Goal: Communication & Community: Connect with others

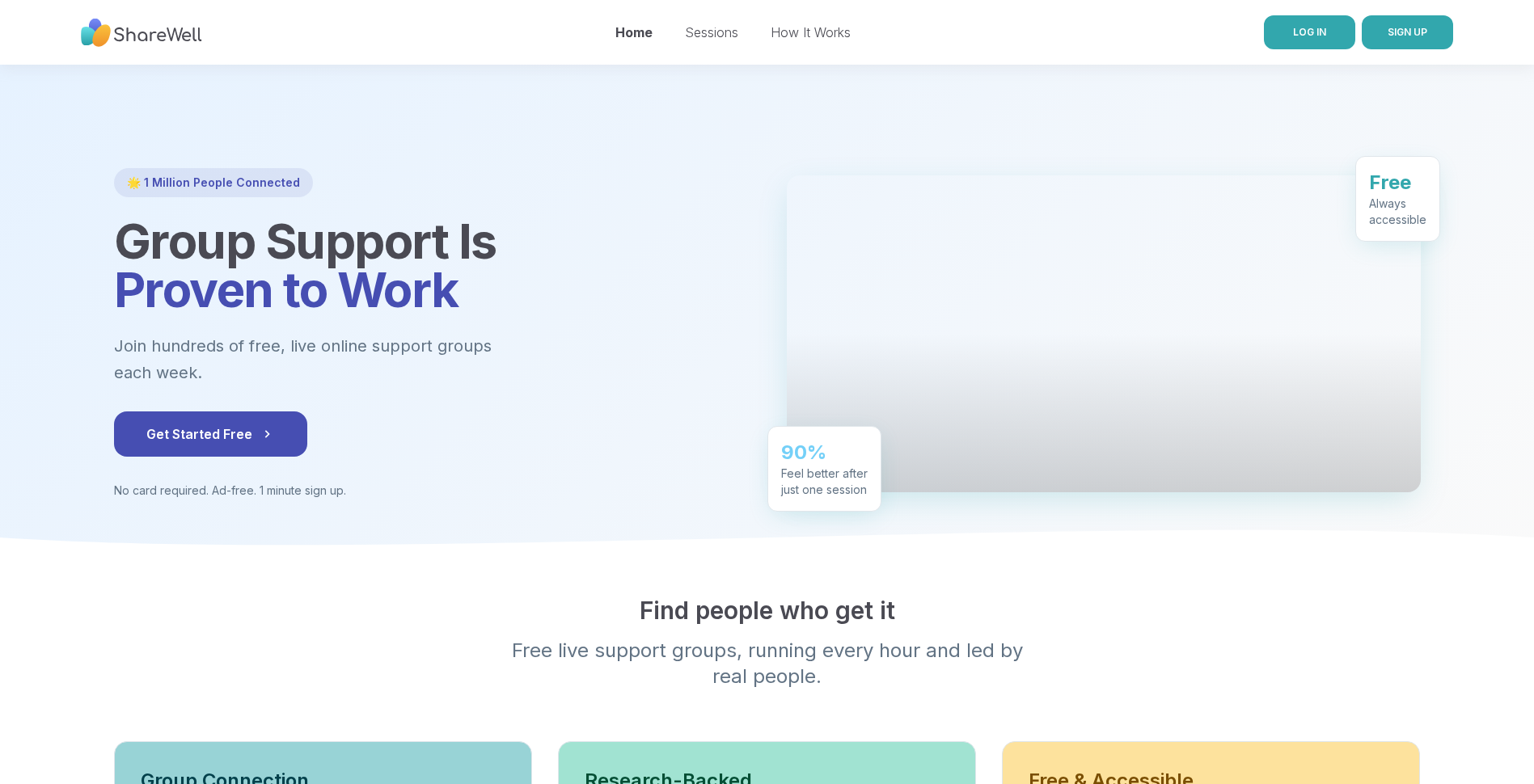
click at [1305, 25] on span "LOG IN" at bounding box center [1310, 32] width 33 height 15
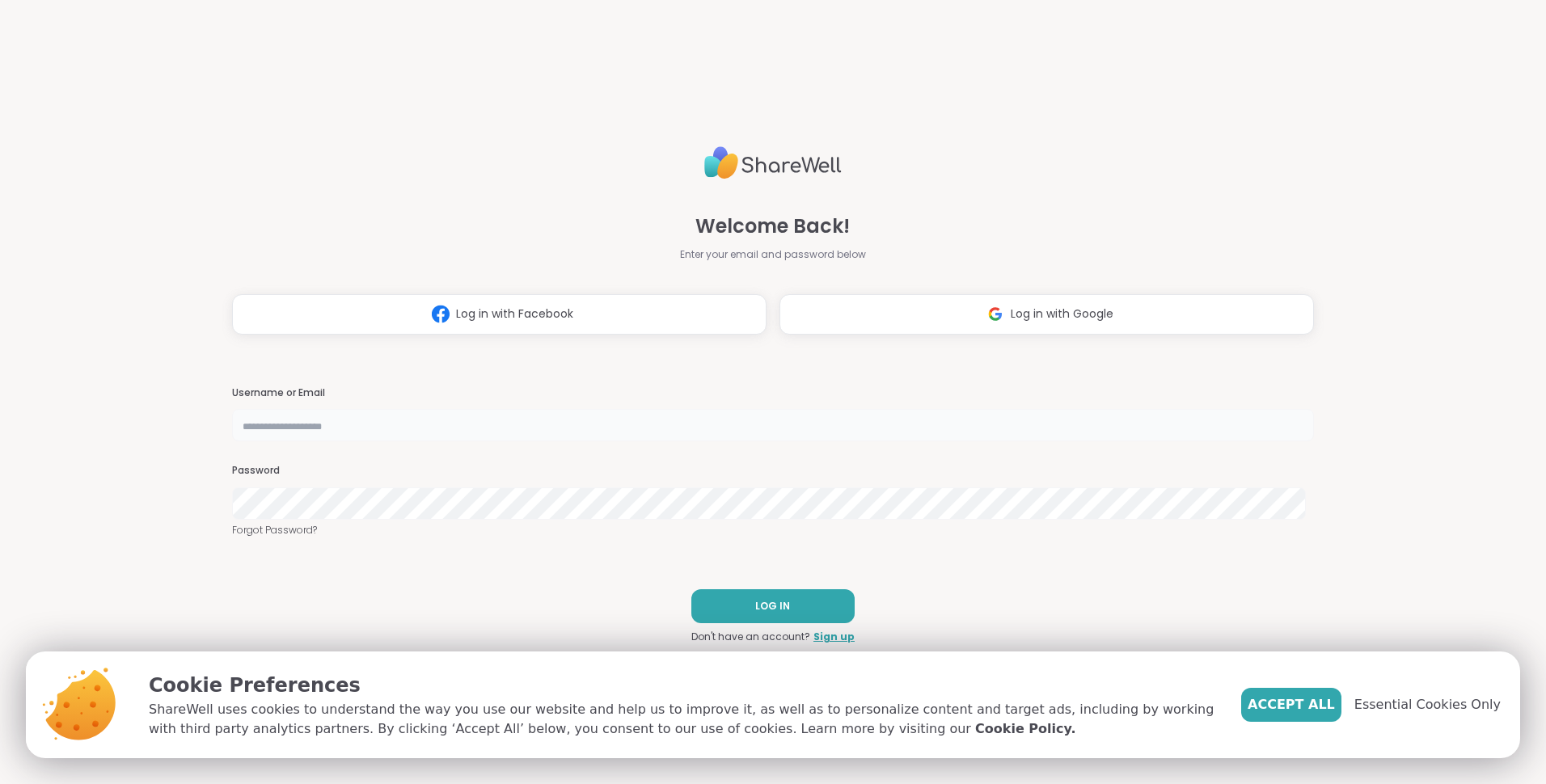
click at [361, 419] on input "text" at bounding box center [772, 425] width 1082 height 32
click at [1294, 701] on span "Accept All" at bounding box center [1292, 705] width 88 height 19
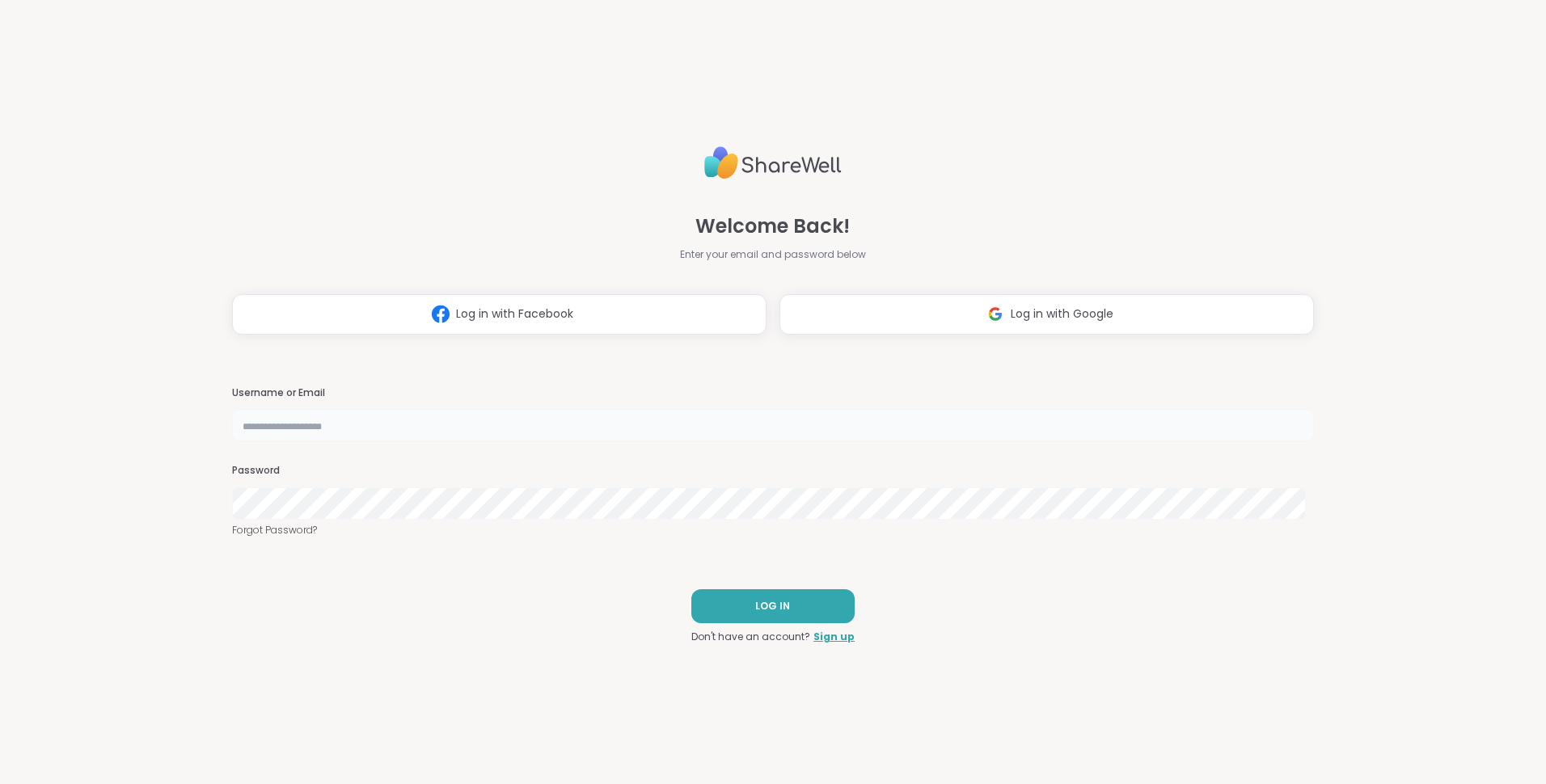
click at [455, 428] on input "text" at bounding box center [772, 425] width 1082 height 32
type input "**********"
click at [736, 609] on button "LOG IN" at bounding box center [773, 607] width 164 height 34
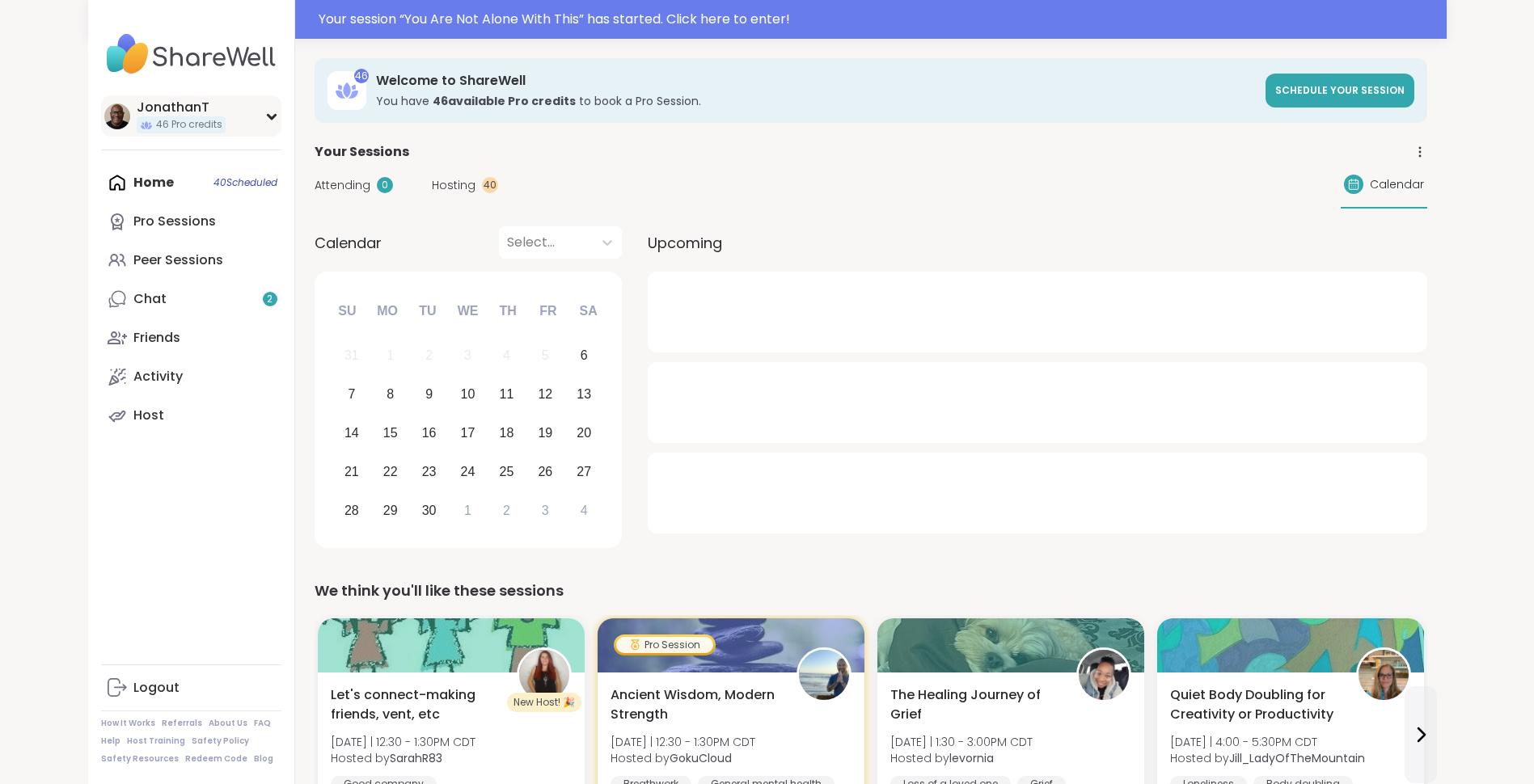
click at [186, 130] on span "46 Pro credits" at bounding box center [190, 125] width 66 height 14
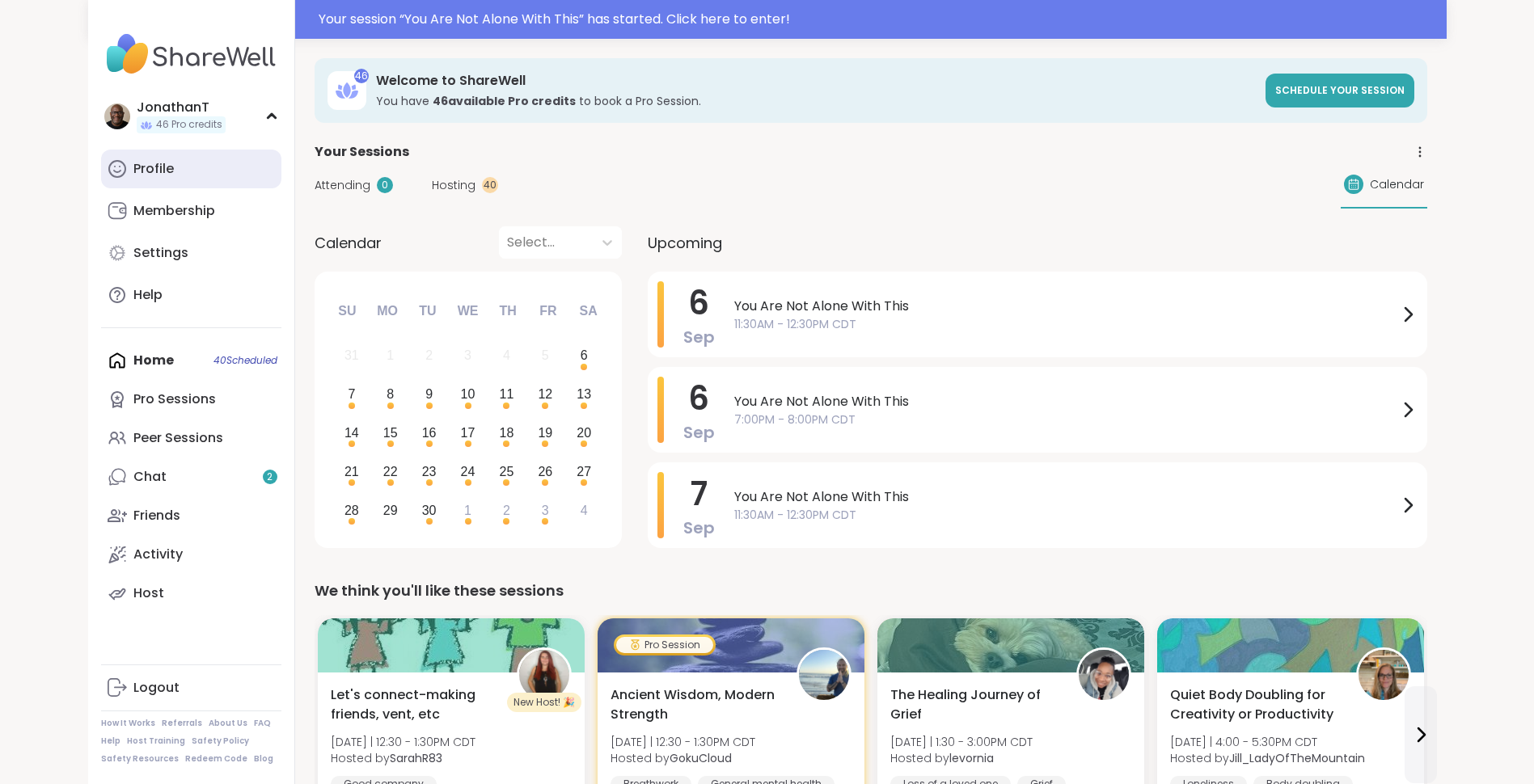
click at [177, 164] on link "Profile" at bounding box center [191, 169] width 181 height 39
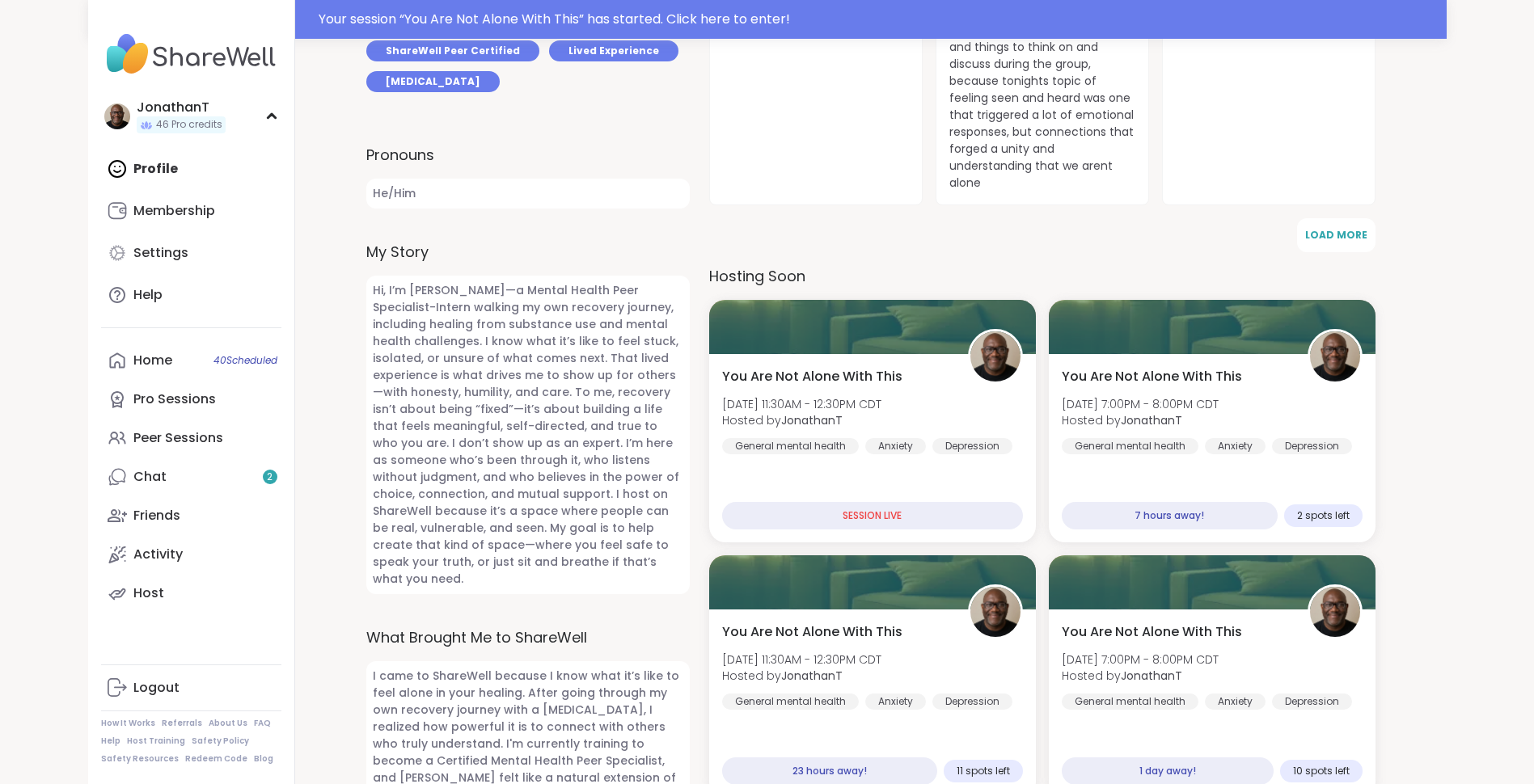
scroll to position [692, 0]
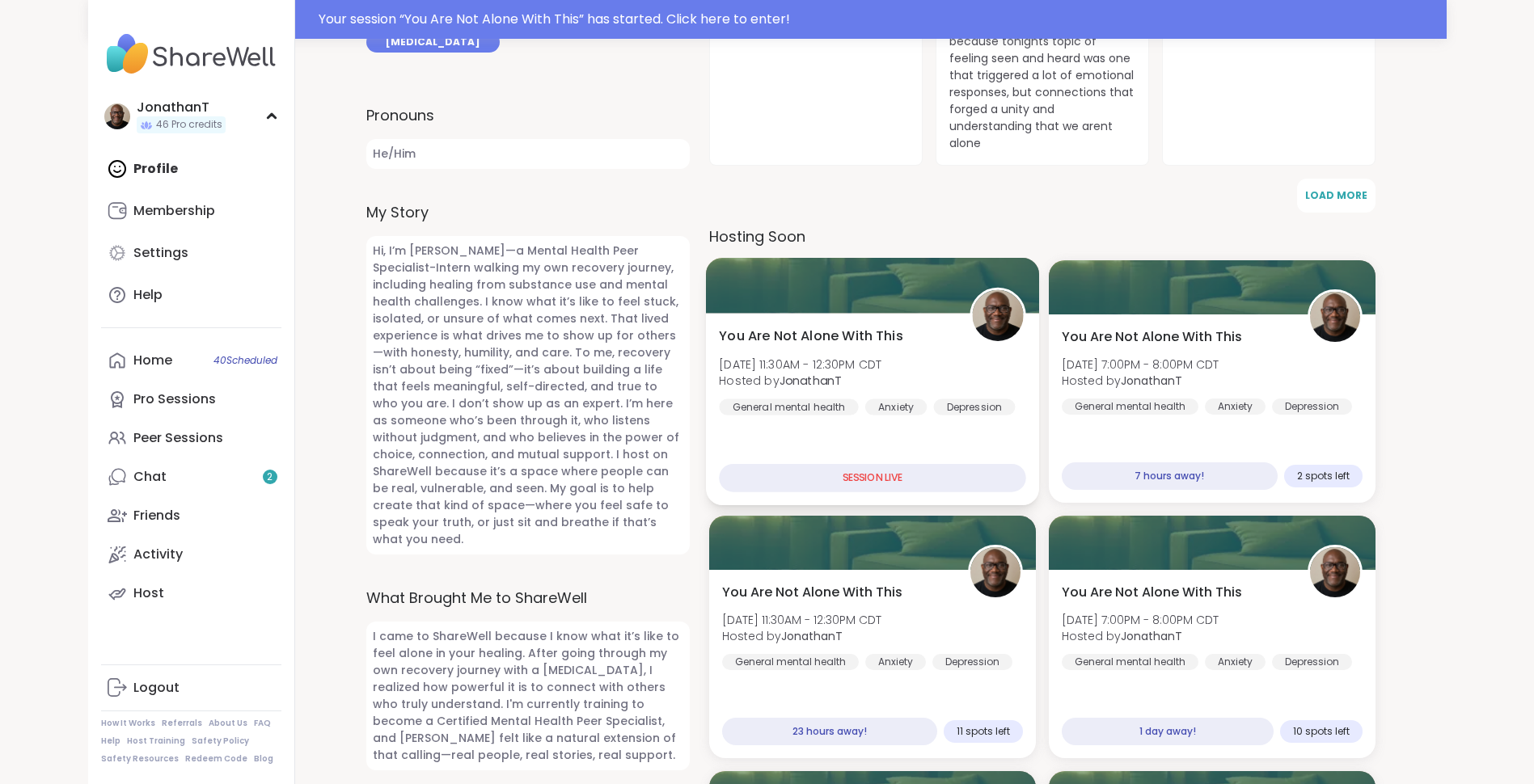
click at [765, 326] on span "You Are Not Alone With This" at bounding box center [810, 336] width 184 height 19
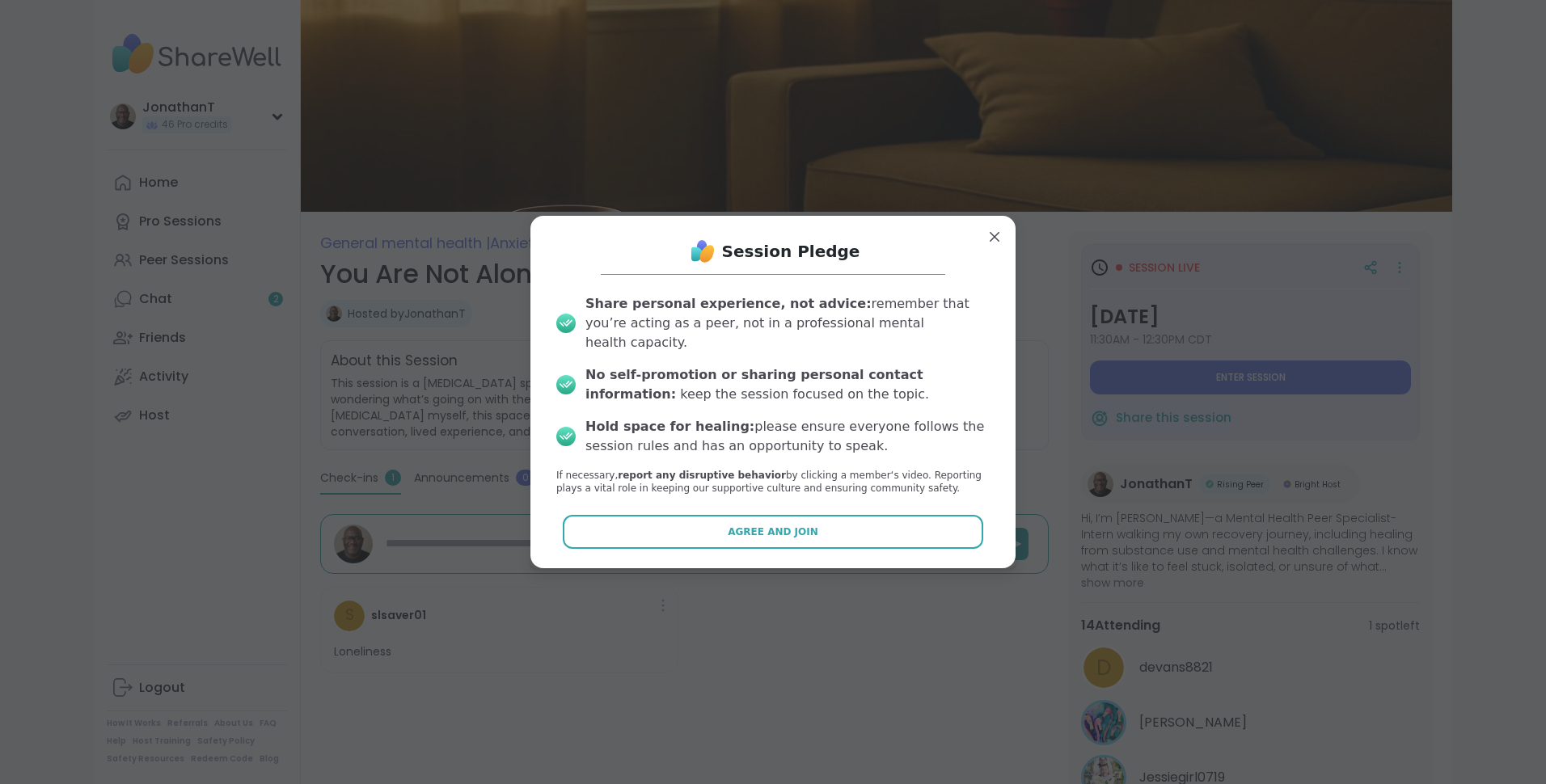
click at [806, 516] on button "Agree and Join" at bounding box center [774, 532] width 421 height 34
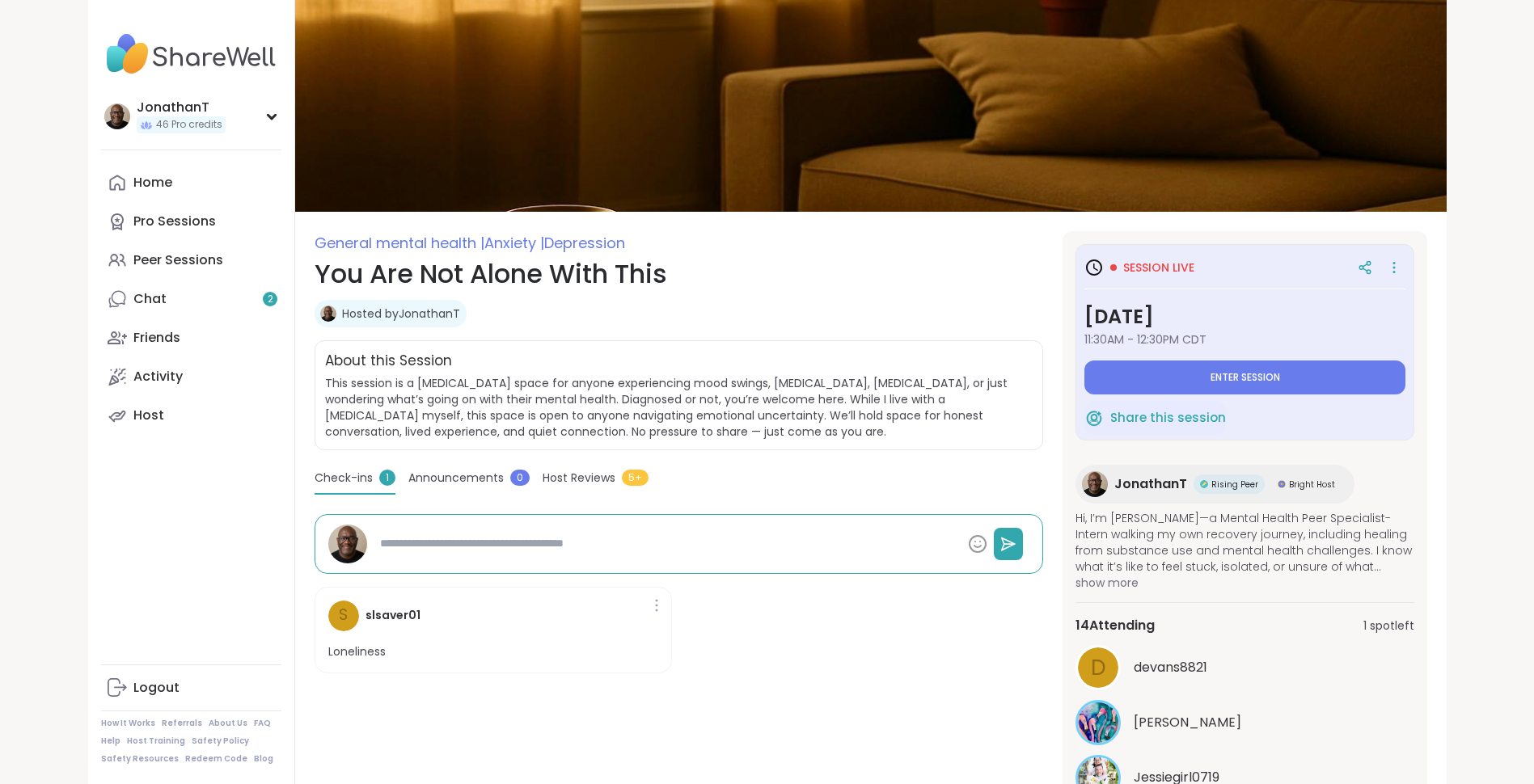
type textarea "*"
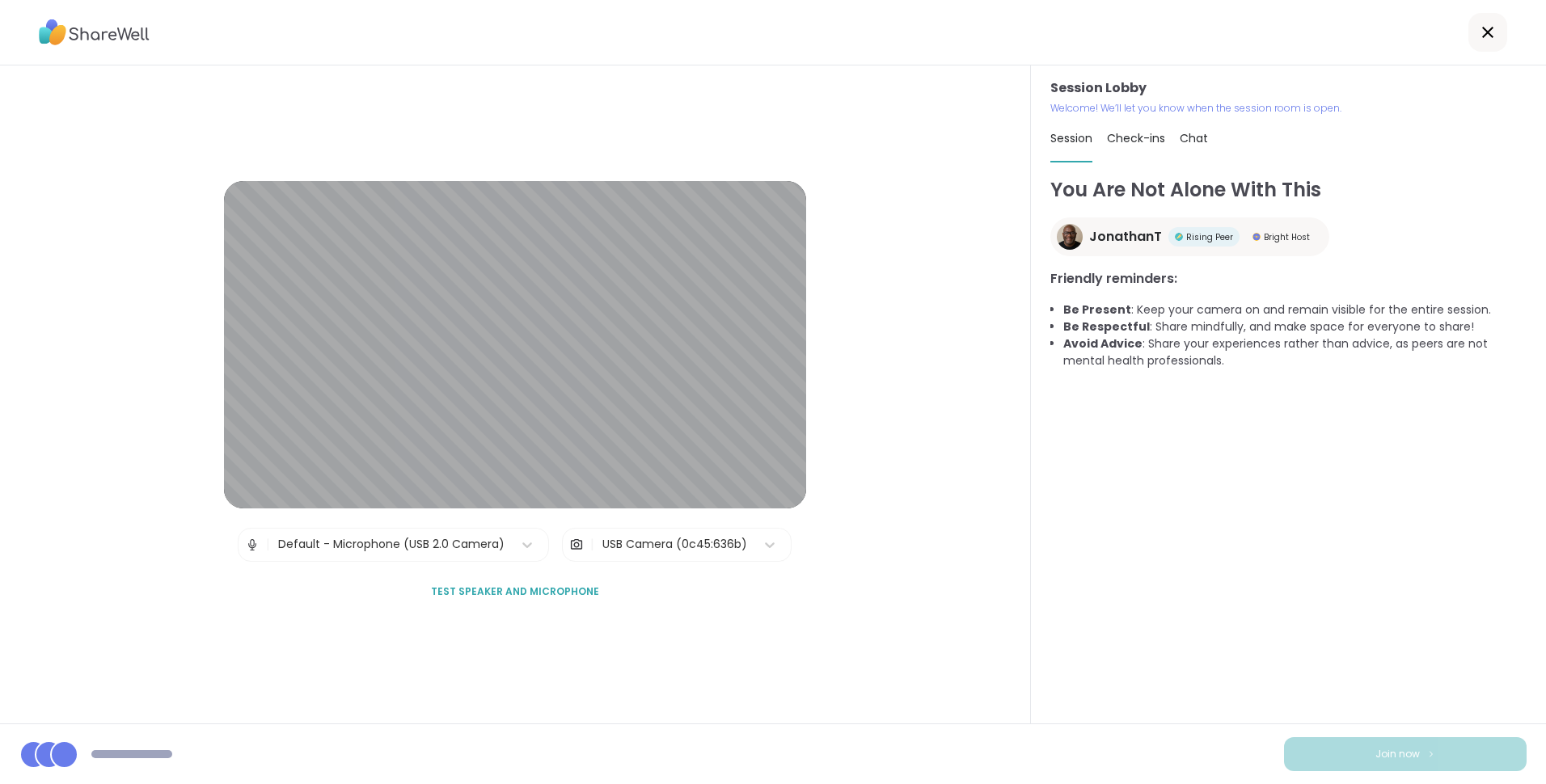
click at [644, 553] on div "USB Camera (0c45:636b)" at bounding box center [674, 545] width 161 height 32
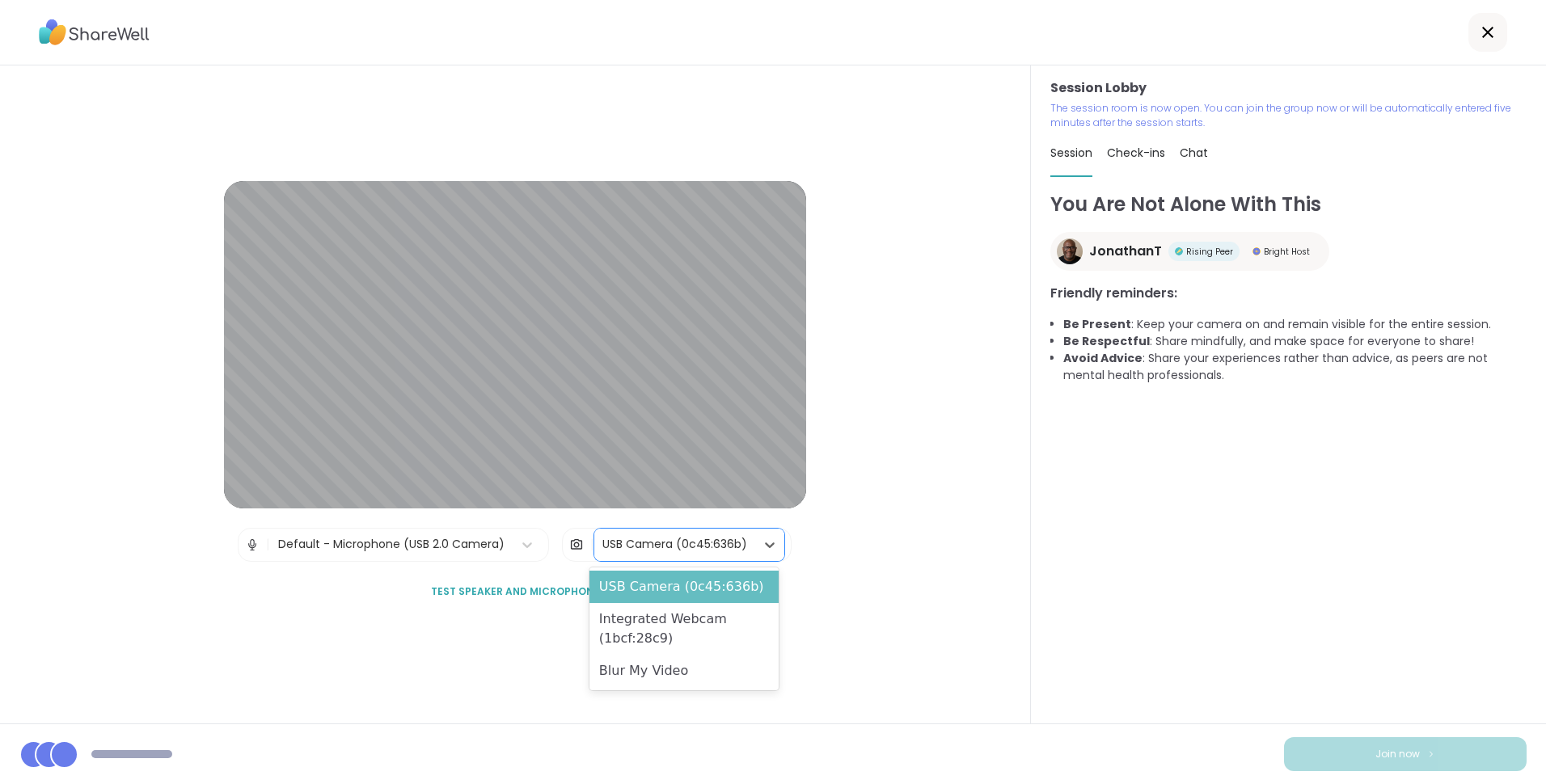
click at [672, 587] on div "USB Camera (0c45:636b)" at bounding box center [685, 587] width 190 height 32
click at [677, 535] on div "USB Camera (0c45:636b)" at bounding box center [674, 545] width 161 height 32
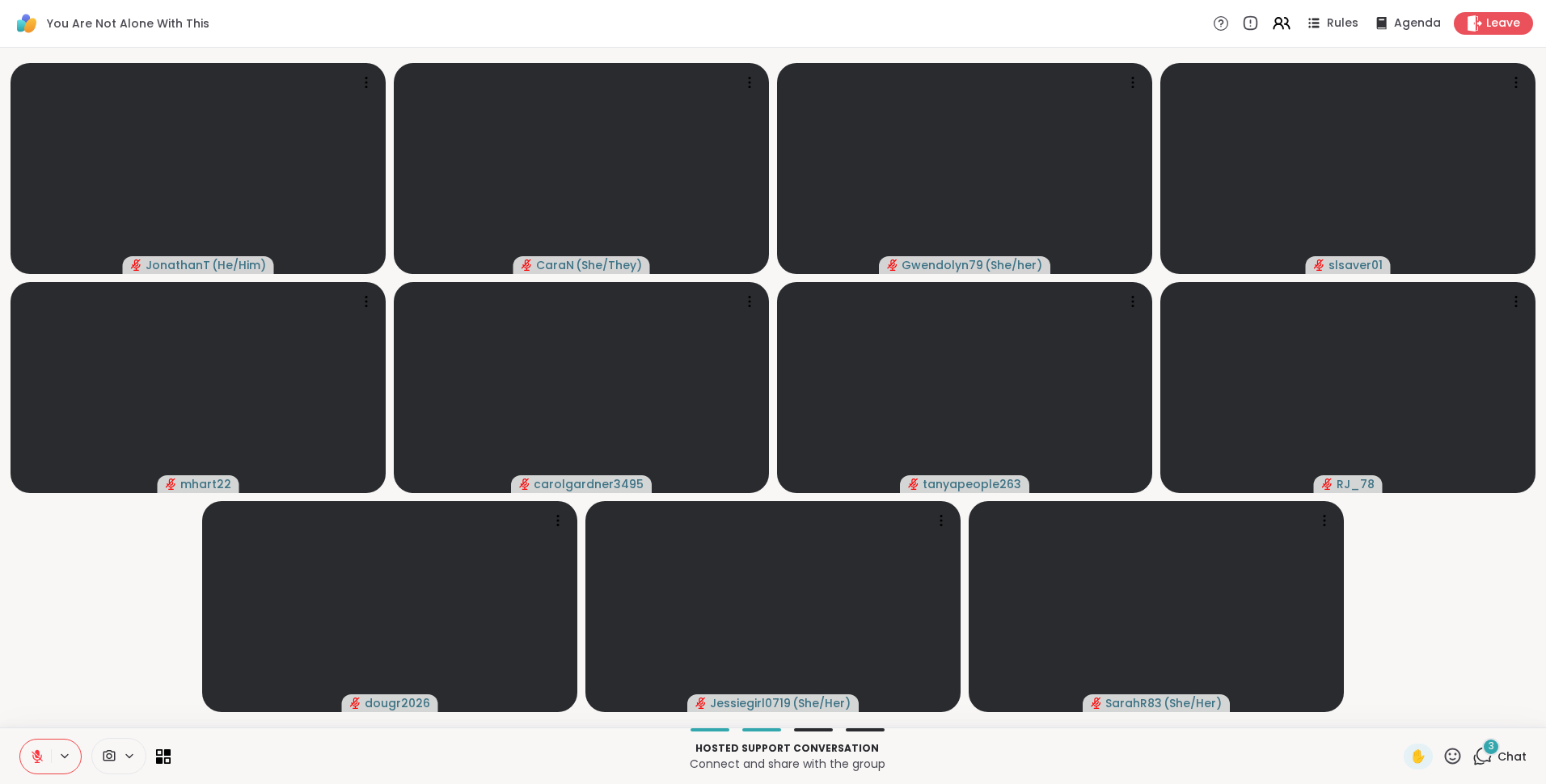
click at [27, 755] on button at bounding box center [36, 756] width 31 height 34
click at [132, 757] on icon at bounding box center [130, 756] width 13 height 14
click at [143, 703] on div at bounding box center [153, 698] width 28 height 28
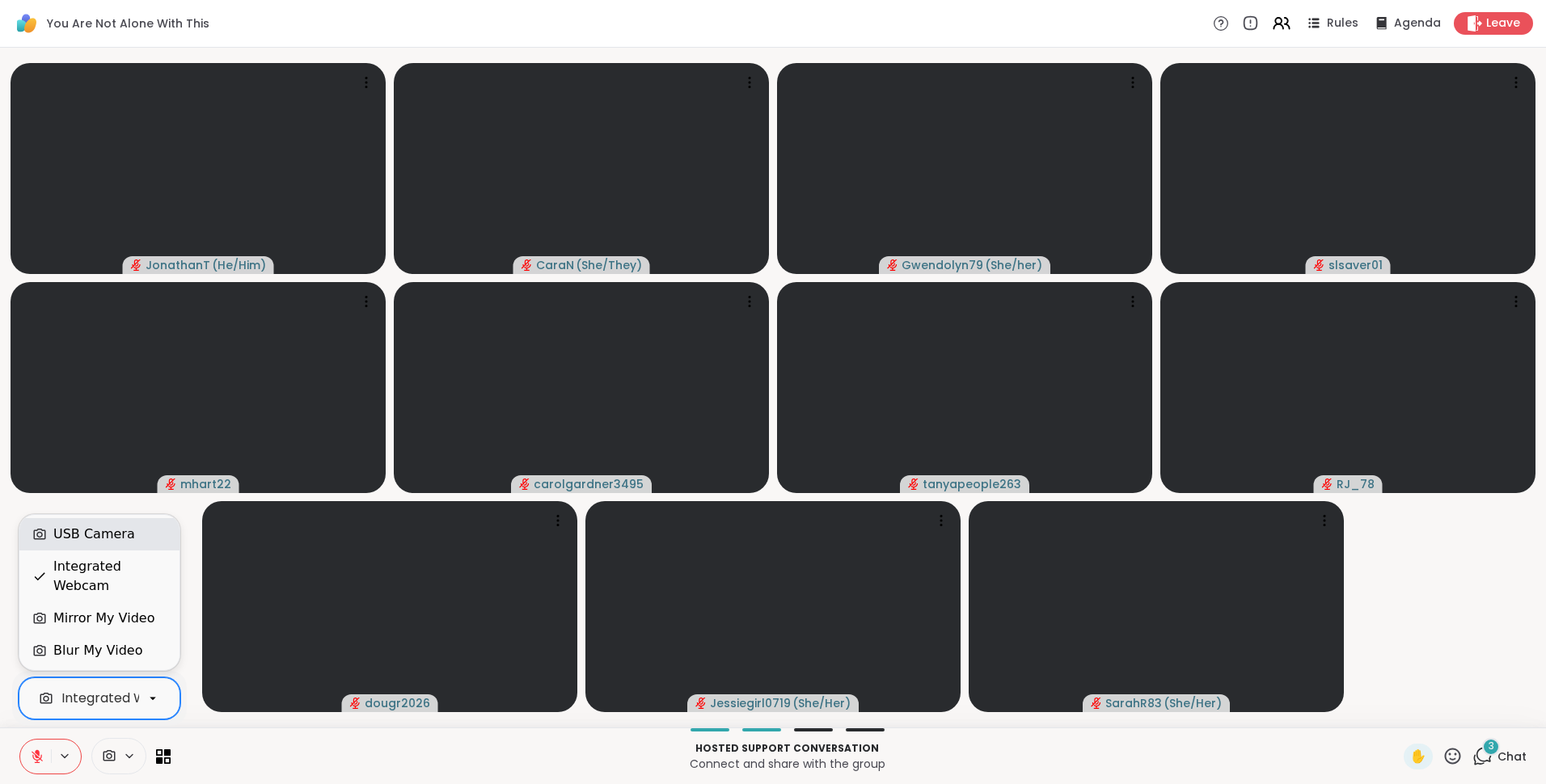
click at [124, 544] on div "USB Camera" at bounding box center [100, 535] width 135 height 19
click at [36, 753] on icon at bounding box center [37, 756] width 15 height 15
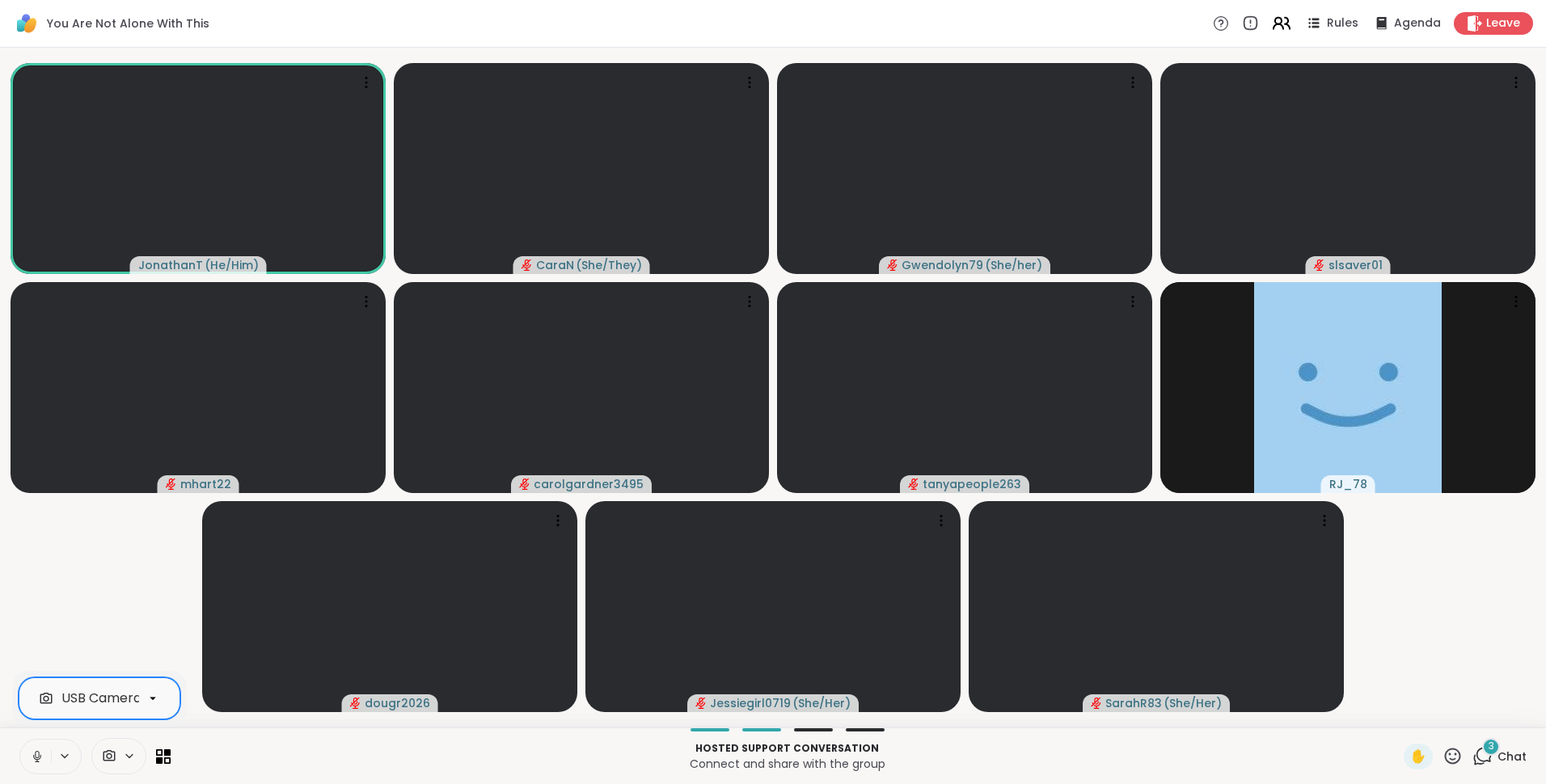
click at [1271, 20] on icon at bounding box center [1281, 23] width 20 height 20
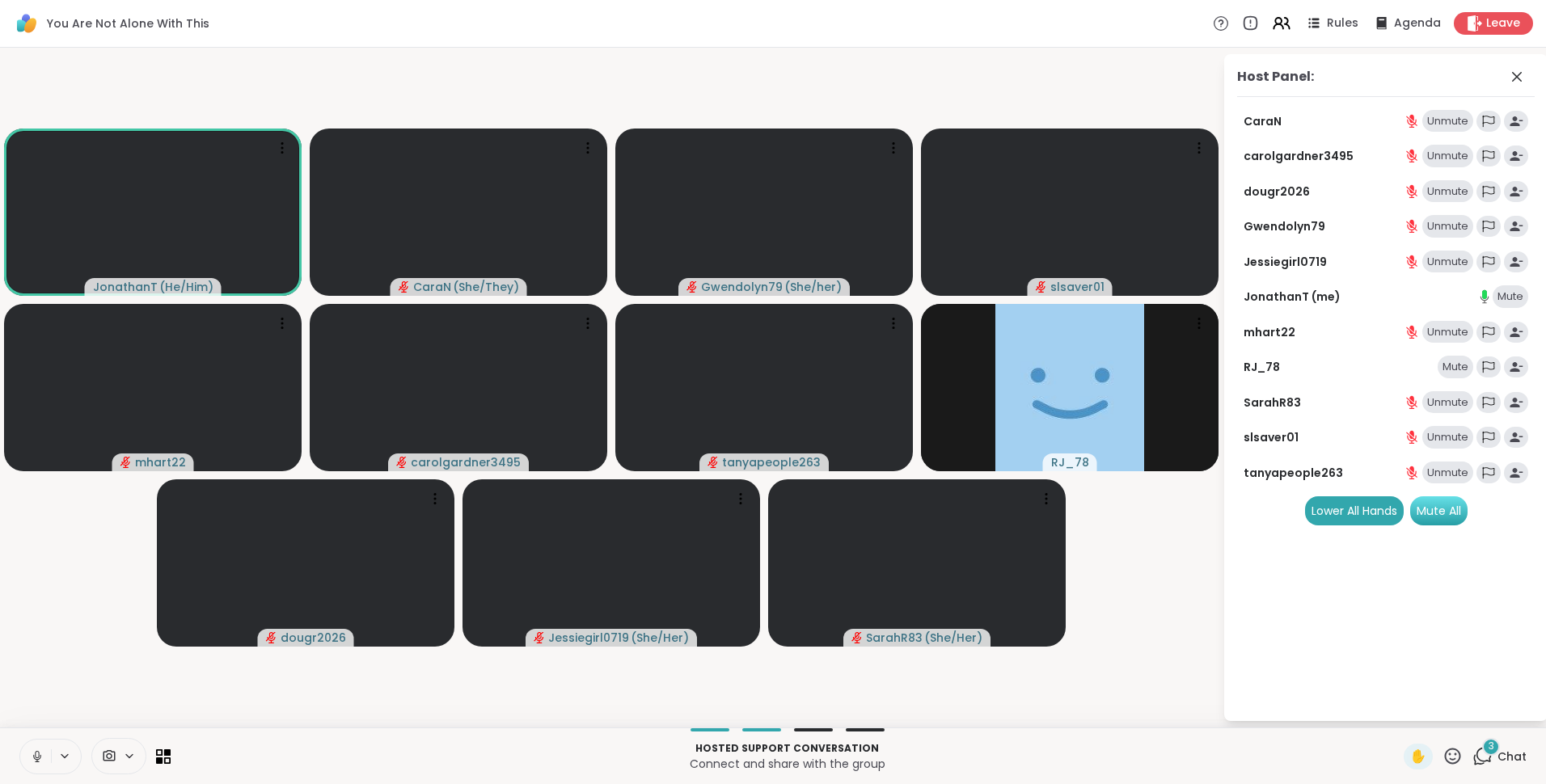
click at [1449, 506] on div "Mute All" at bounding box center [1438, 511] width 58 height 29
click at [1438, 511] on div "Mute All" at bounding box center [1438, 511] width 58 height 29
click at [1437, 516] on div "Mute All" at bounding box center [1438, 511] width 58 height 29
click at [1460, 369] on div "Mute" at bounding box center [1455, 367] width 36 height 23
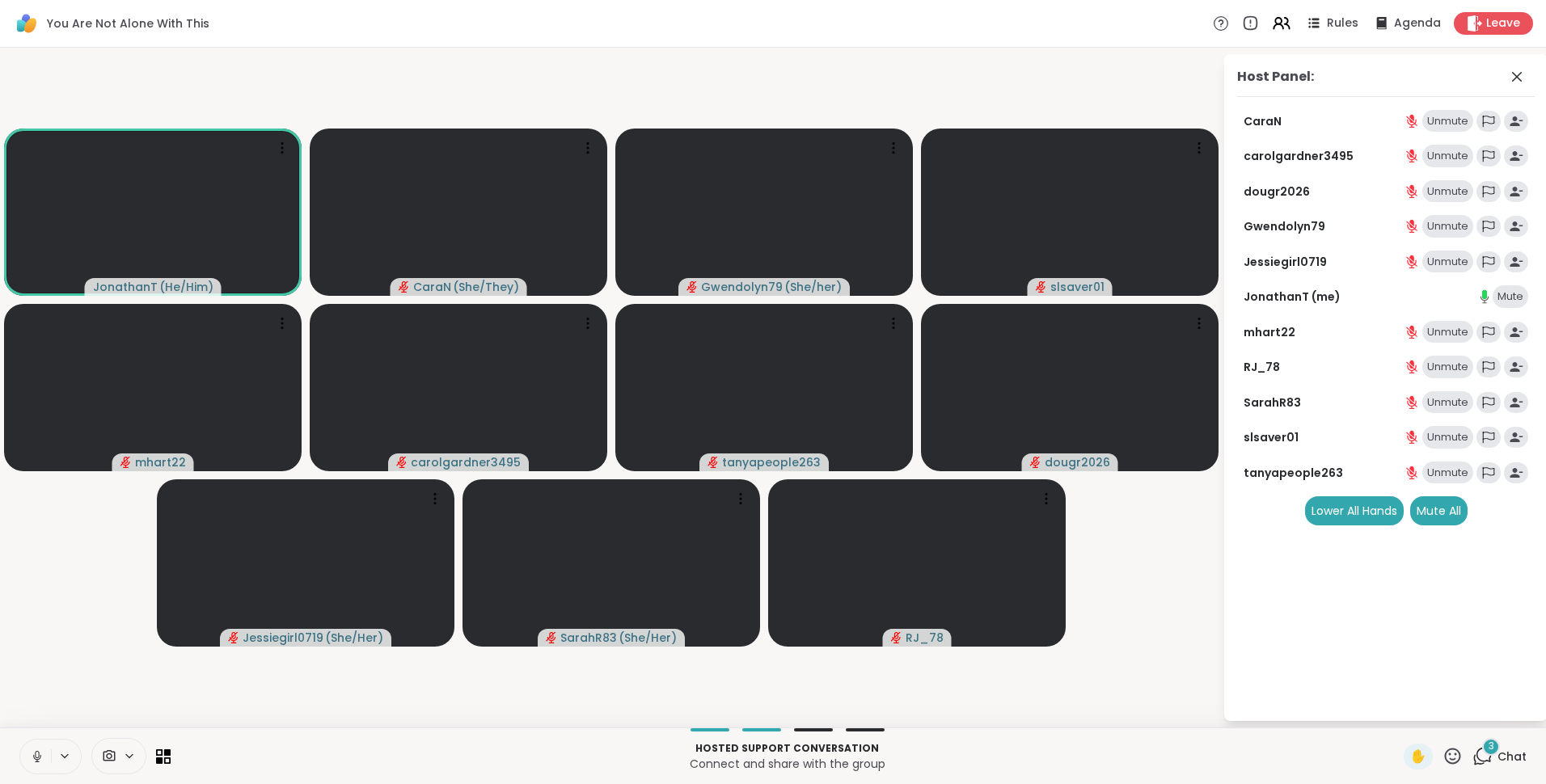
click at [1488, 747] on span "3" at bounding box center [1491, 746] width 6 height 14
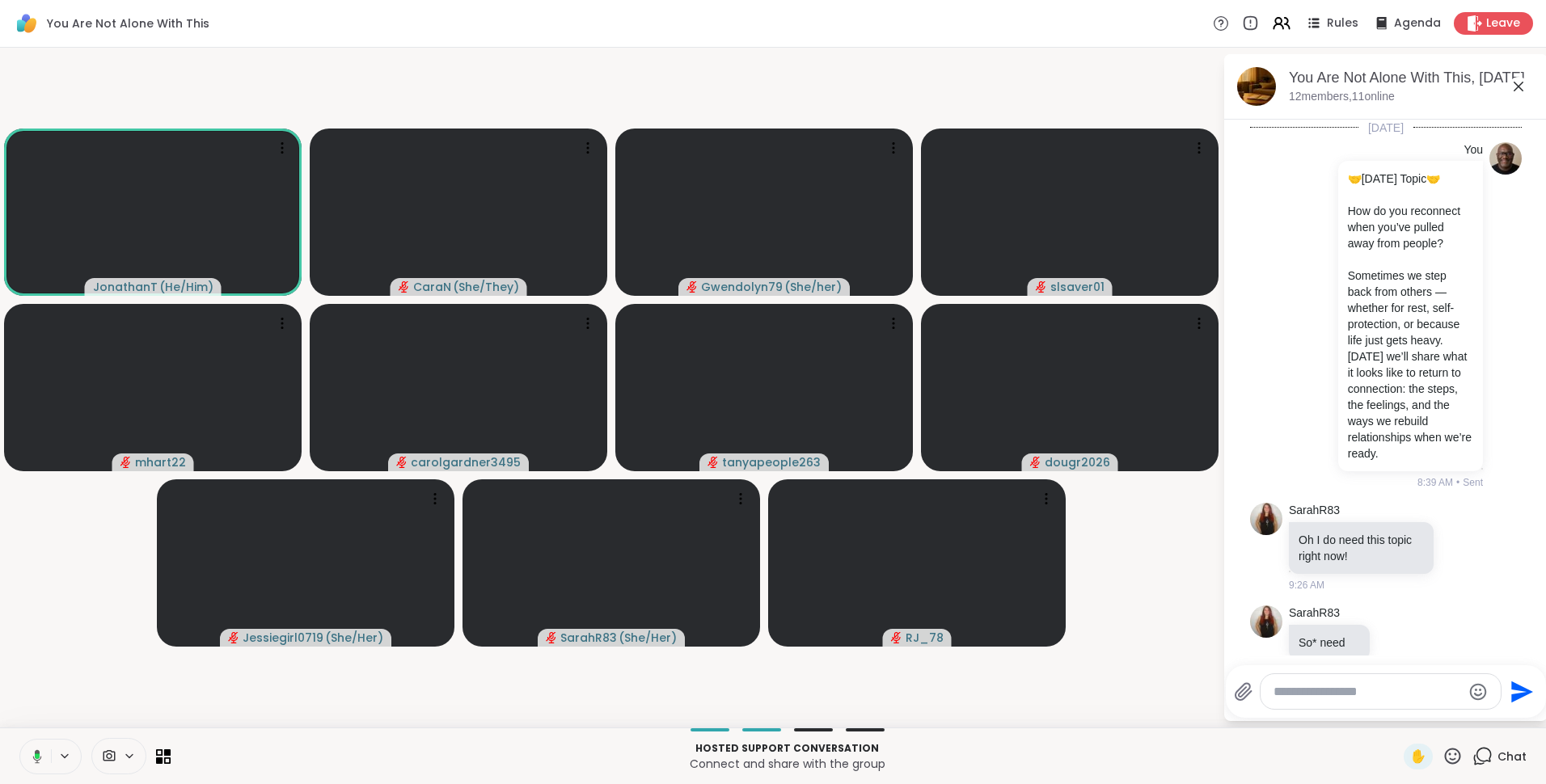
click at [1516, 83] on icon at bounding box center [1518, 87] width 10 height 10
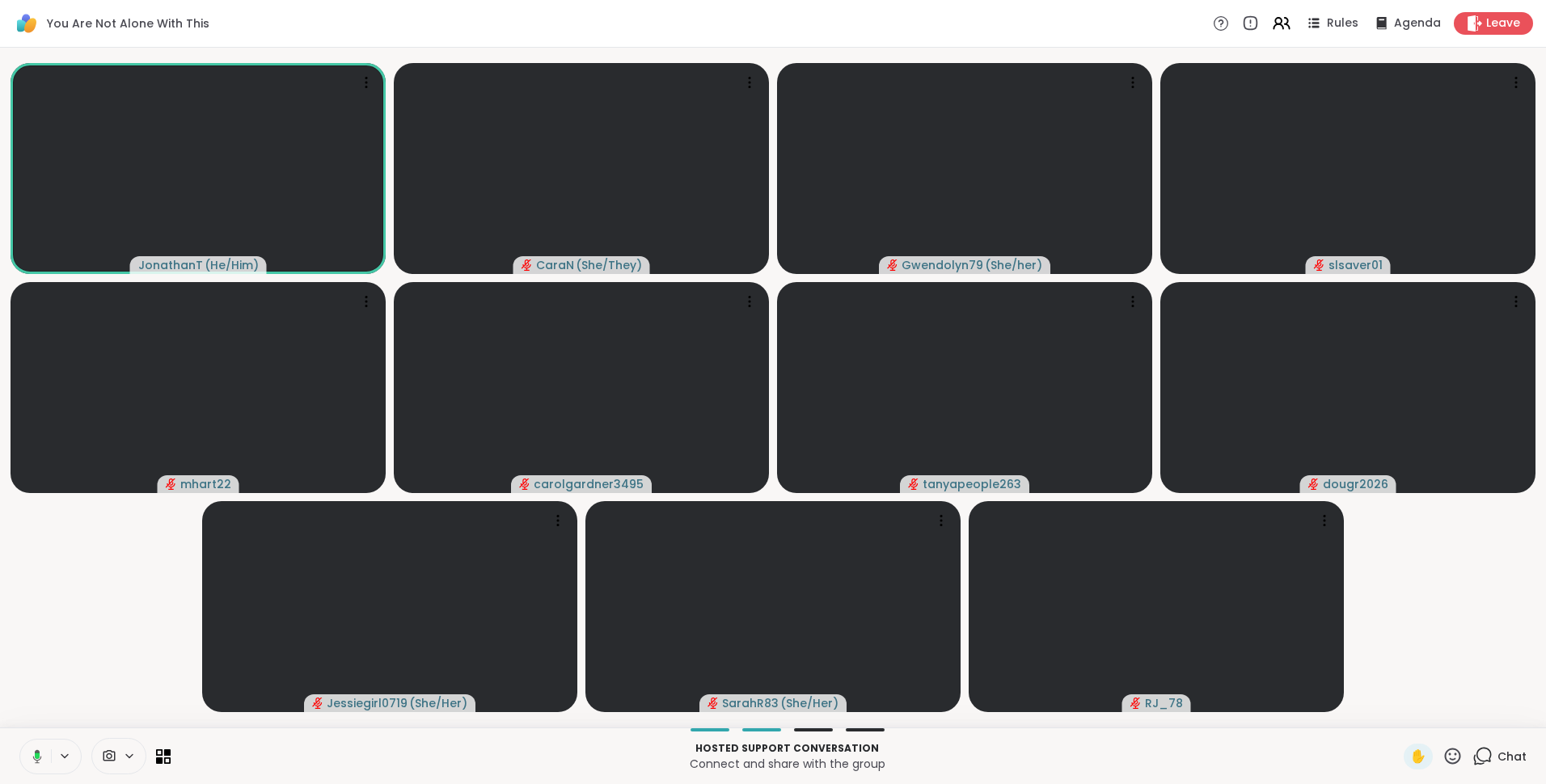
click at [126, 756] on icon at bounding box center [130, 756] width 13 height 14
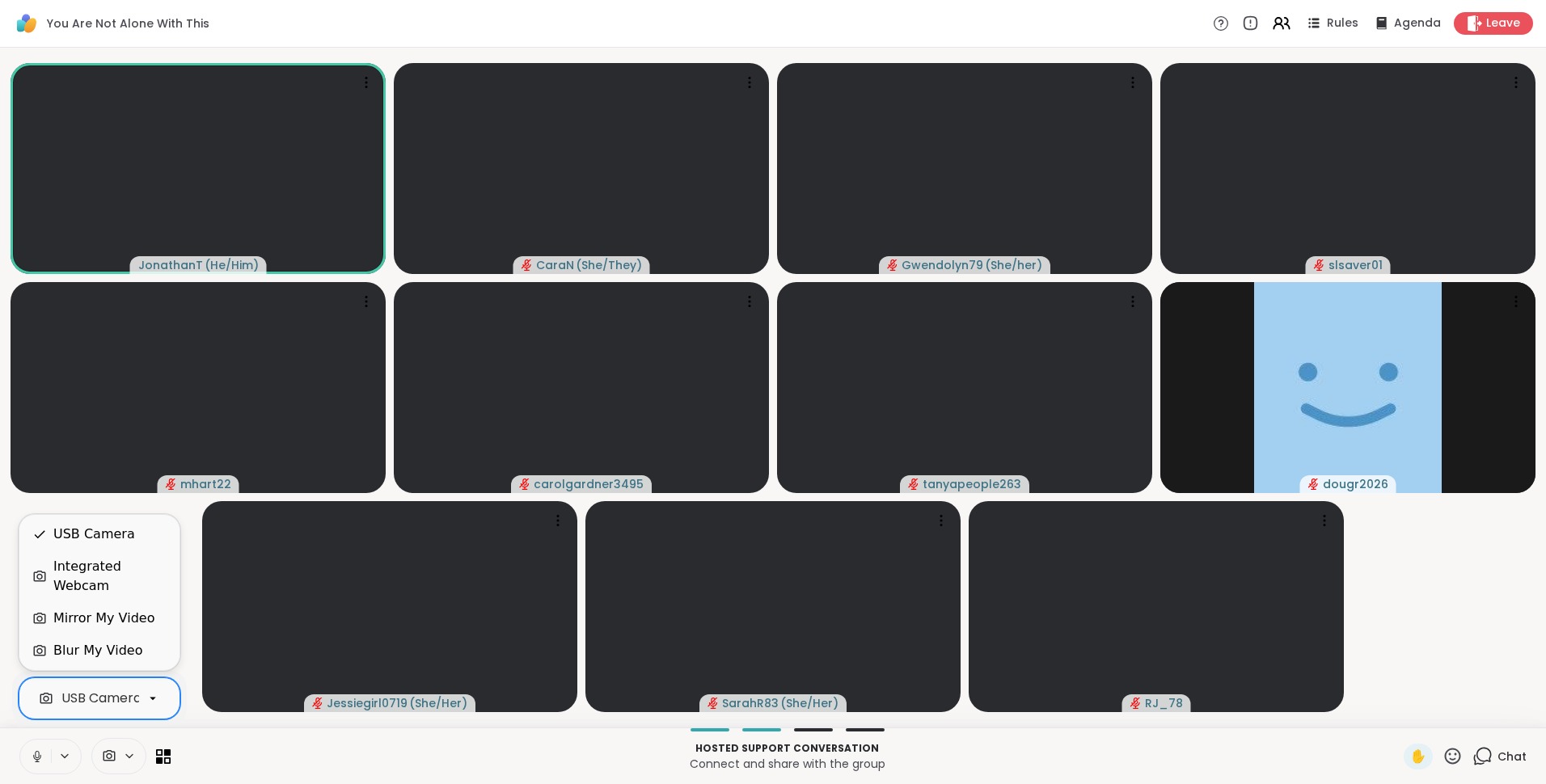
click at [154, 694] on icon at bounding box center [153, 698] width 15 height 15
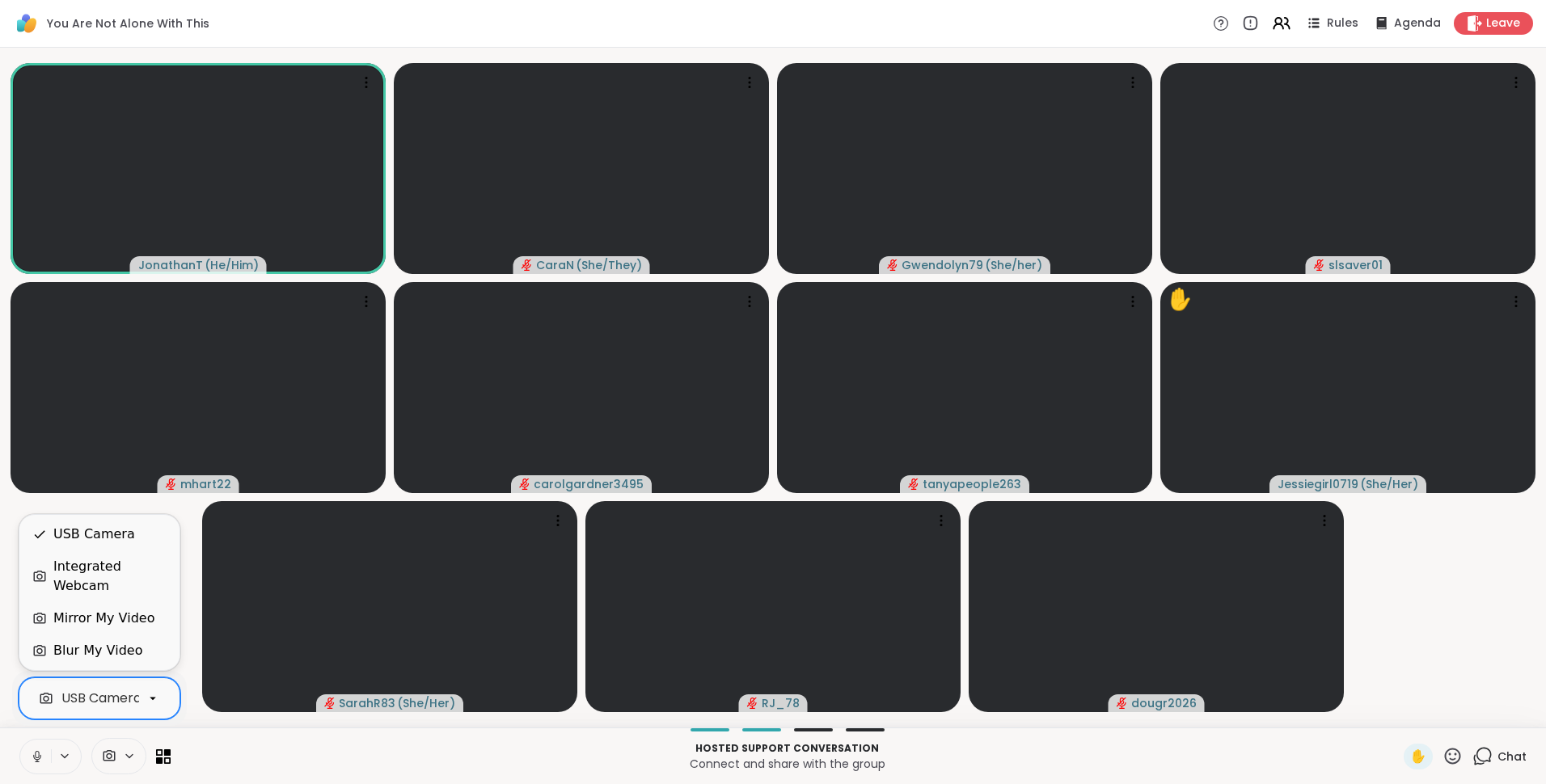
click at [352, 771] on p "Connect and share with the group" at bounding box center [788, 764] width 1214 height 16
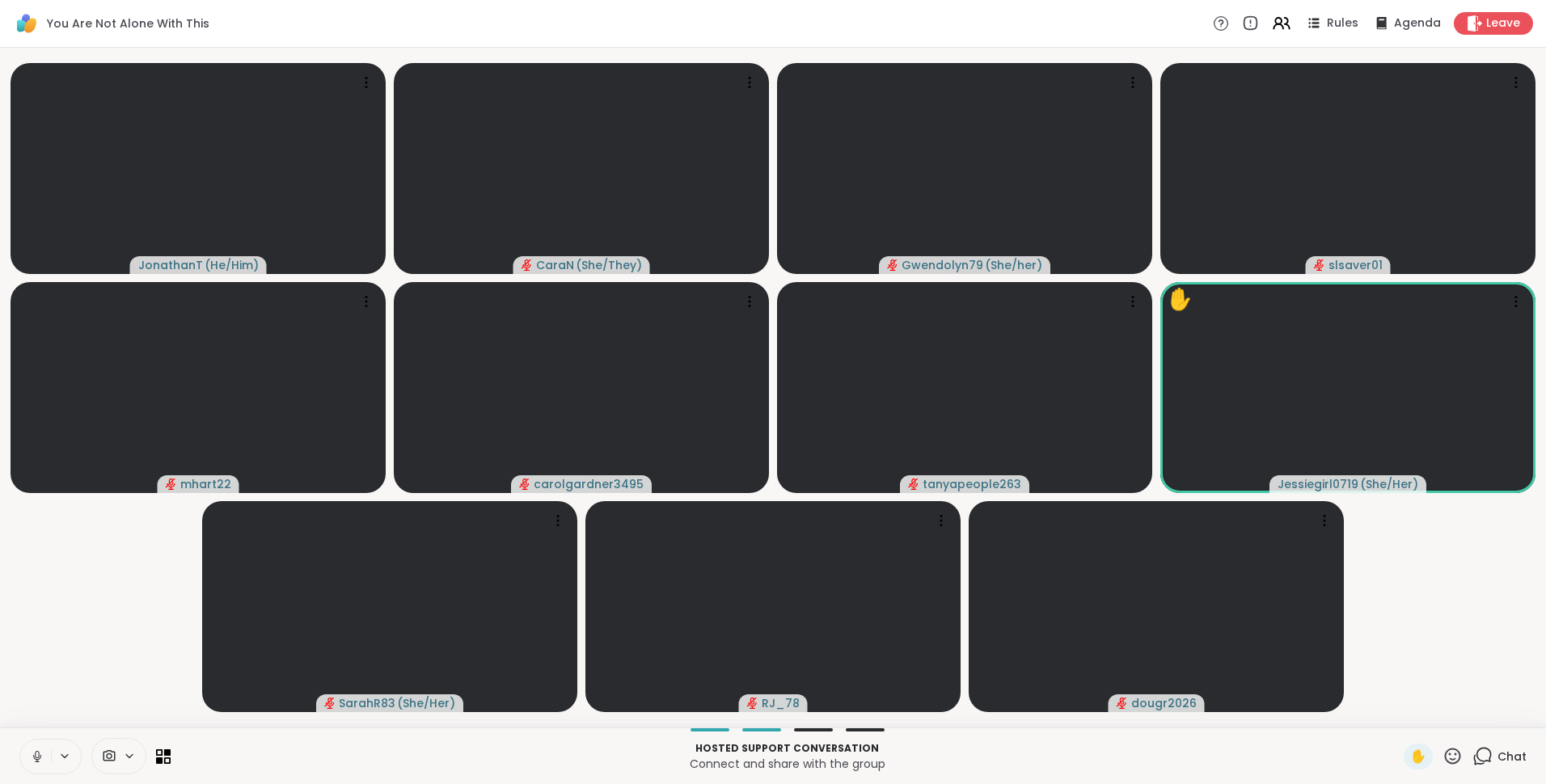
click at [1476, 761] on icon at bounding box center [1484, 755] width 15 height 15
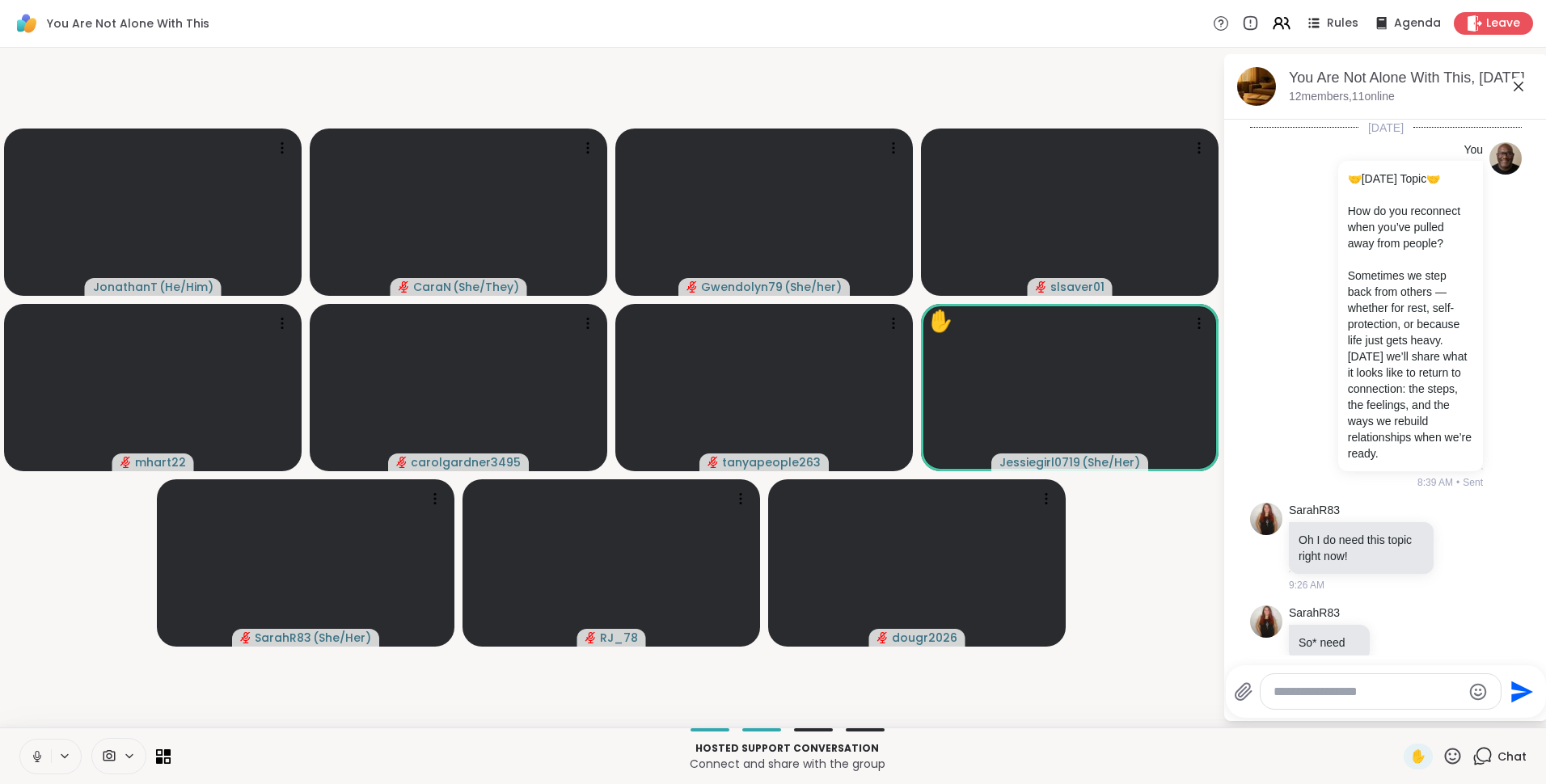
scroll to position [1975, 0]
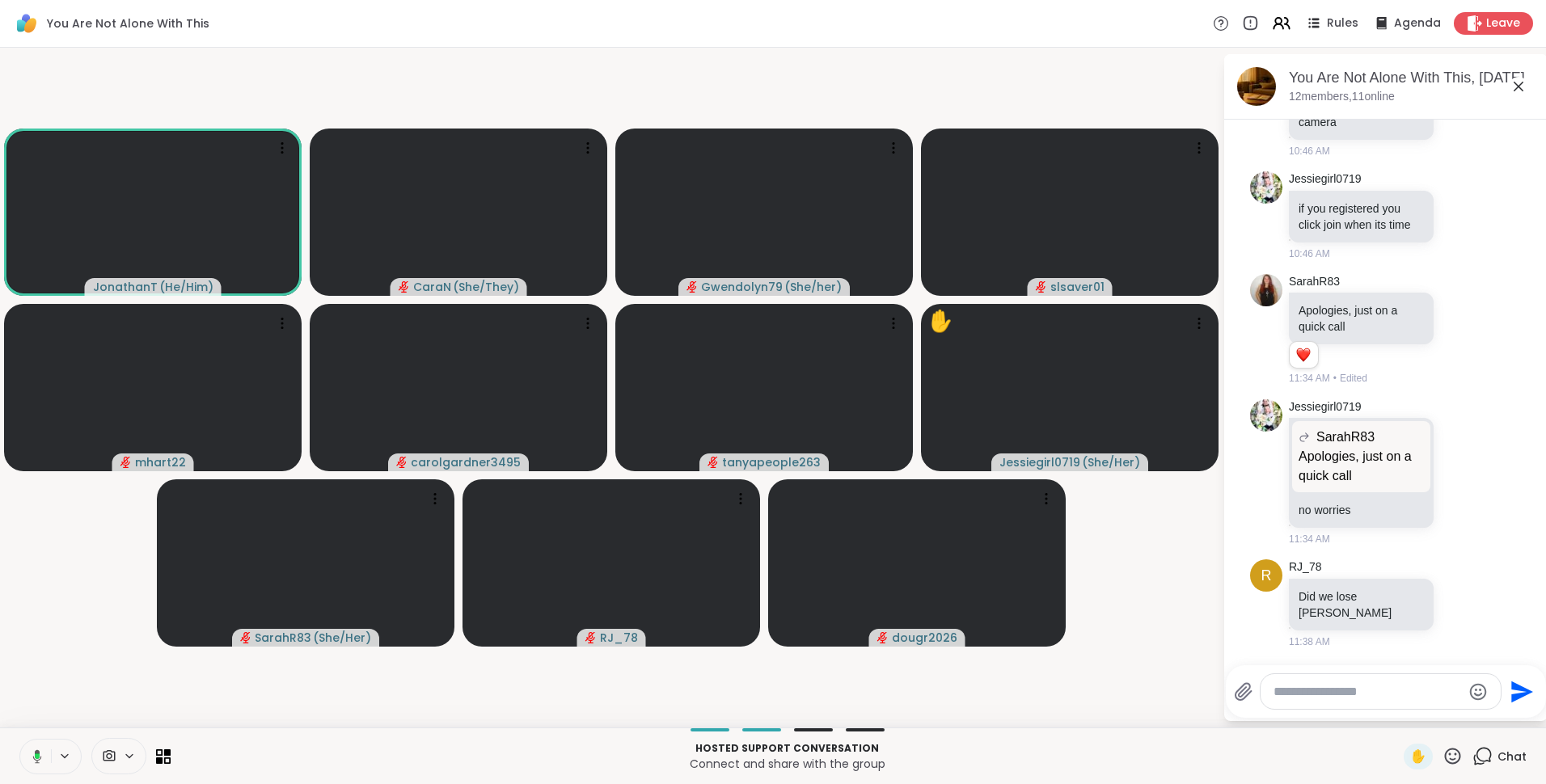
click at [130, 751] on icon at bounding box center [130, 756] width 13 height 14
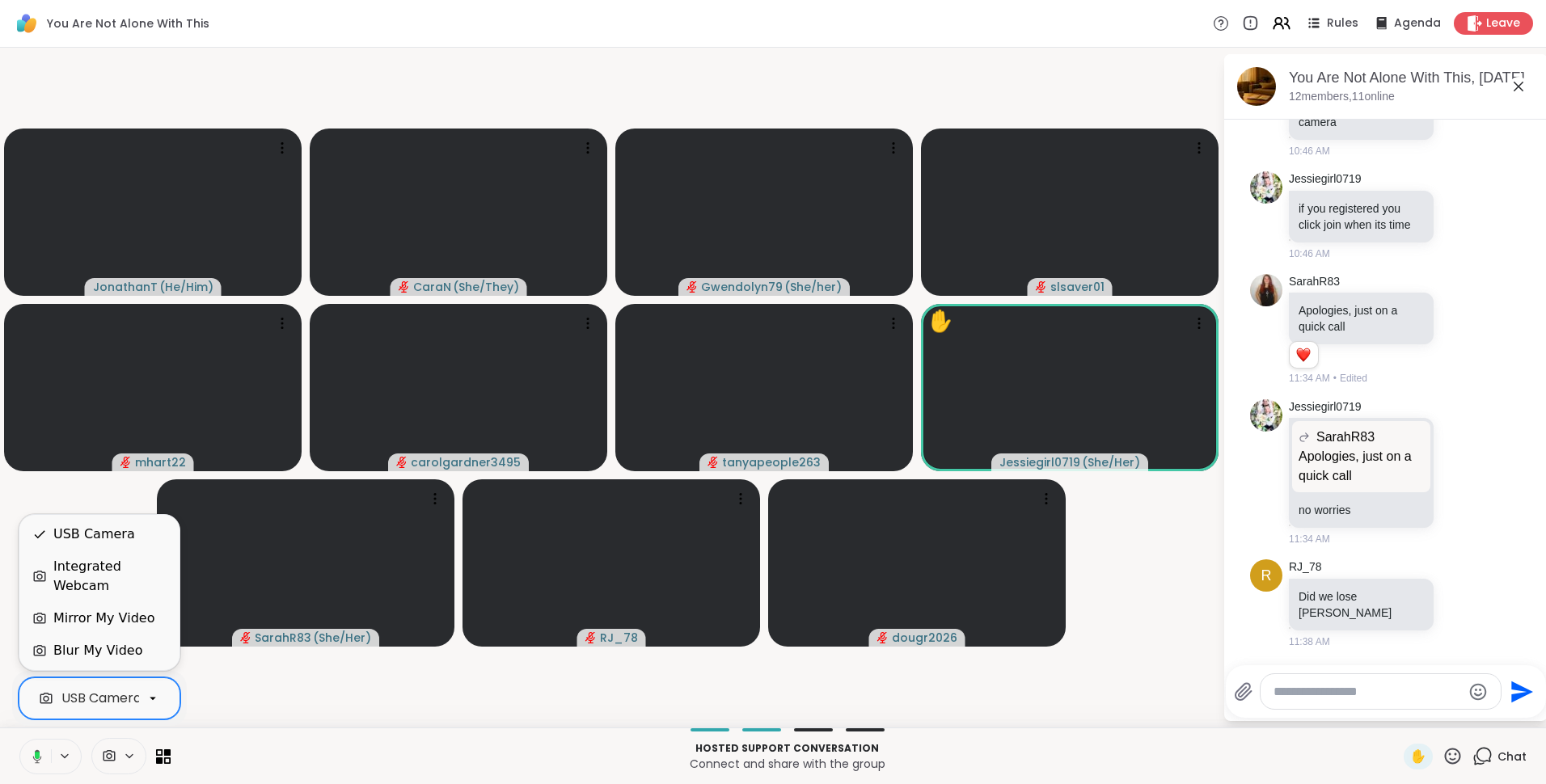
click at [145, 700] on div at bounding box center [153, 698] width 28 height 28
click at [99, 649] on div "Blur My Video" at bounding box center [98, 650] width 89 height 19
click at [1523, 89] on icon at bounding box center [1518, 87] width 19 height 19
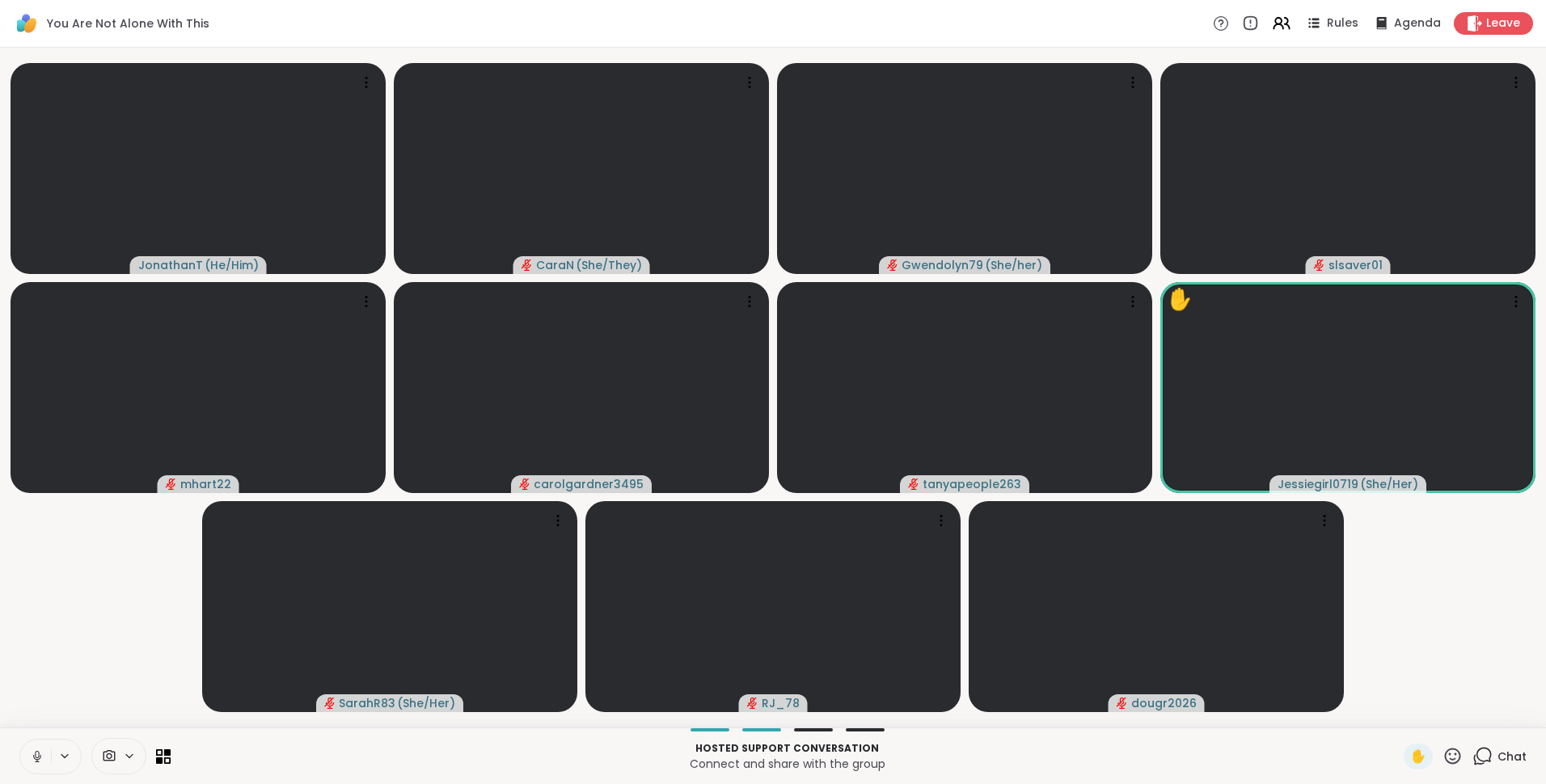
click at [1476, 756] on icon at bounding box center [1484, 755] width 15 height 15
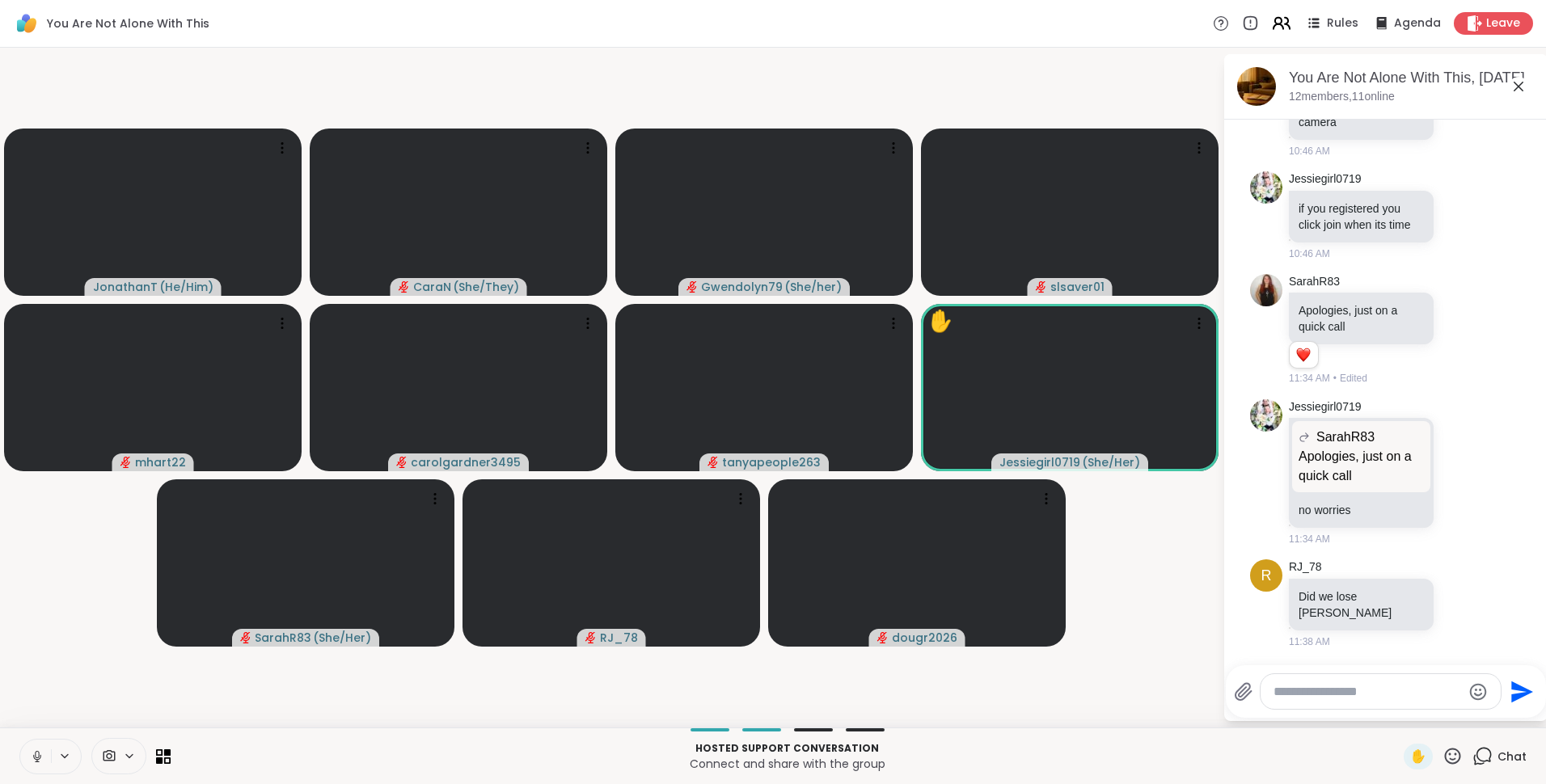
click at [1271, 26] on icon at bounding box center [1281, 23] width 20 height 20
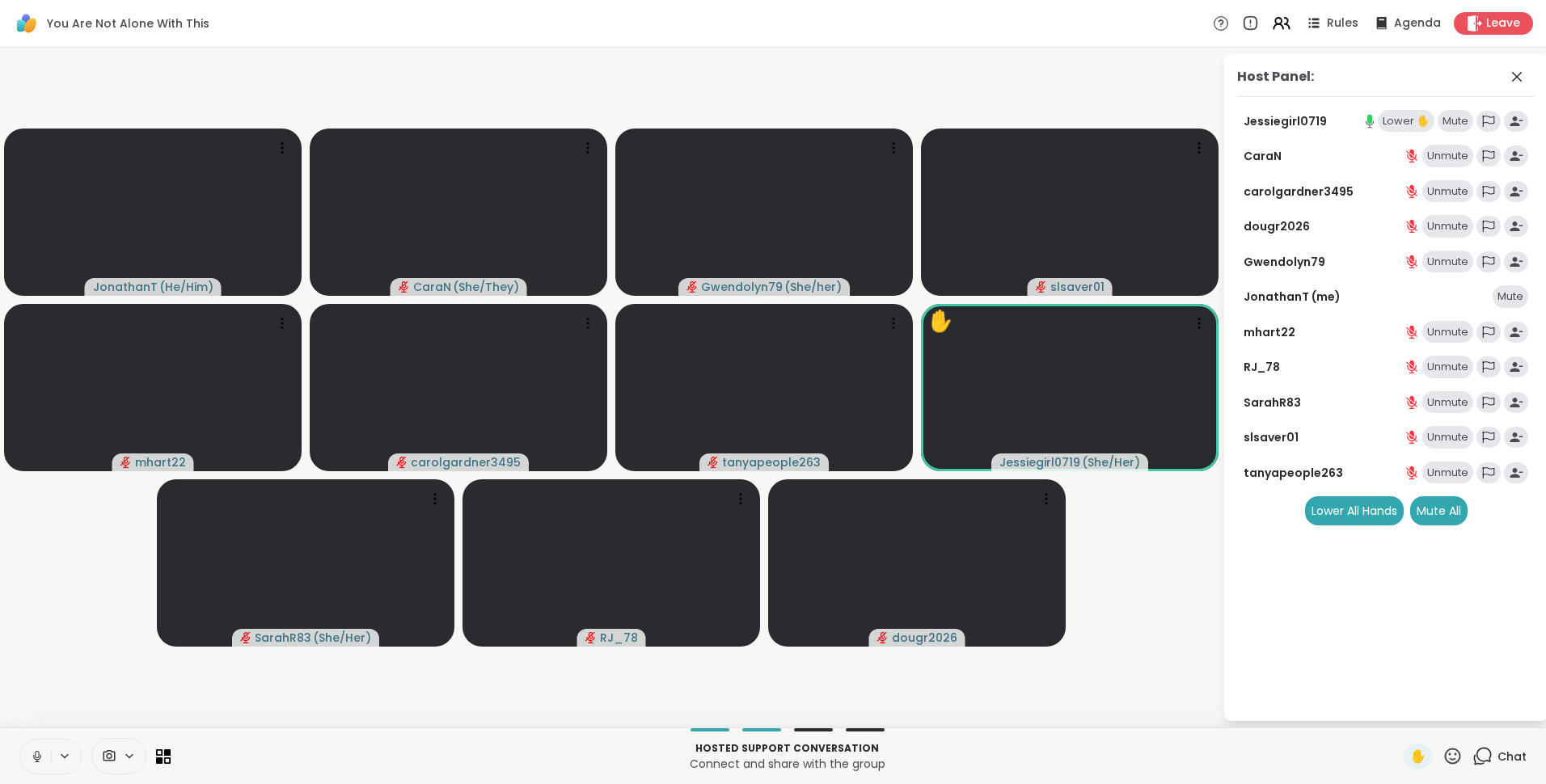
click at [1402, 113] on div "Lower ✋" at bounding box center [1407, 121] width 57 height 23
click at [1482, 755] on div "1" at bounding box center [1491, 747] width 18 height 18
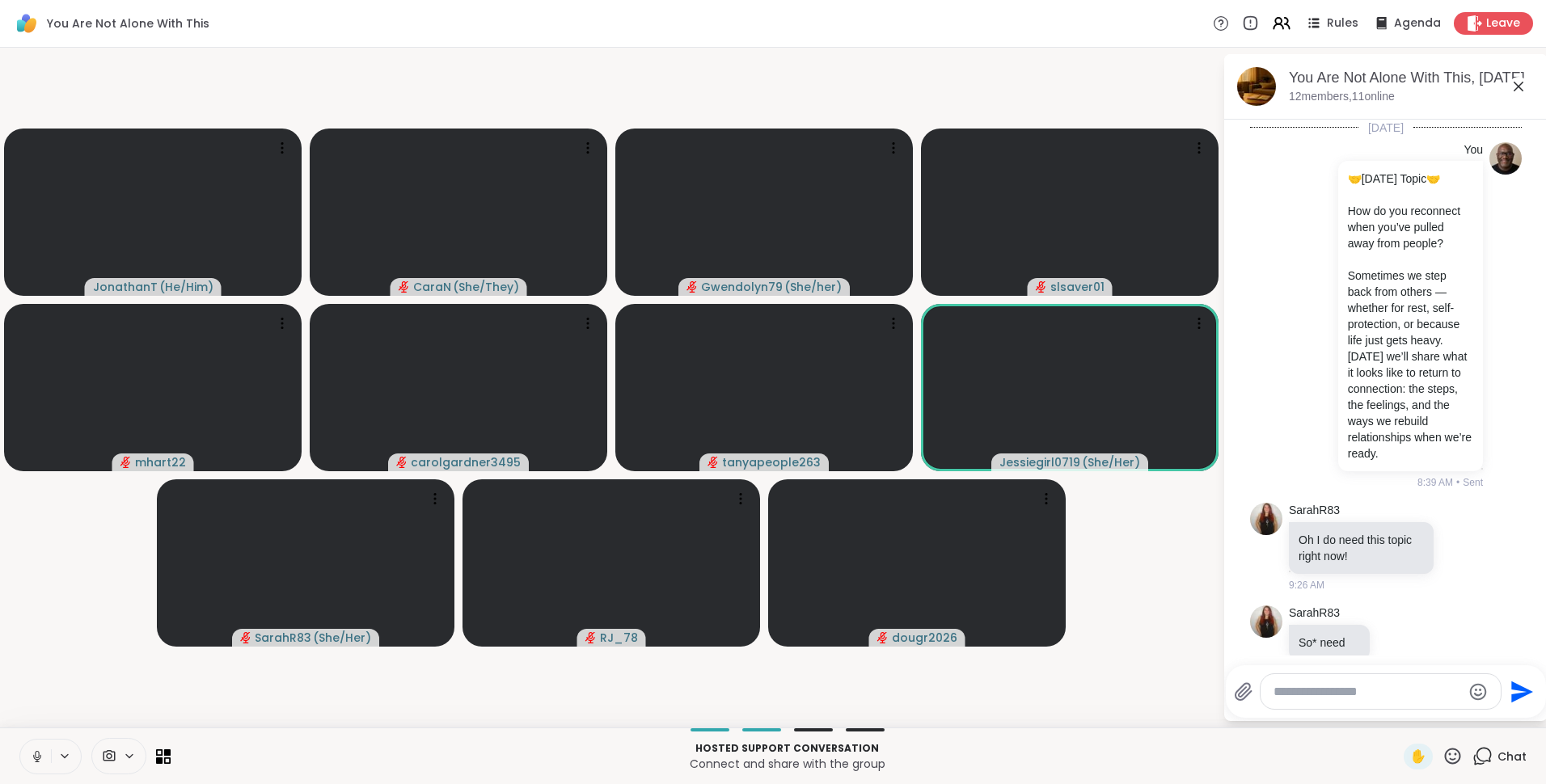
scroll to position [2116, 0]
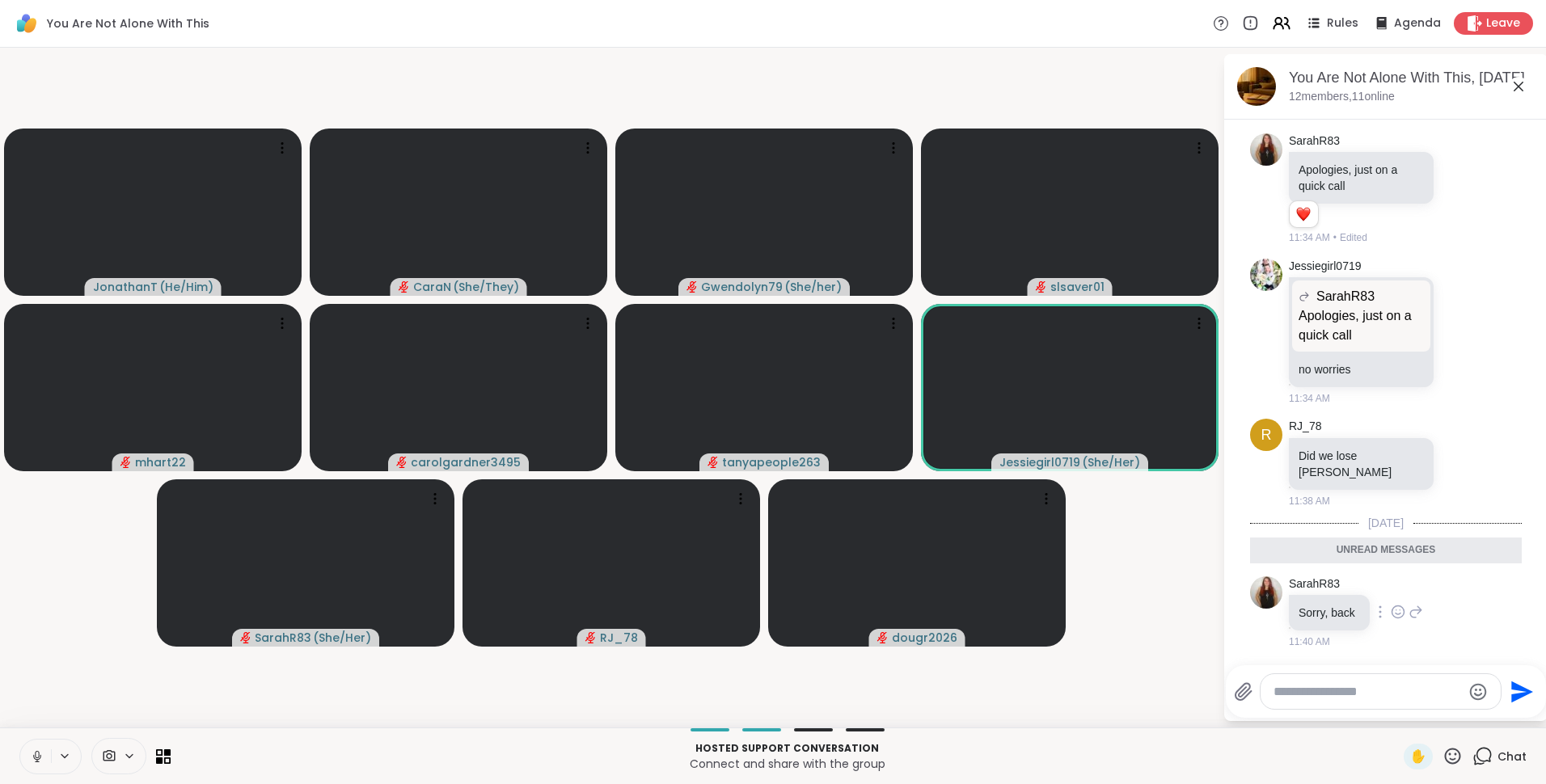
click at [1399, 612] on icon at bounding box center [1398, 611] width 15 height 16
click at [1360, 589] on div "Select Reaction: Thumbs up" at bounding box center [1363, 586] width 15 height 15
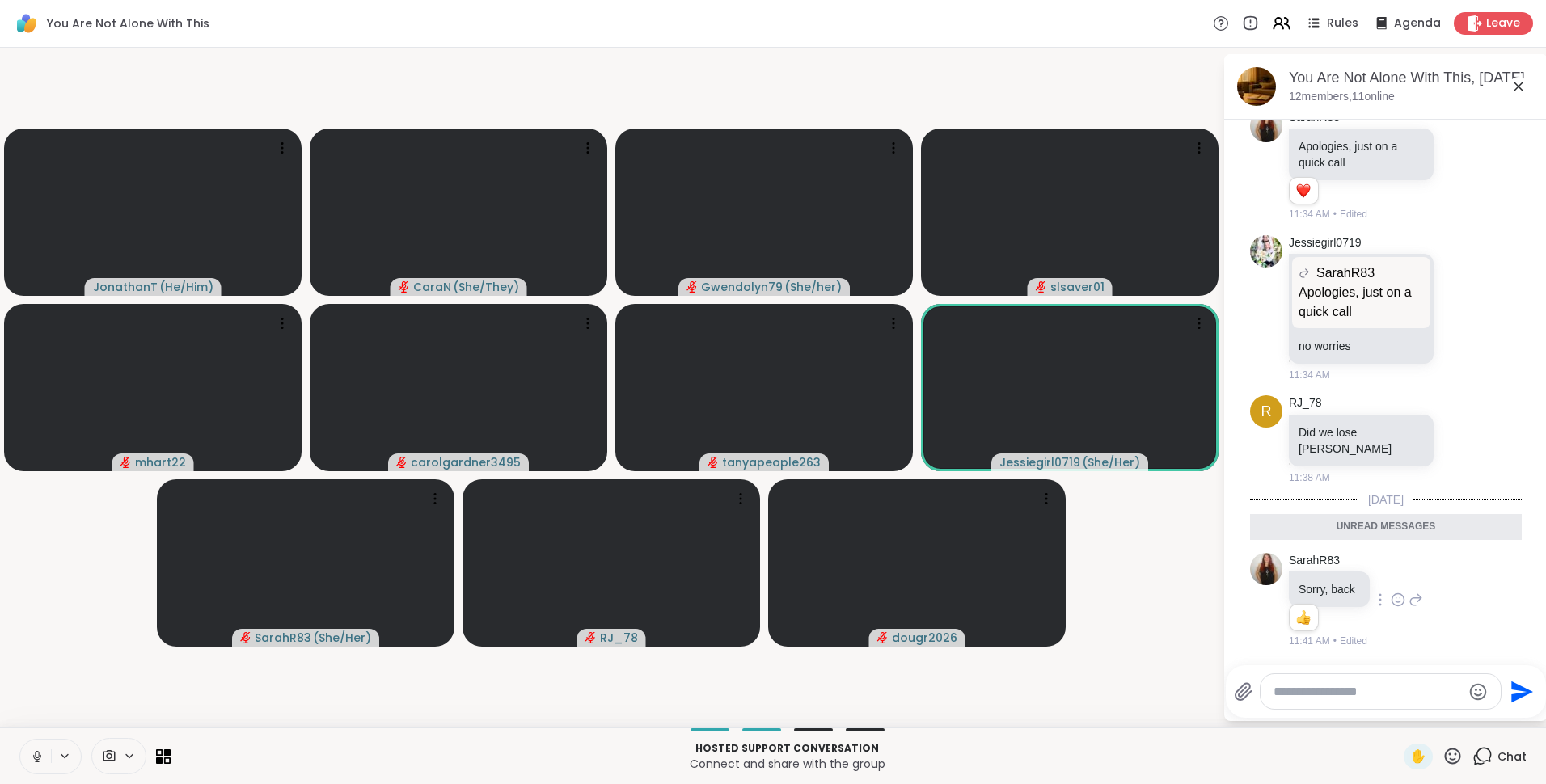
scroll to position [2140, 0]
click at [1349, 694] on textarea "Type your message" at bounding box center [1368, 692] width 189 height 16
click at [1331, 689] on textarea "**********" at bounding box center [1369, 692] width 189 height 16
click at [1326, 689] on textarea "**********" at bounding box center [1369, 692] width 189 height 16
type textarea "**********"
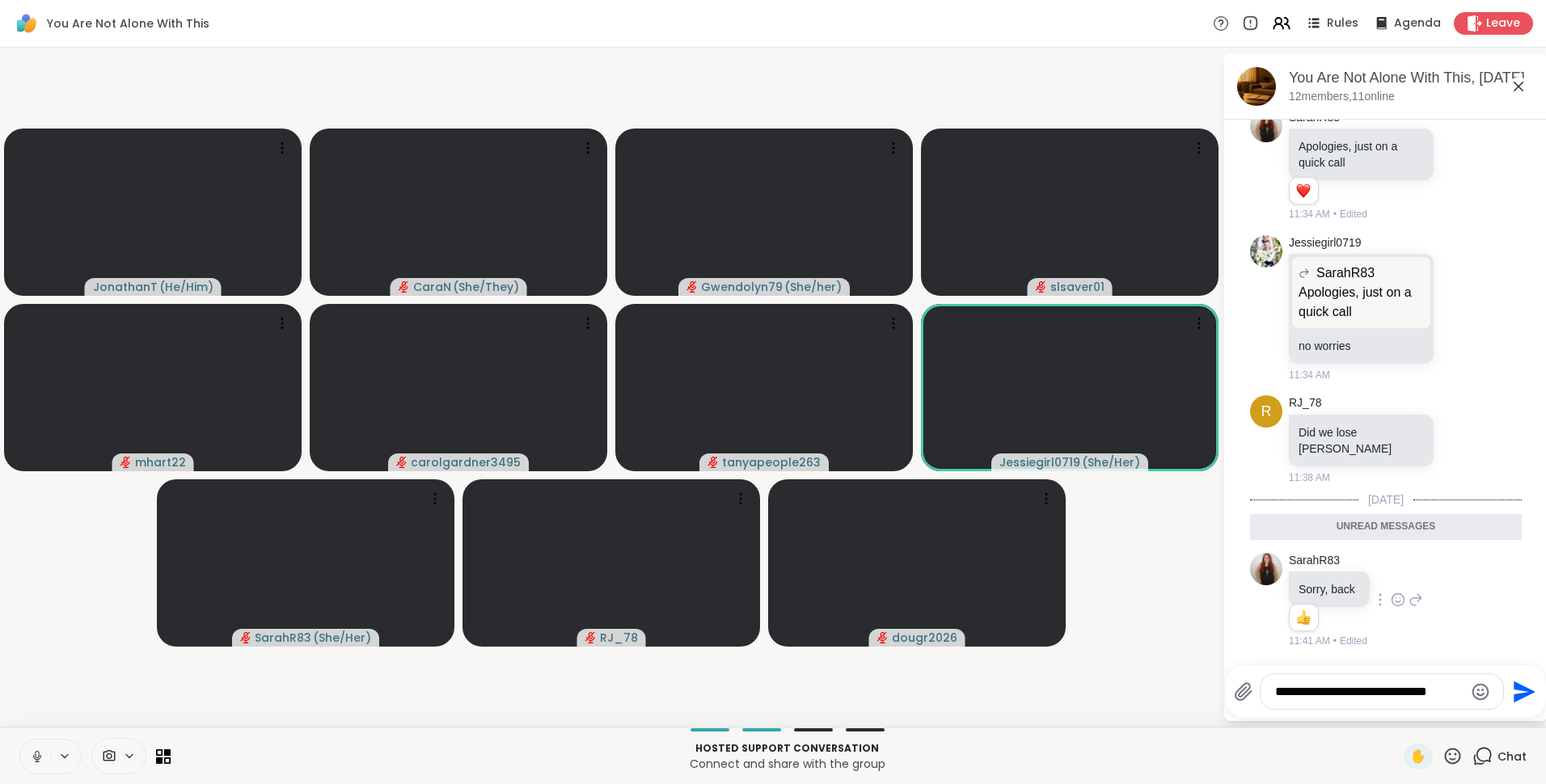
click at [1518, 695] on icon "Send" at bounding box center [1524, 691] width 22 height 22
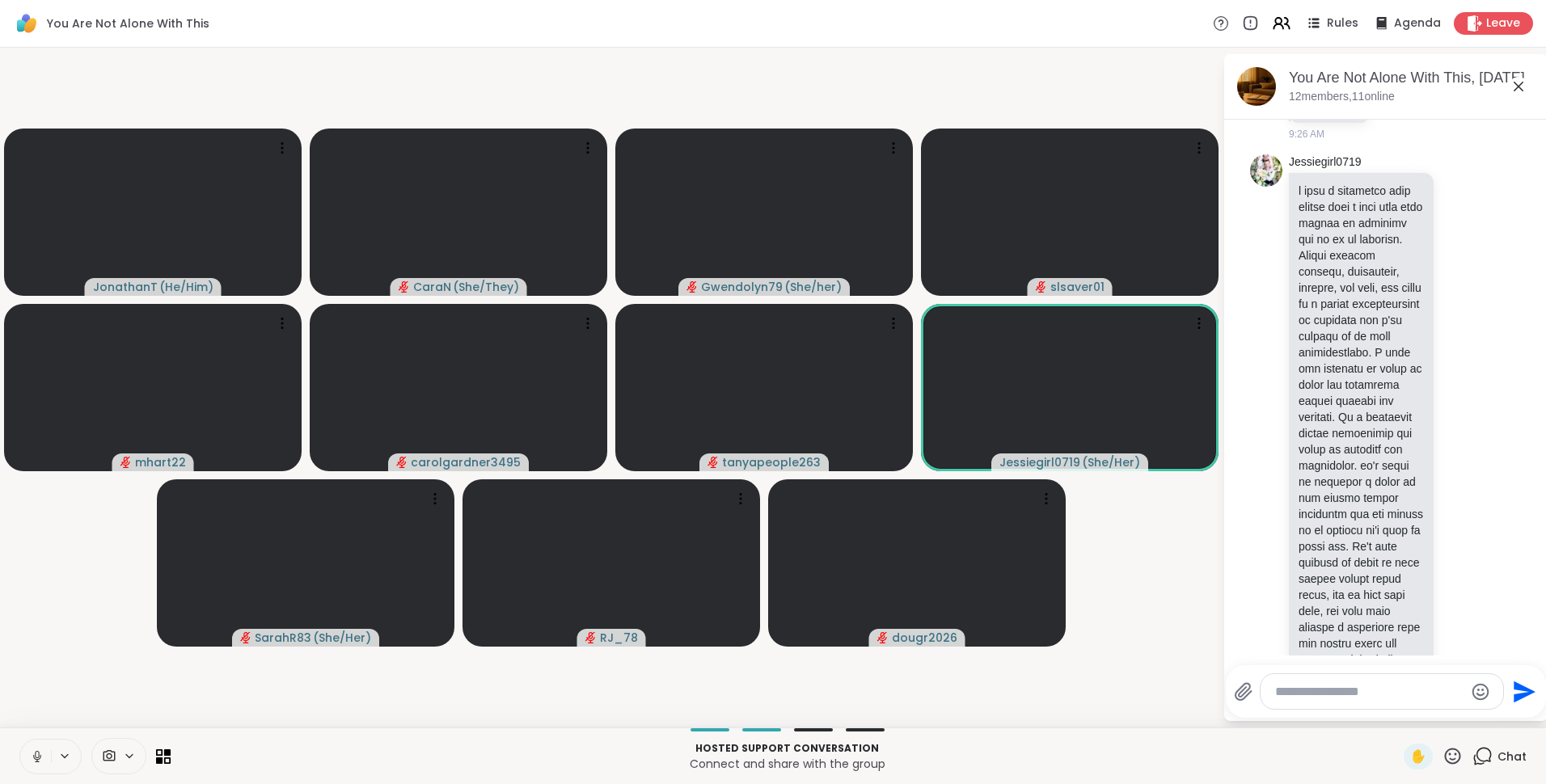
scroll to position [0, 0]
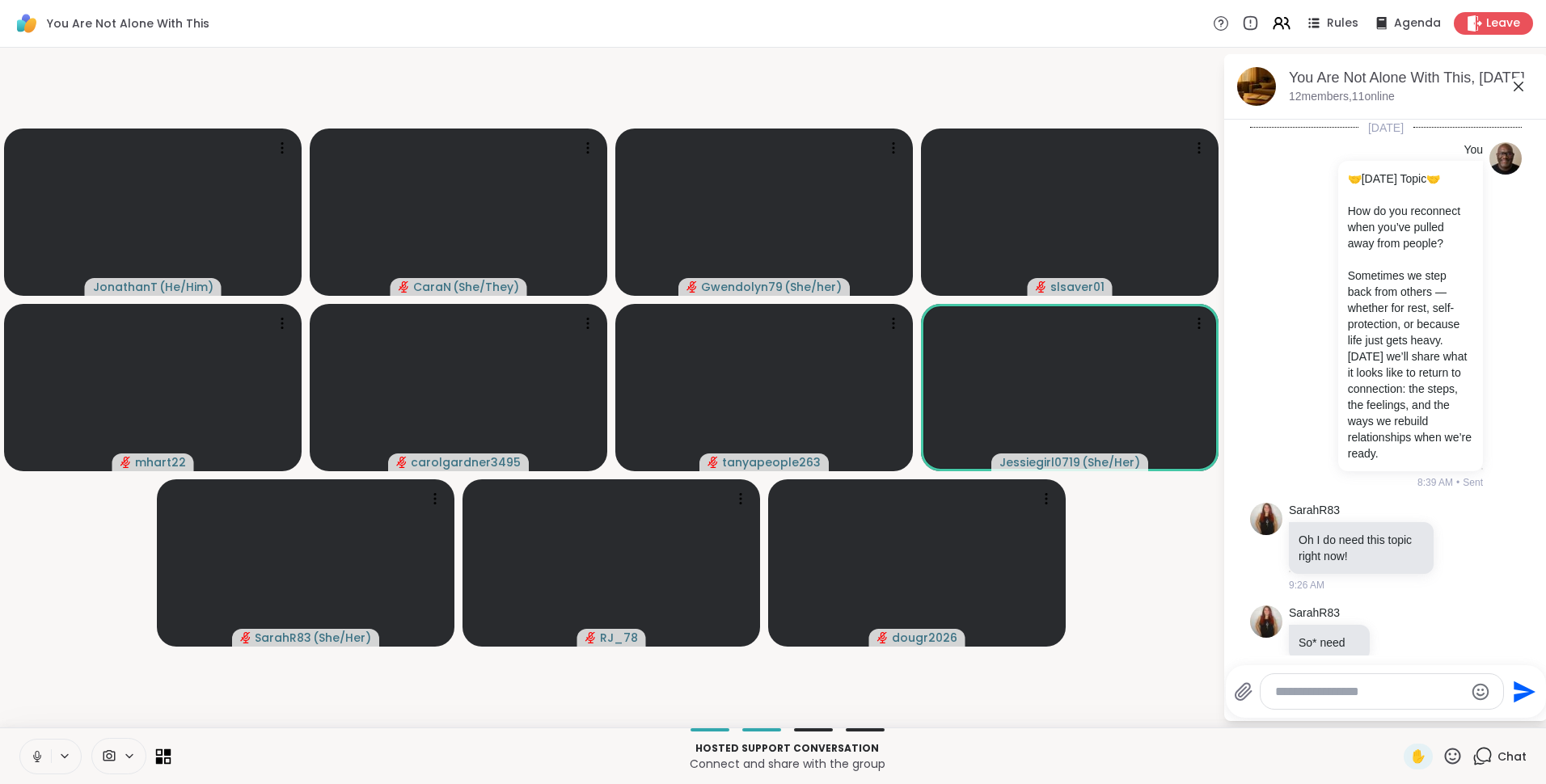
click at [166, 756] on icon at bounding box center [168, 752] width 7 height 7
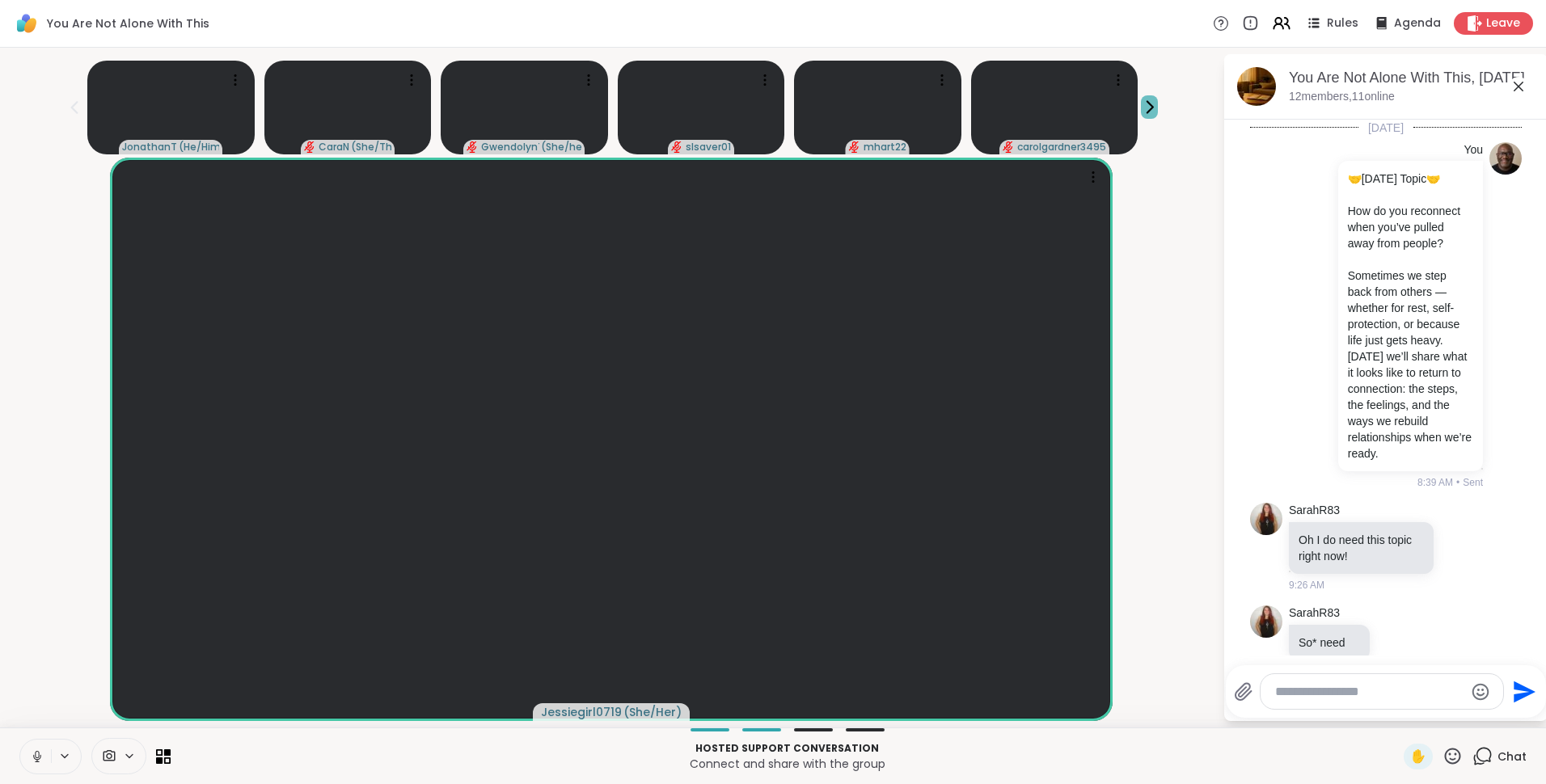
click at [1149, 110] on icon at bounding box center [1149, 107] width 17 height 17
click at [1454, 556] on icon at bounding box center [1462, 548] width 15 height 16
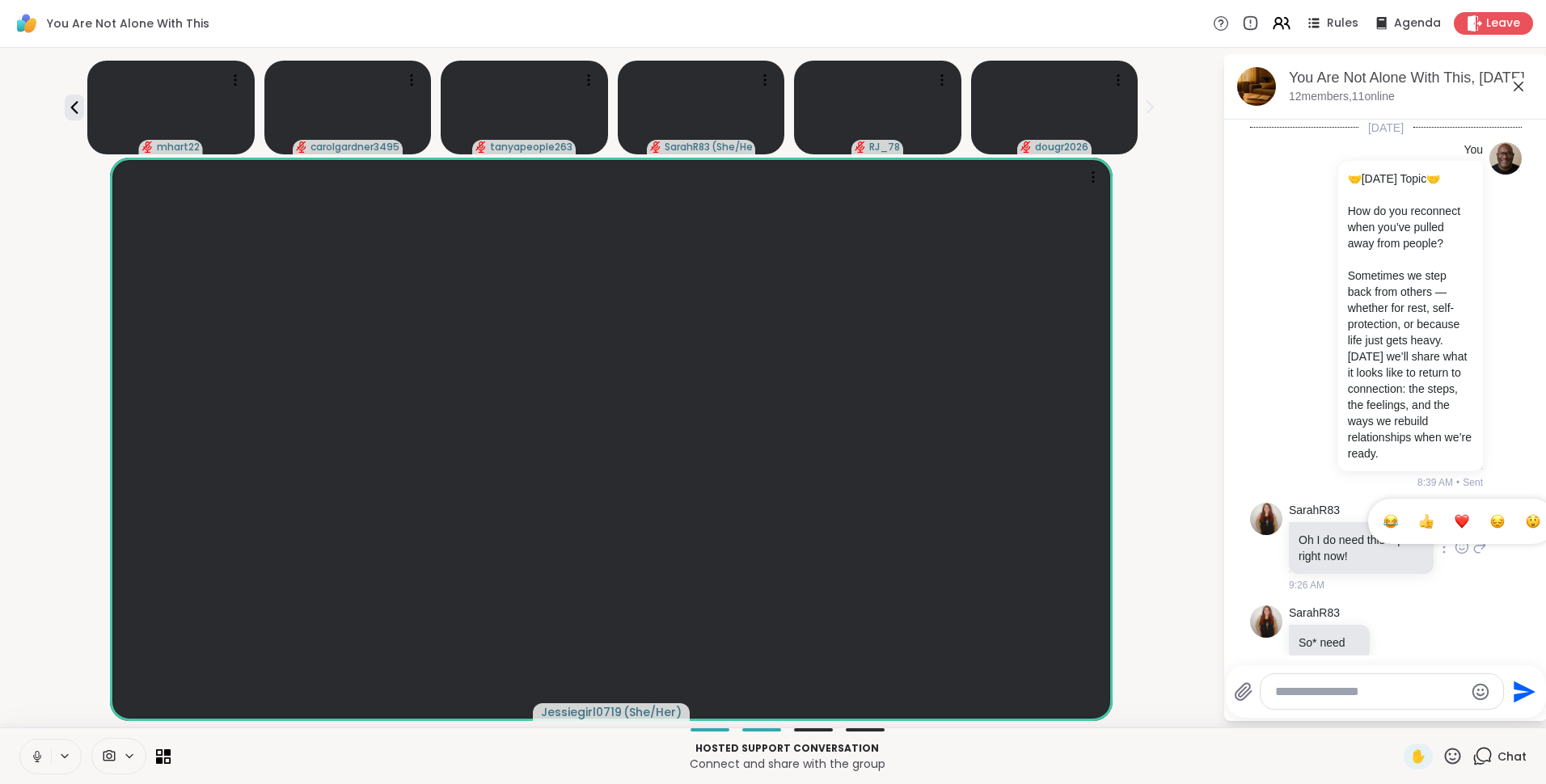
click at [1454, 529] on div "Select Reaction: Heart" at bounding box center [1462, 522] width 15 height 15
click at [1522, 87] on icon at bounding box center [1518, 87] width 19 height 19
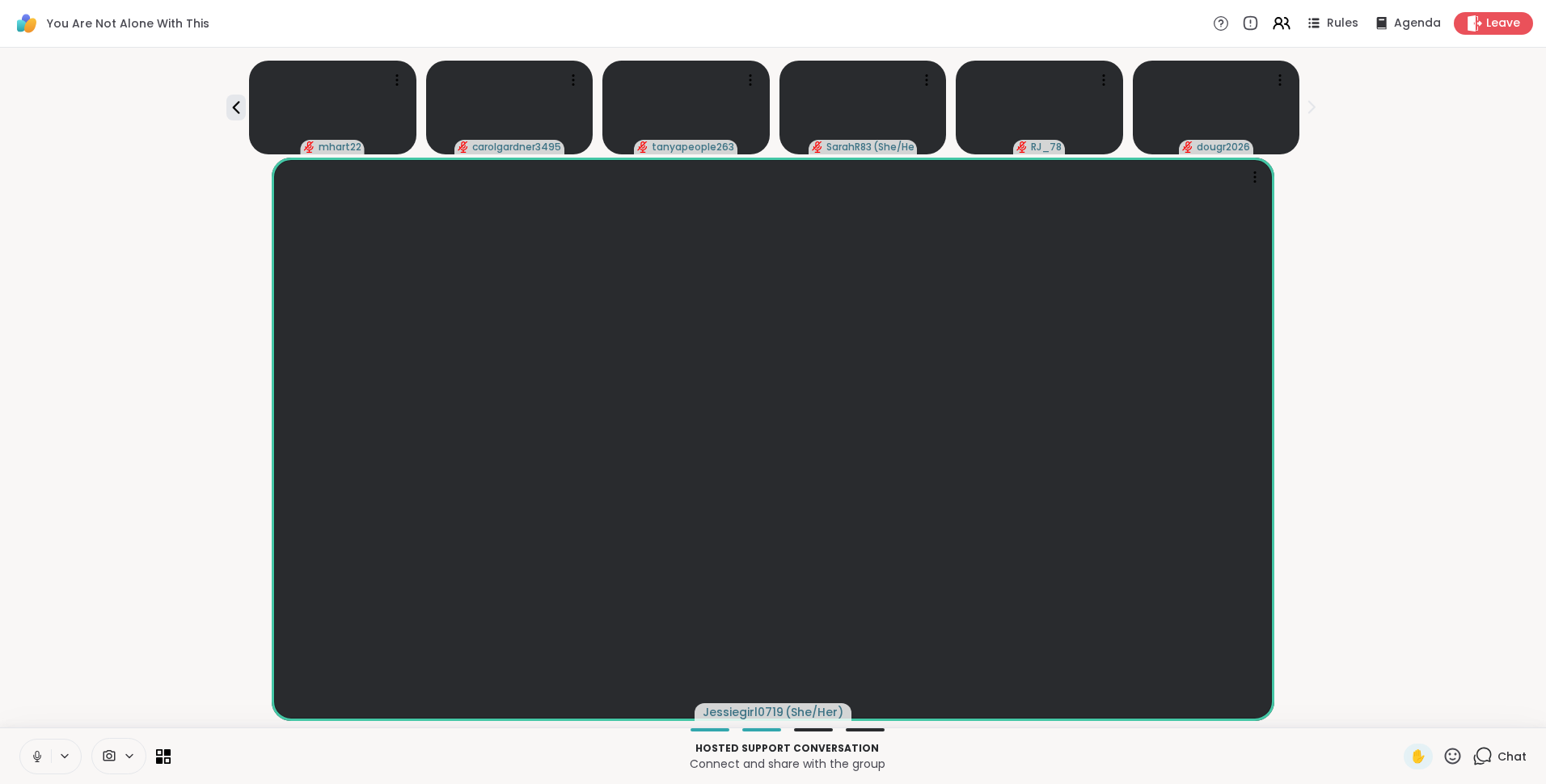
click at [1472, 752] on icon at bounding box center [1482, 756] width 20 height 20
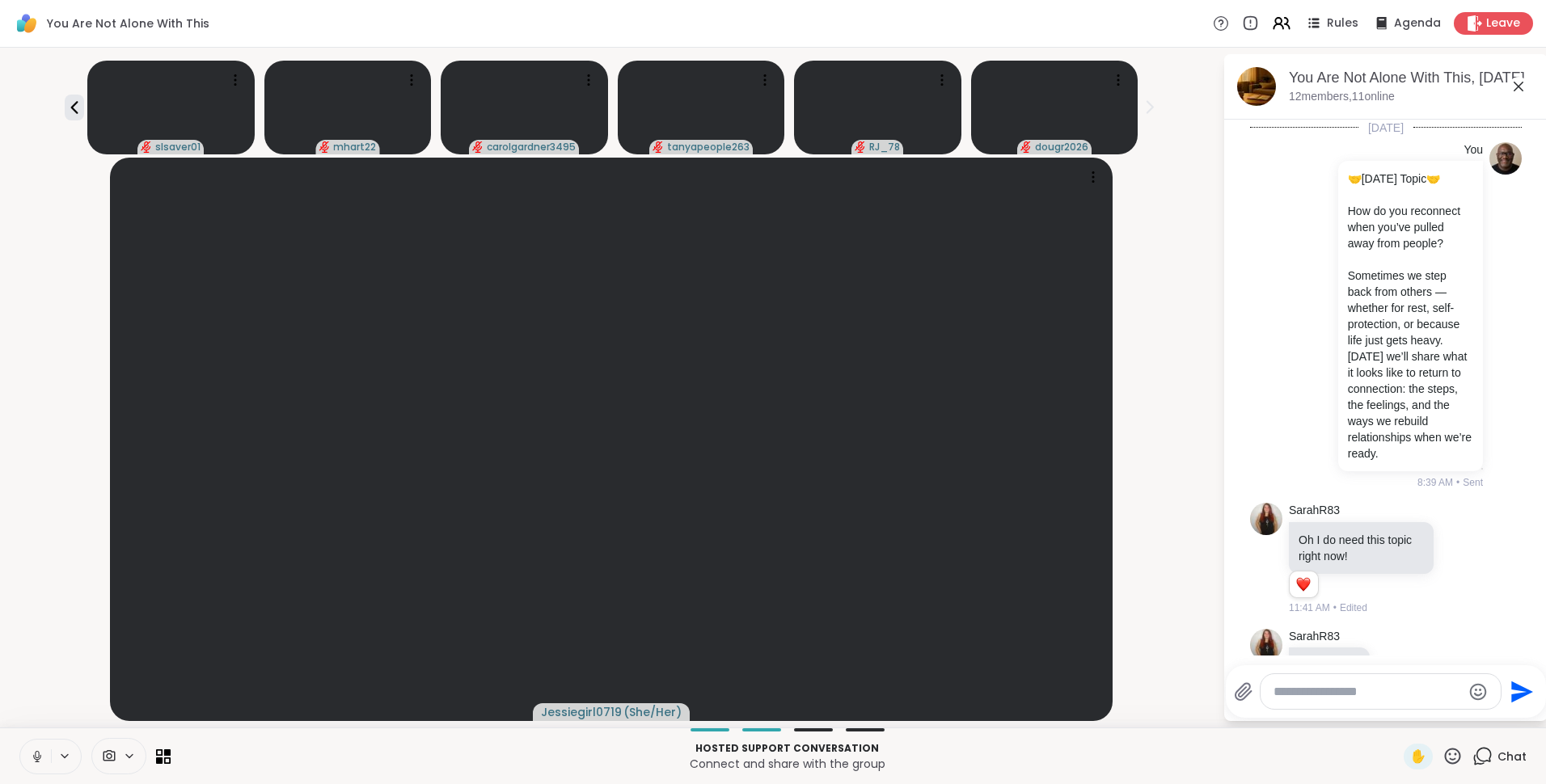
click at [70, 103] on div "slsaver01 mhart22 carolgardner3495 tanyapeople263 RJ_78 dougr2026" at bounding box center [611, 104] width 1203 height 100
click at [79, 109] on icon at bounding box center [75, 108] width 7 height 13
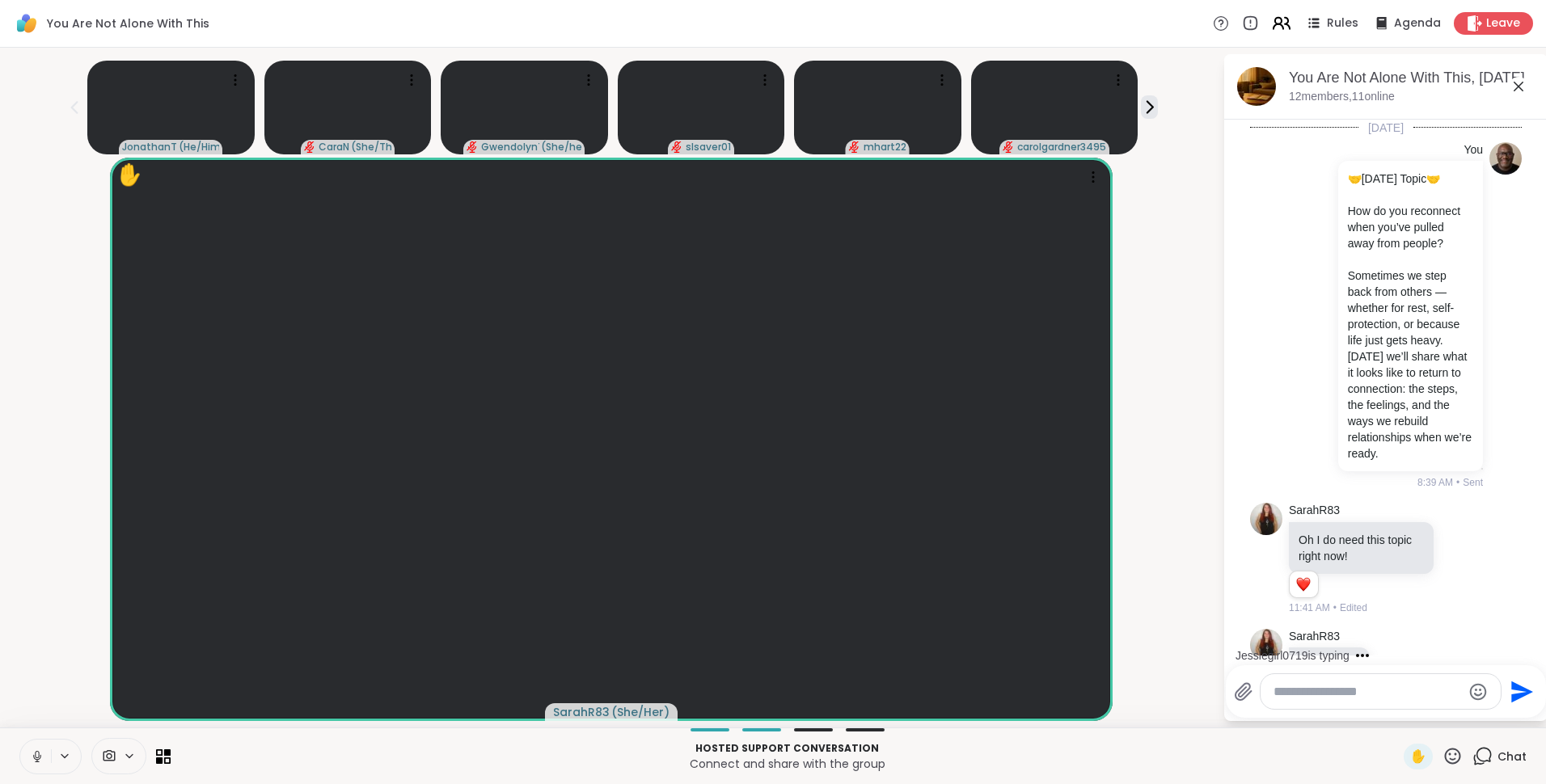
click at [1271, 27] on icon at bounding box center [1281, 23] width 20 height 20
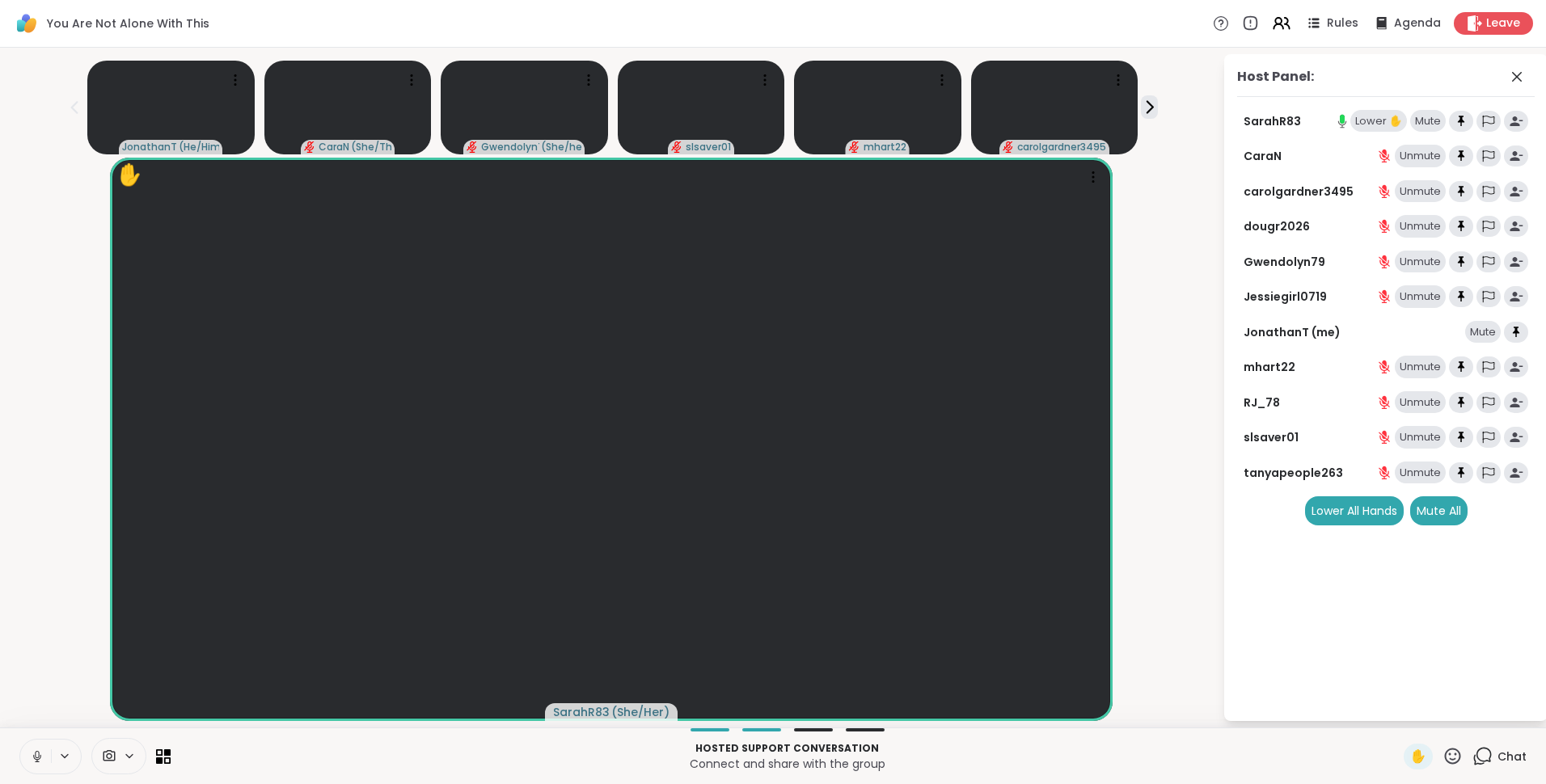
click at [1360, 114] on div "Lower ✋" at bounding box center [1379, 121] width 57 height 23
click at [1472, 753] on icon at bounding box center [1482, 756] width 20 height 20
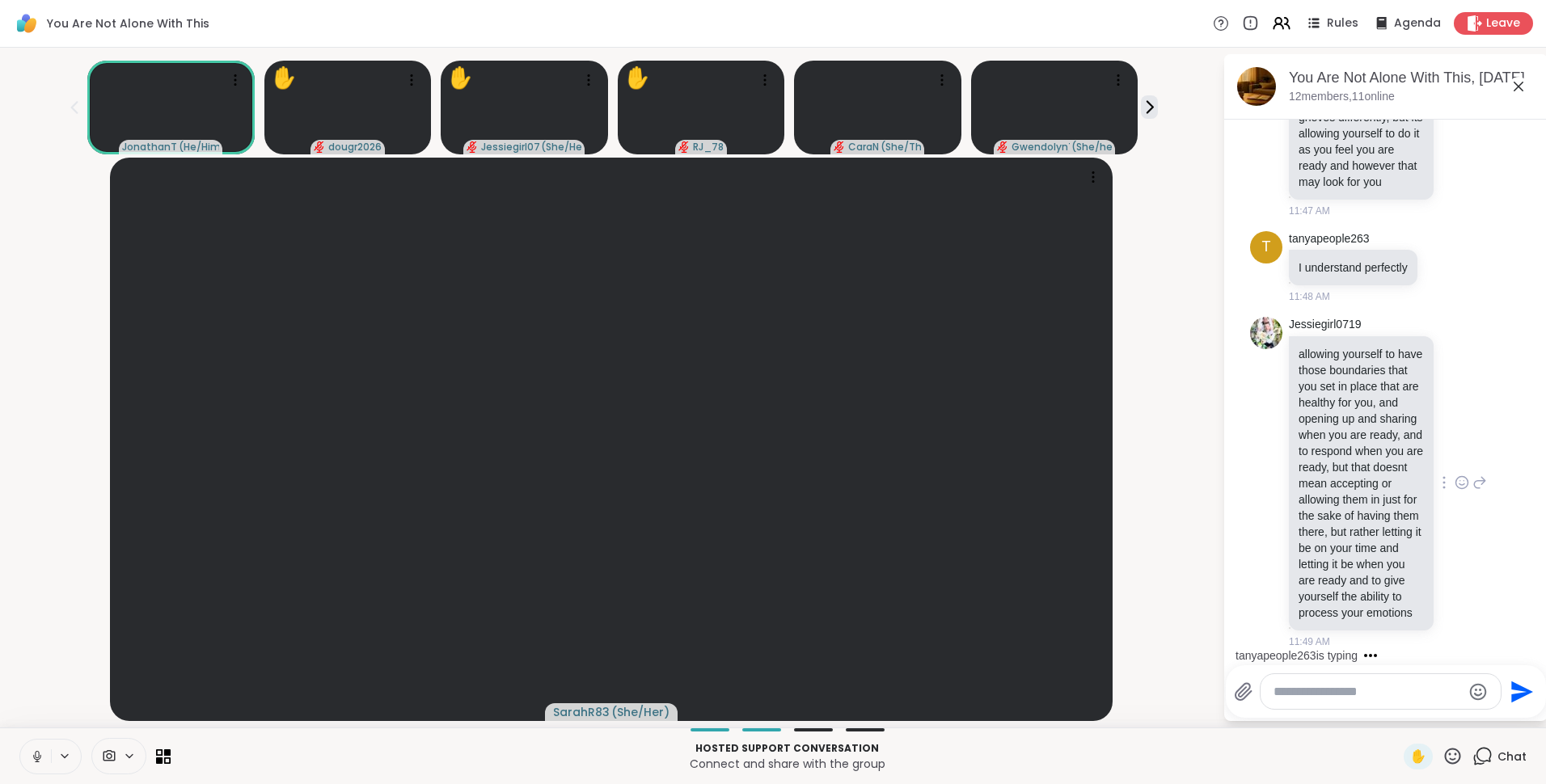
scroll to position [3783, 0]
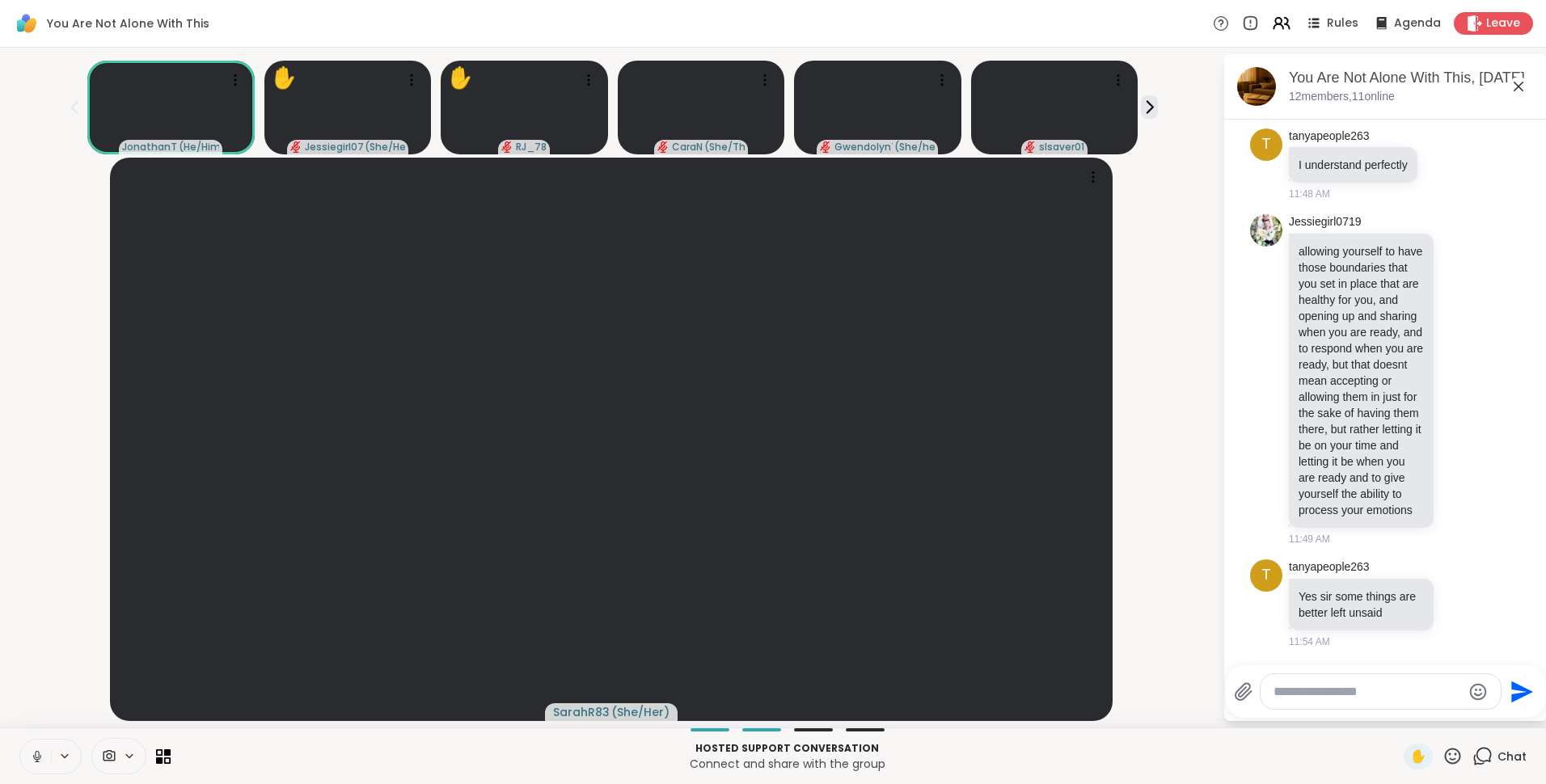
click at [1518, 83] on icon at bounding box center [1518, 87] width 19 height 19
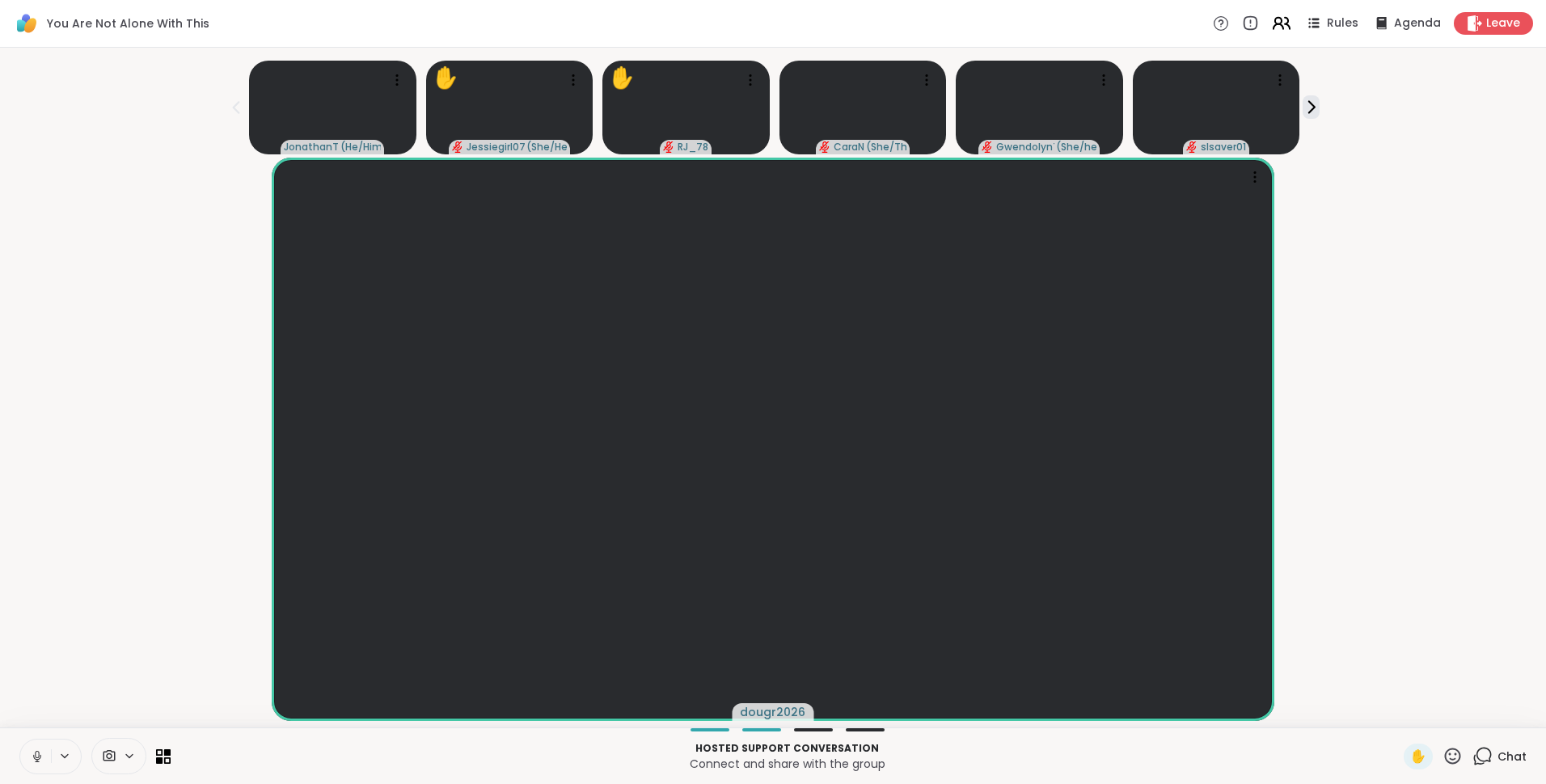
click at [1285, 23] on icon at bounding box center [1288, 23] width 5 height 11
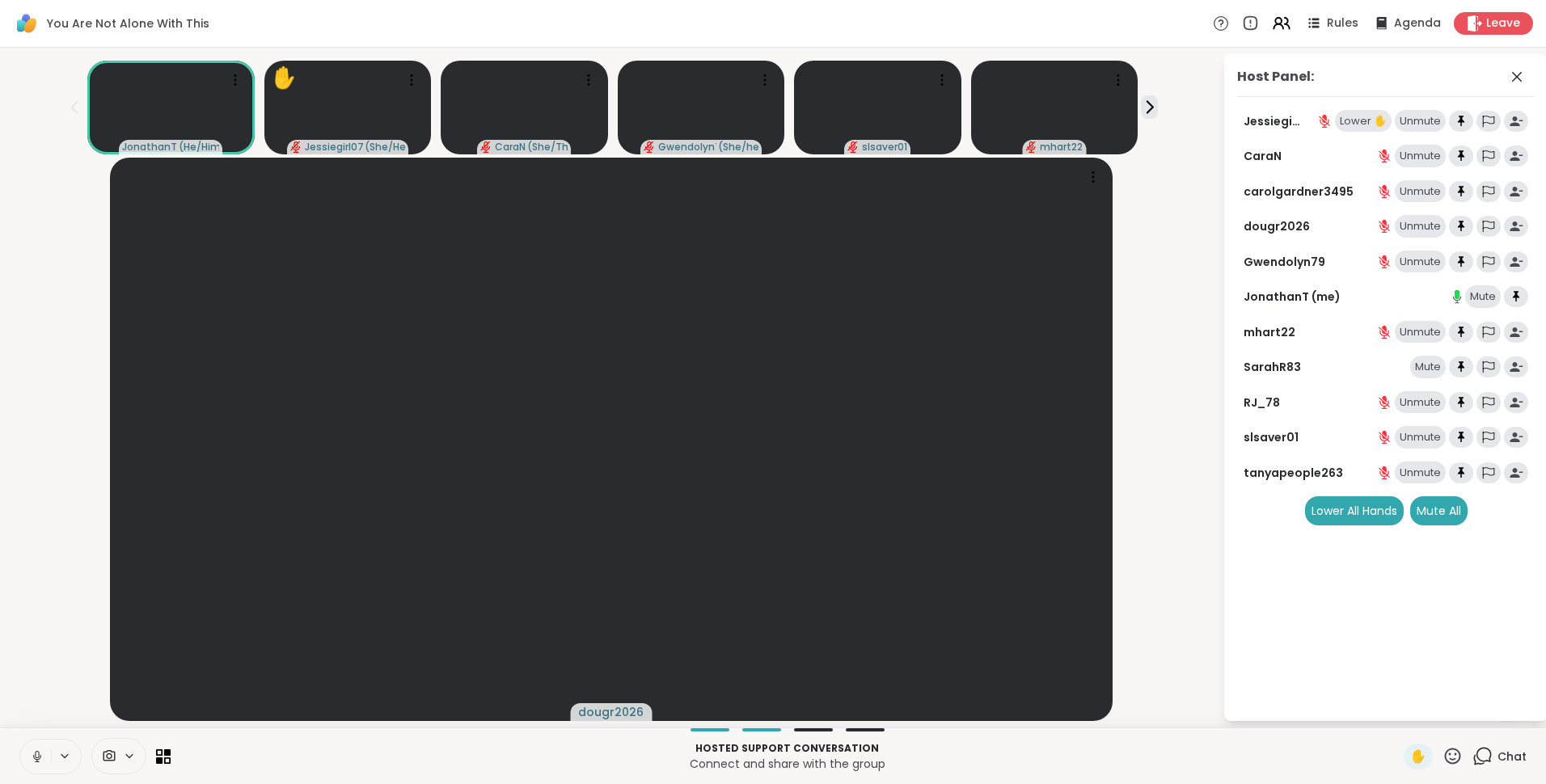
click at [1428, 363] on div "Mute" at bounding box center [1428, 367] width 36 height 23
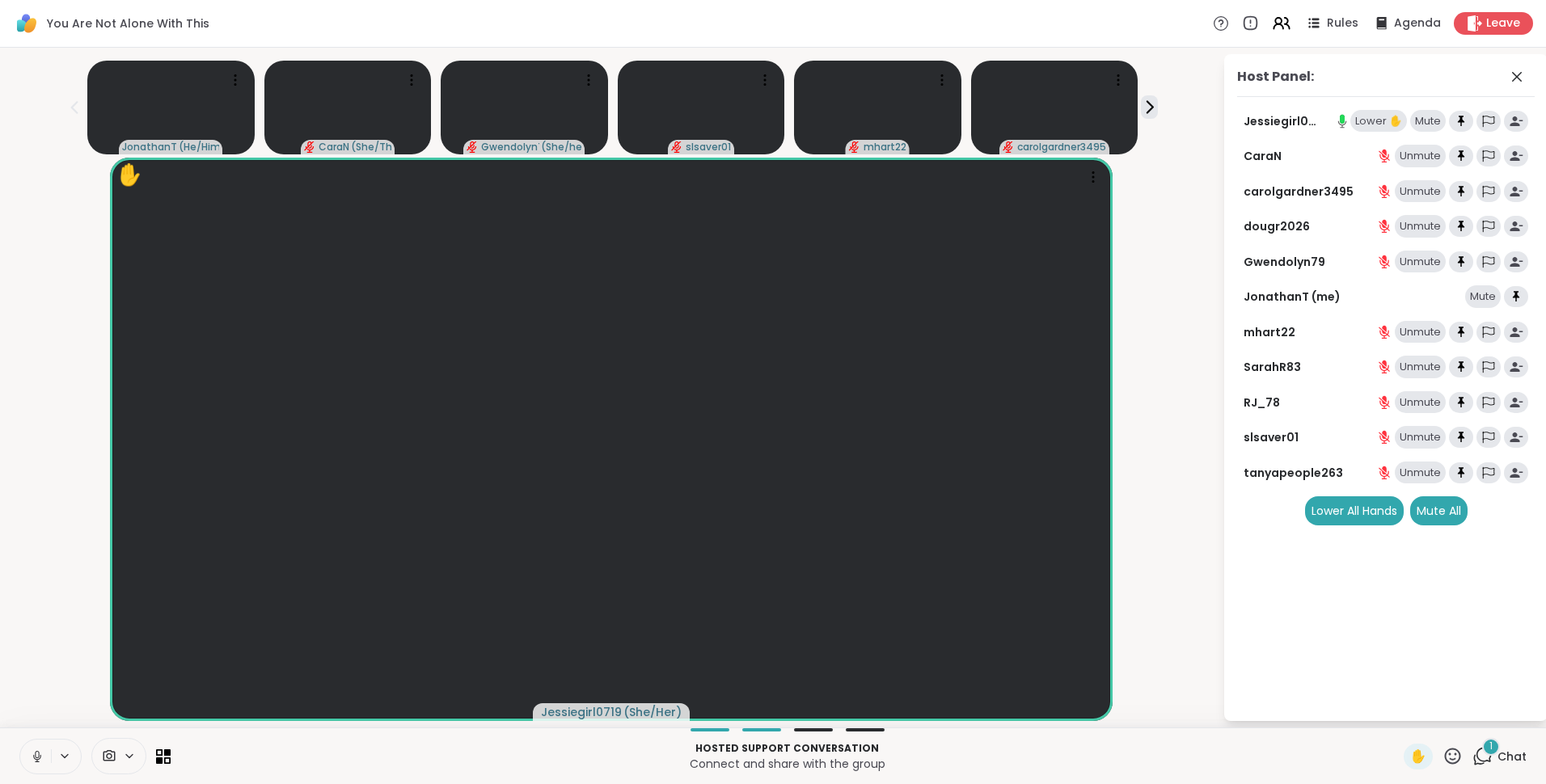
click at [1377, 126] on div "Lower ✋" at bounding box center [1379, 121] width 57 height 23
click at [1442, 753] on icon at bounding box center [1452, 756] width 20 height 20
click at [1397, 710] on span "❤️" at bounding box center [1405, 714] width 16 height 19
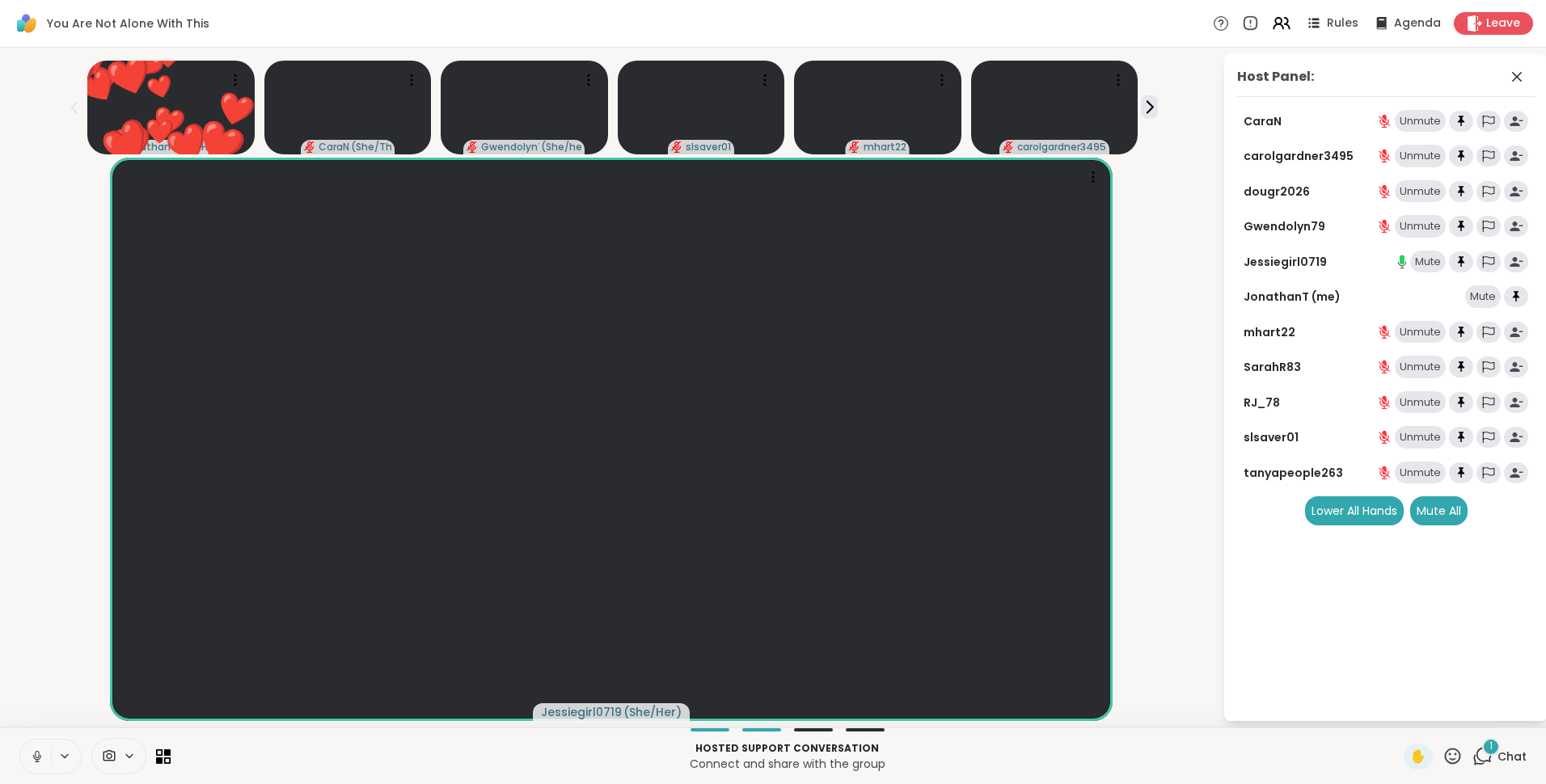
click at [1442, 756] on icon at bounding box center [1452, 756] width 20 height 20
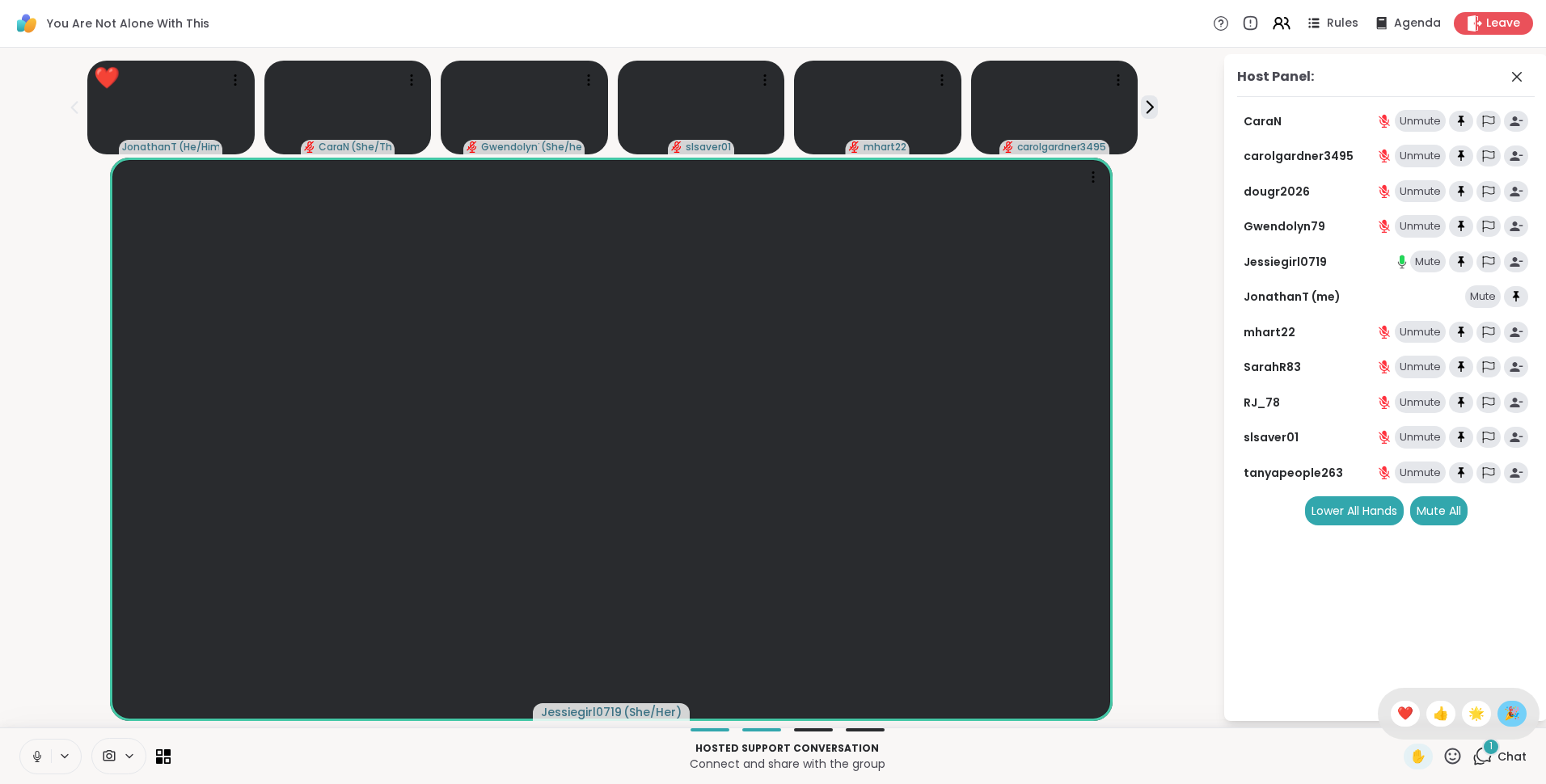
click at [1504, 706] on span "🎉" at bounding box center [1512, 714] width 16 height 19
click at [1482, 754] on div "1" at bounding box center [1491, 747] width 18 height 18
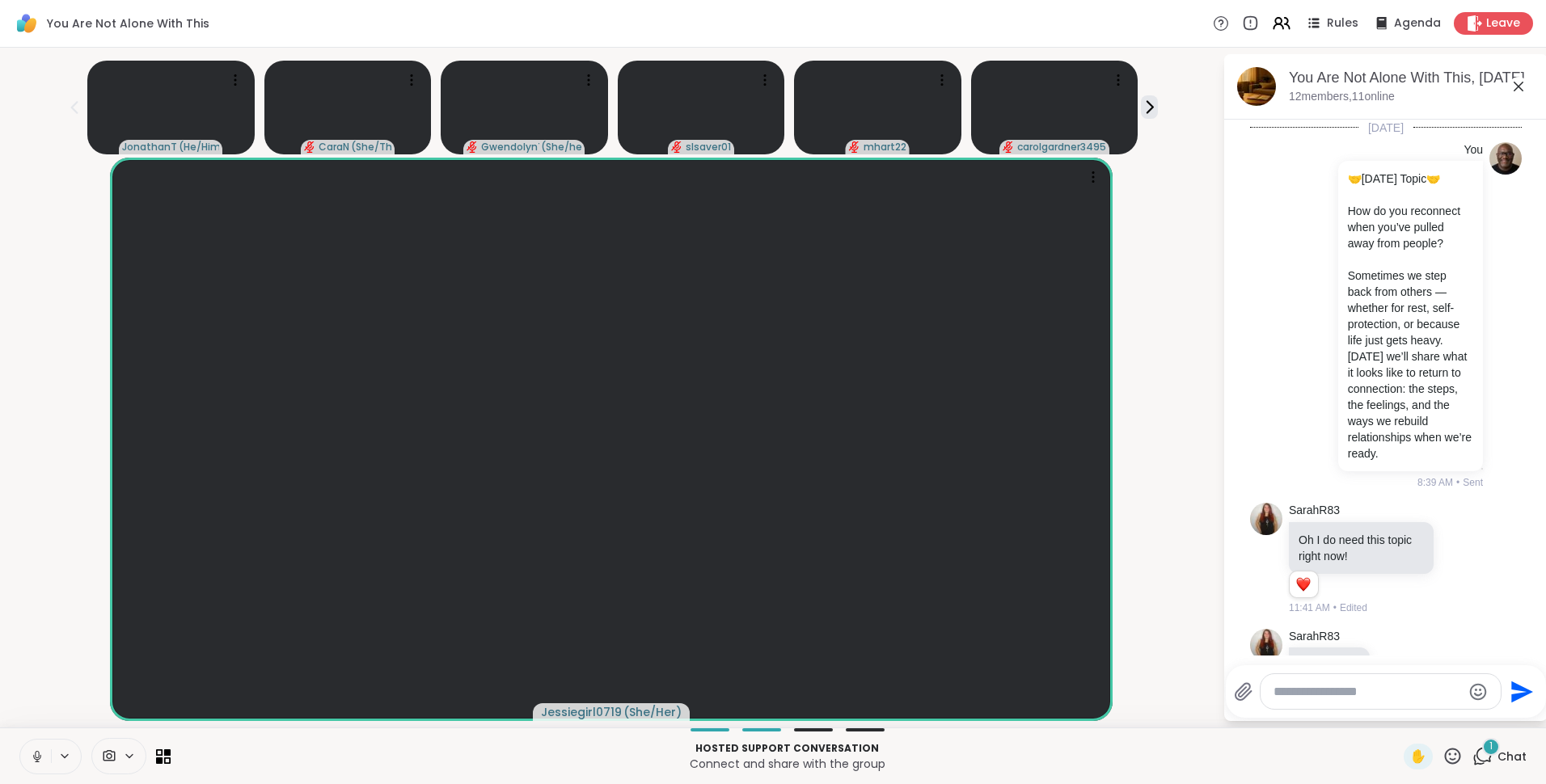
scroll to position [3940, 0]
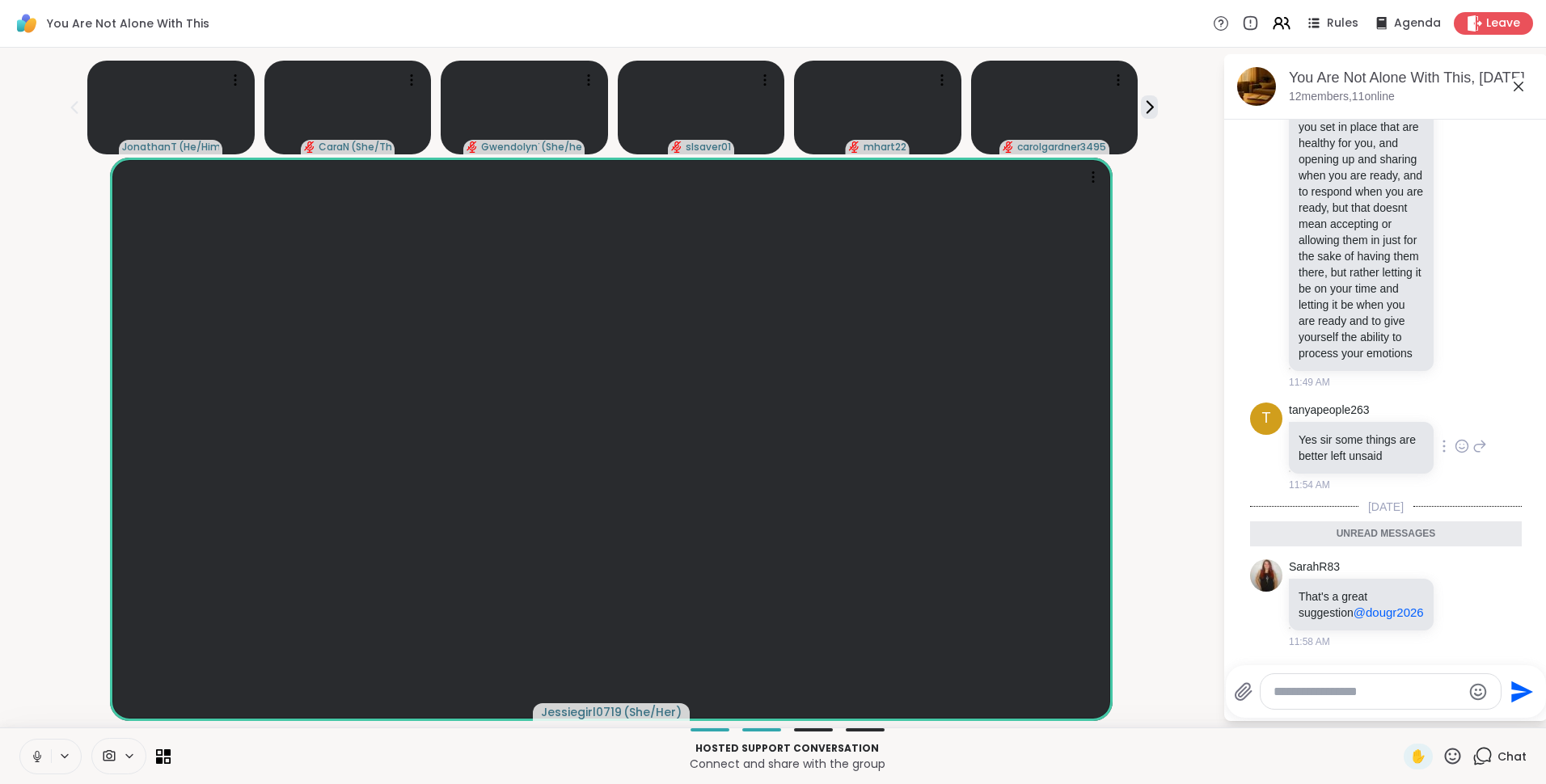
click at [1456, 441] on icon at bounding box center [1462, 446] width 12 height 12
click at [1454, 413] on div "Select Reaction: Heart" at bounding box center [1462, 420] width 15 height 15
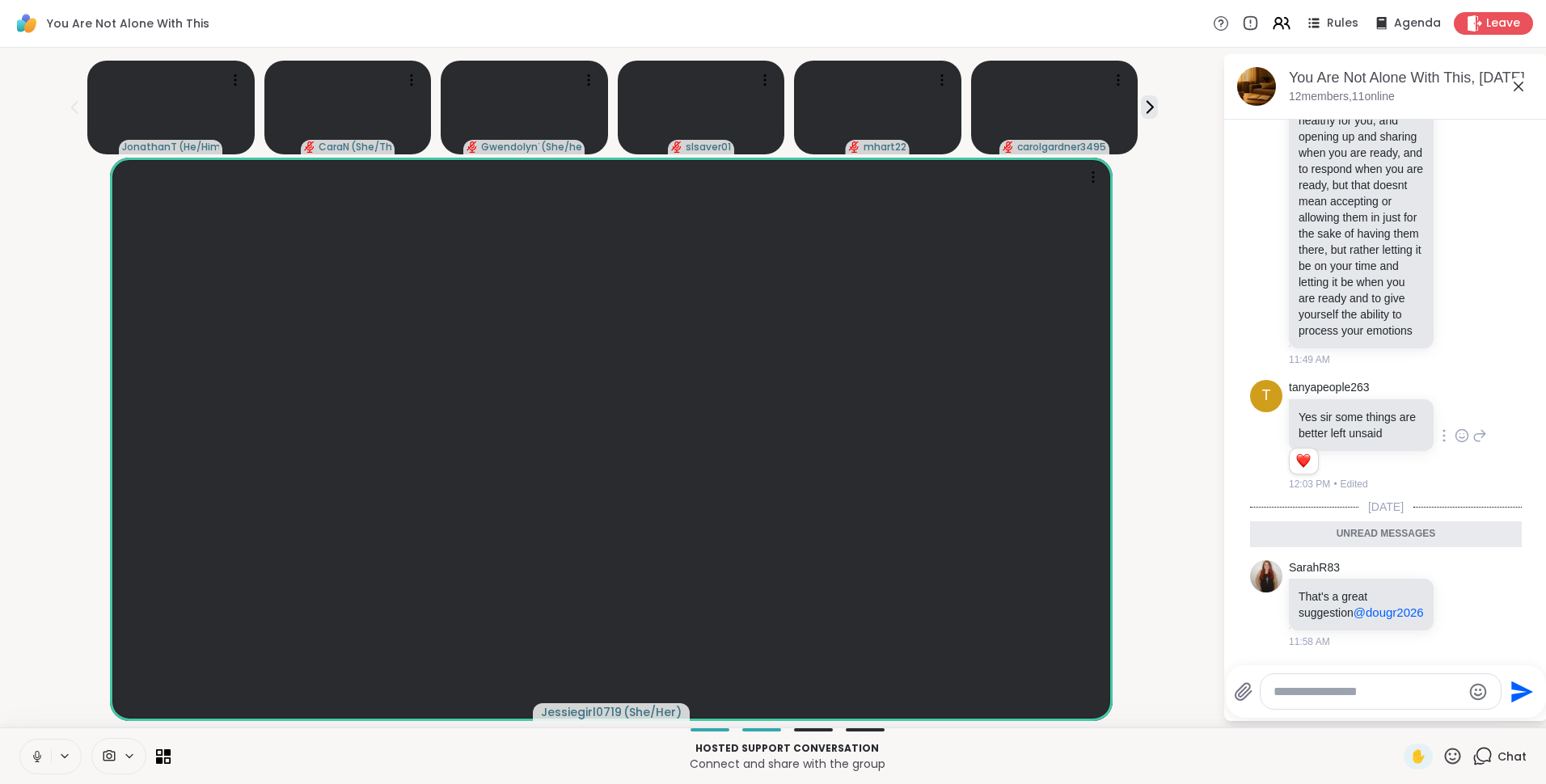
scroll to position [3986, 0]
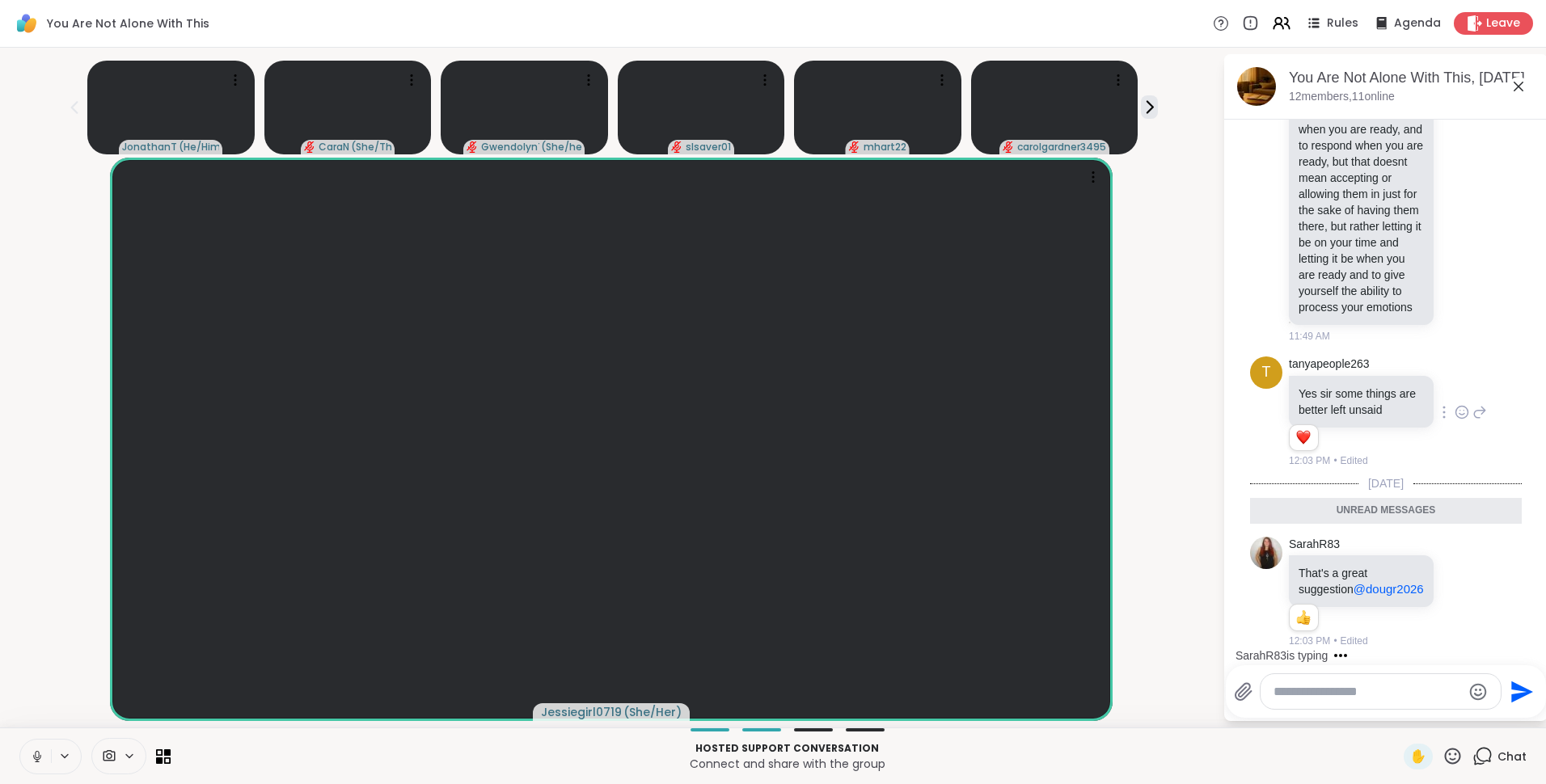
click at [1442, 752] on icon at bounding box center [1452, 756] width 20 height 20
click at [1468, 718] on span "🌟" at bounding box center [1476, 714] width 16 height 19
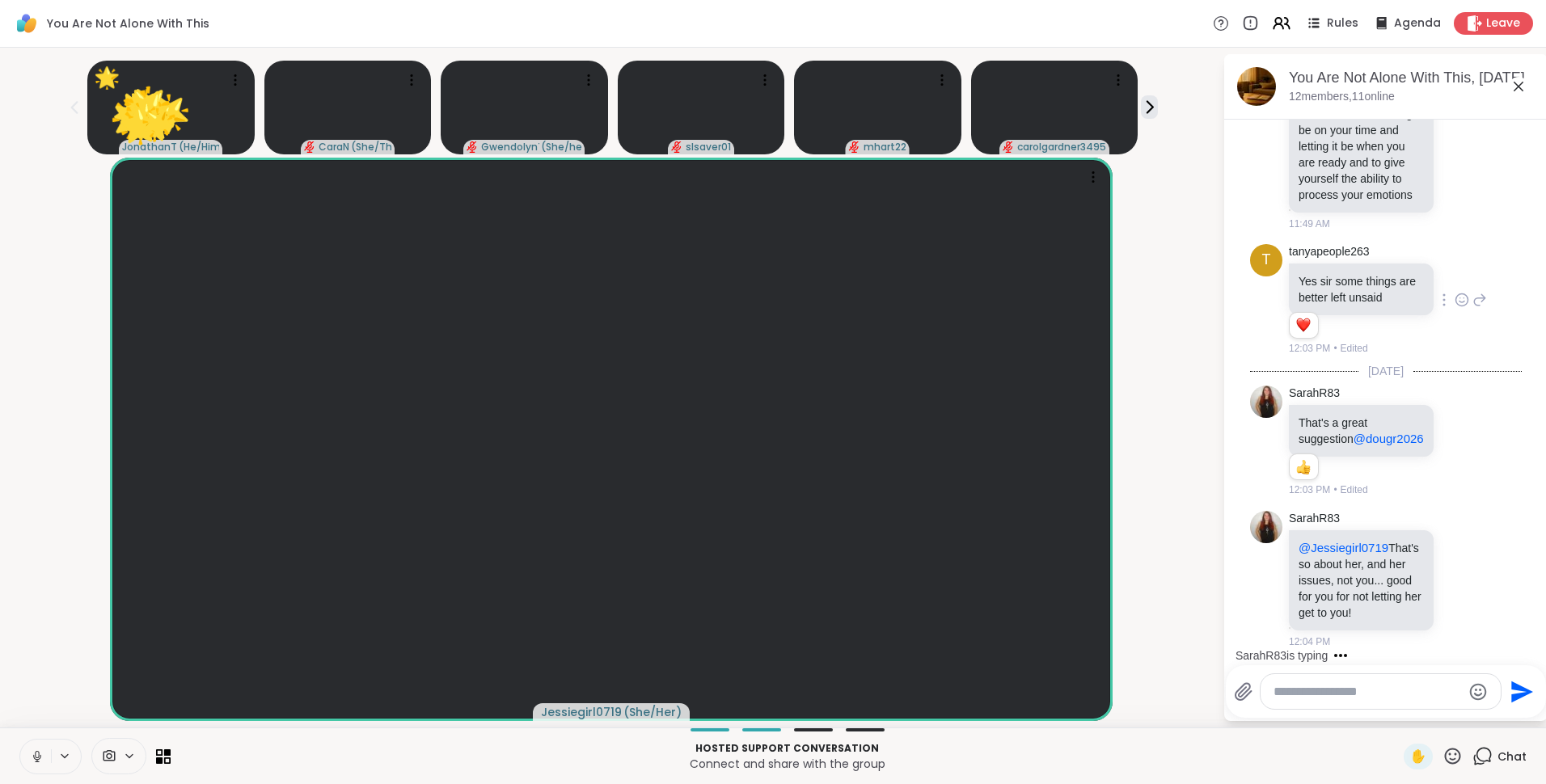
scroll to position [4115, 0]
click at [1454, 572] on icon at bounding box center [1462, 580] width 15 height 16
click at [1454, 547] on div "Select Reaction: Heart" at bounding box center [1462, 554] width 15 height 15
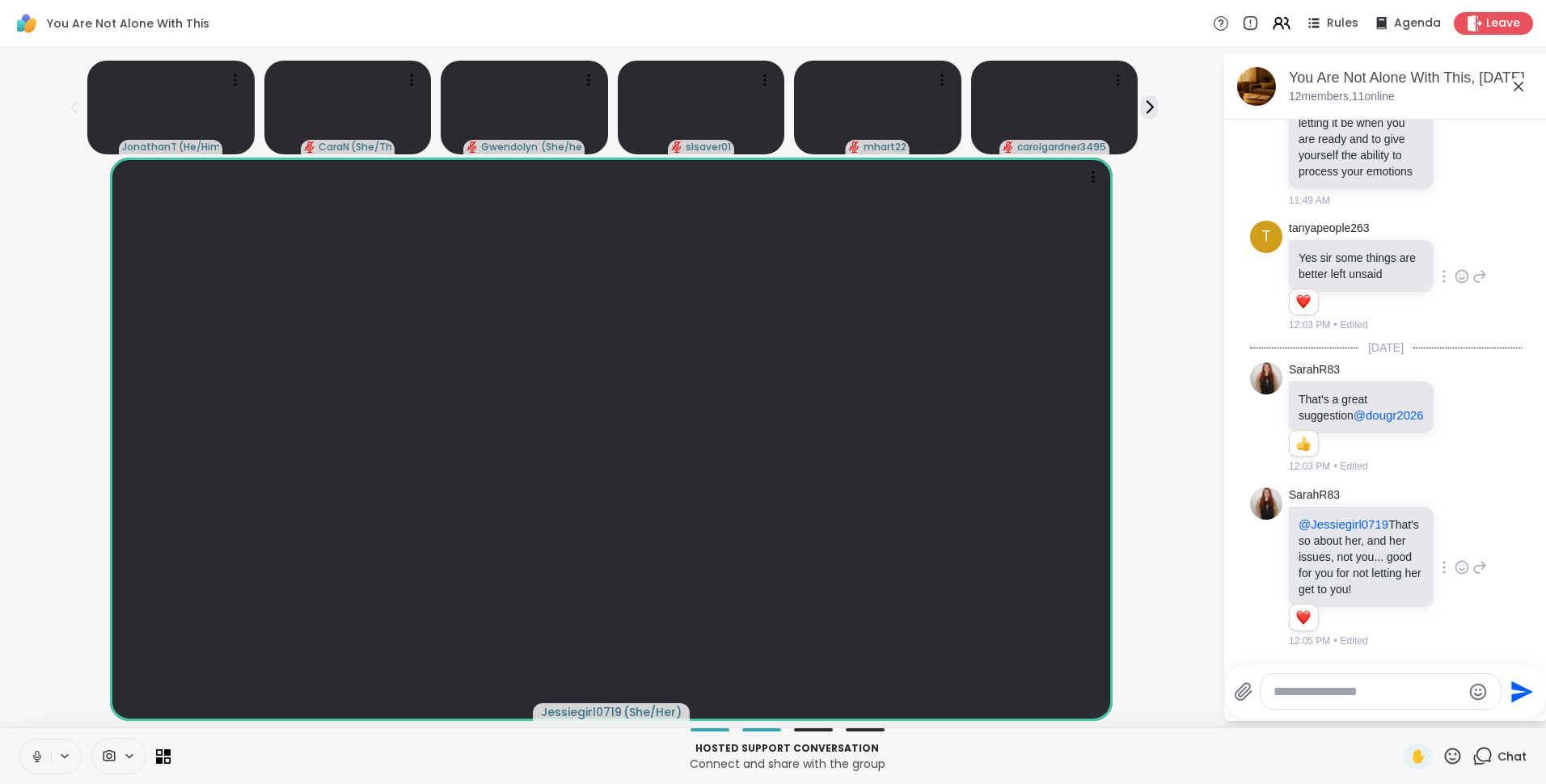
scroll to position [4139, 0]
click at [1442, 752] on icon at bounding box center [1452, 756] width 20 height 20
click at [1397, 712] on span "❤️" at bounding box center [1405, 714] width 16 height 19
click at [1442, 756] on icon at bounding box center [1452, 756] width 20 height 20
click at [1468, 714] on span "🌟" at bounding box center [1476, 714] width 16 height 19
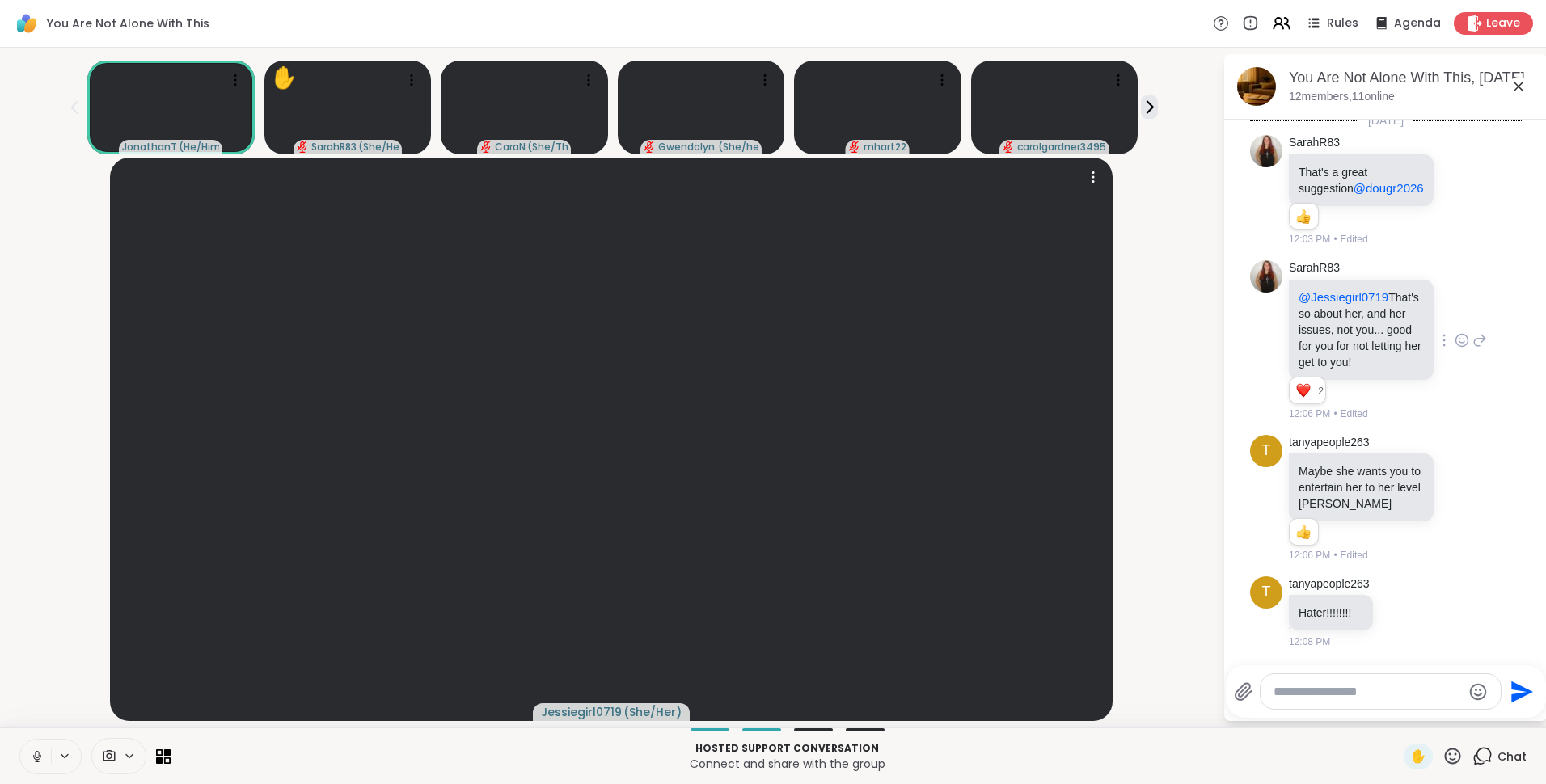
scroll to position [4468, 0]
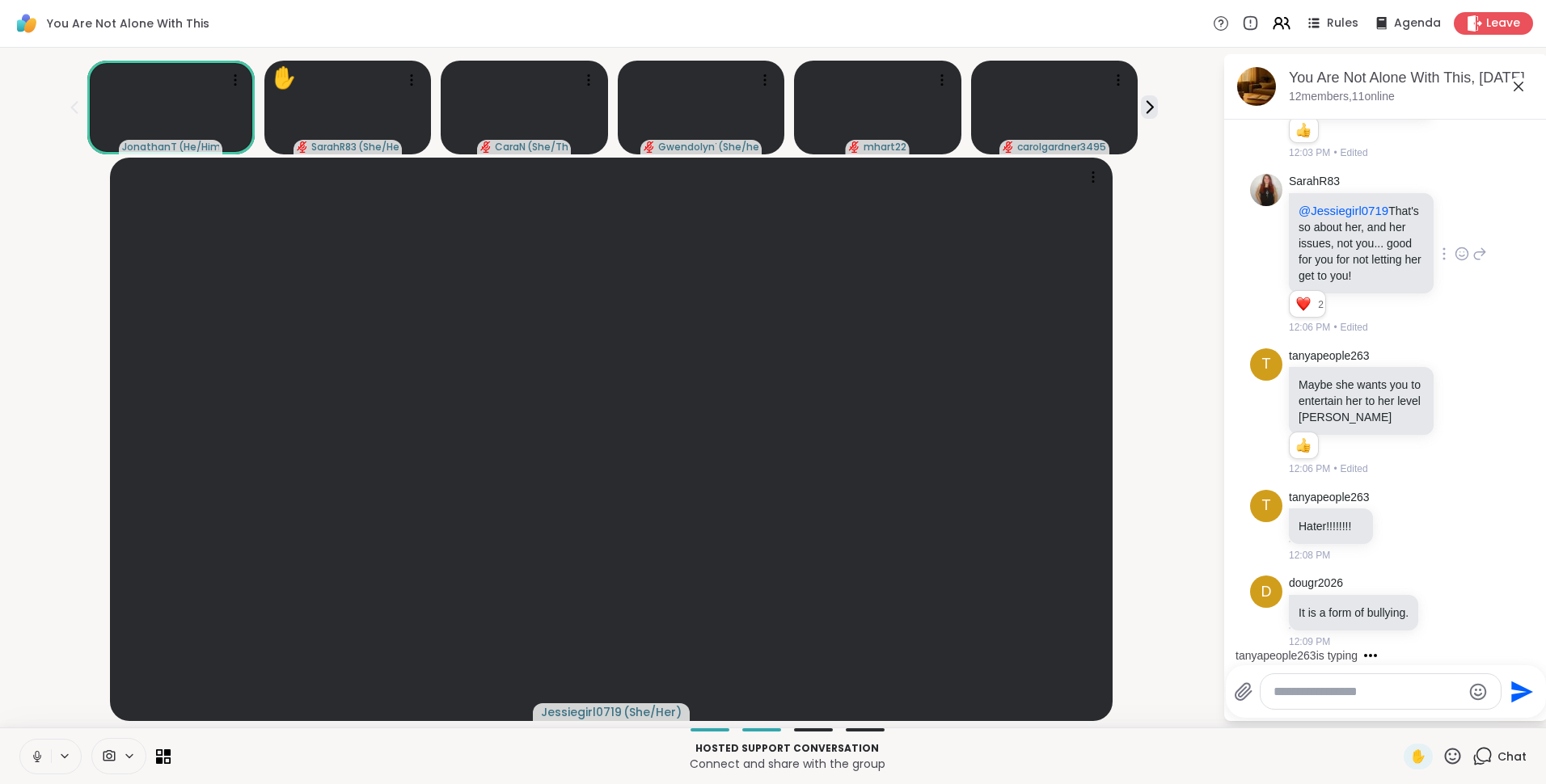
click at [1515, 87] on icon at bounding box center [1518, 87] width 19 height 19
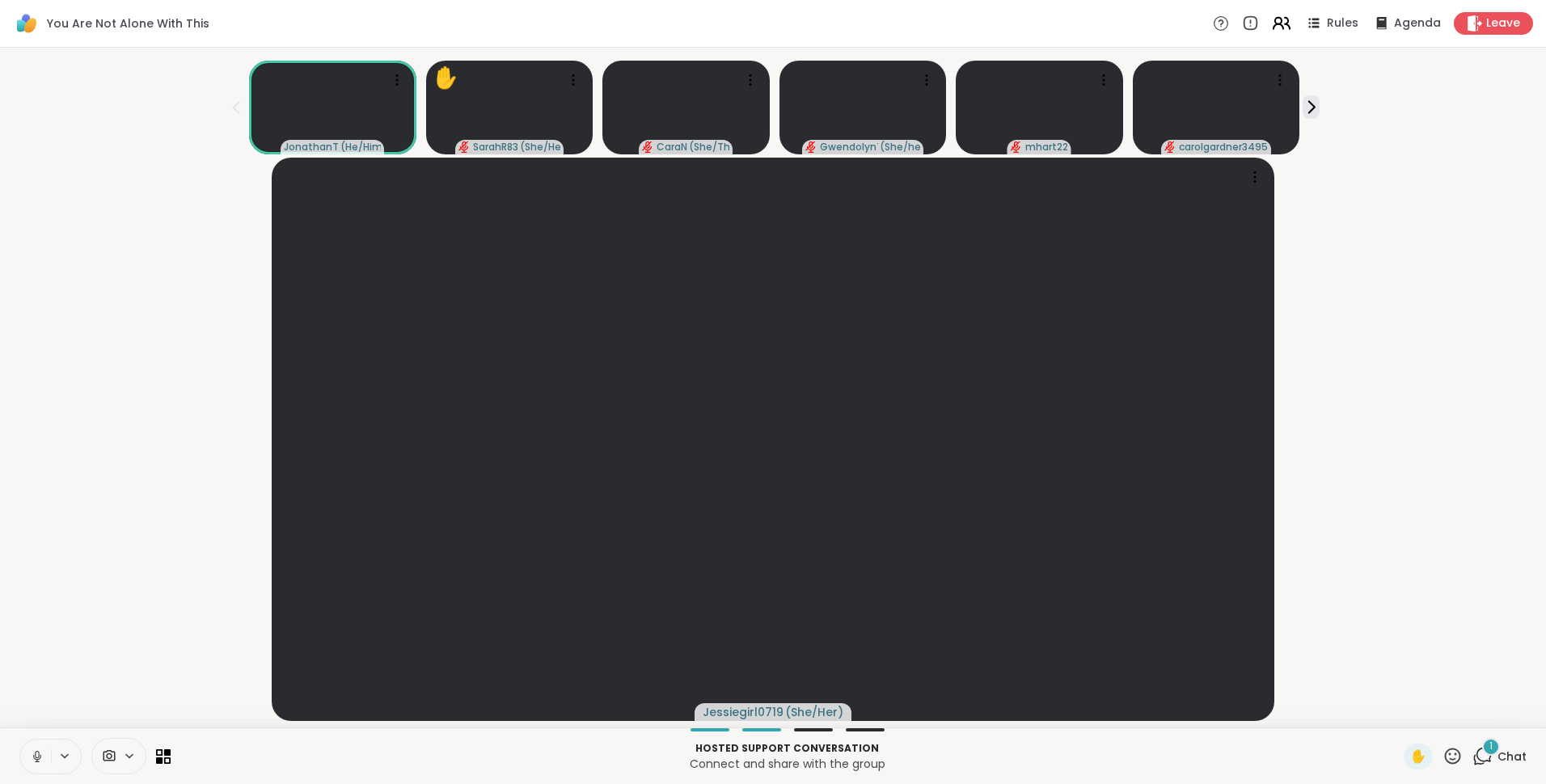
click at [1285, 23] on icon at bounding box center [1288, 23] width 5 height 11
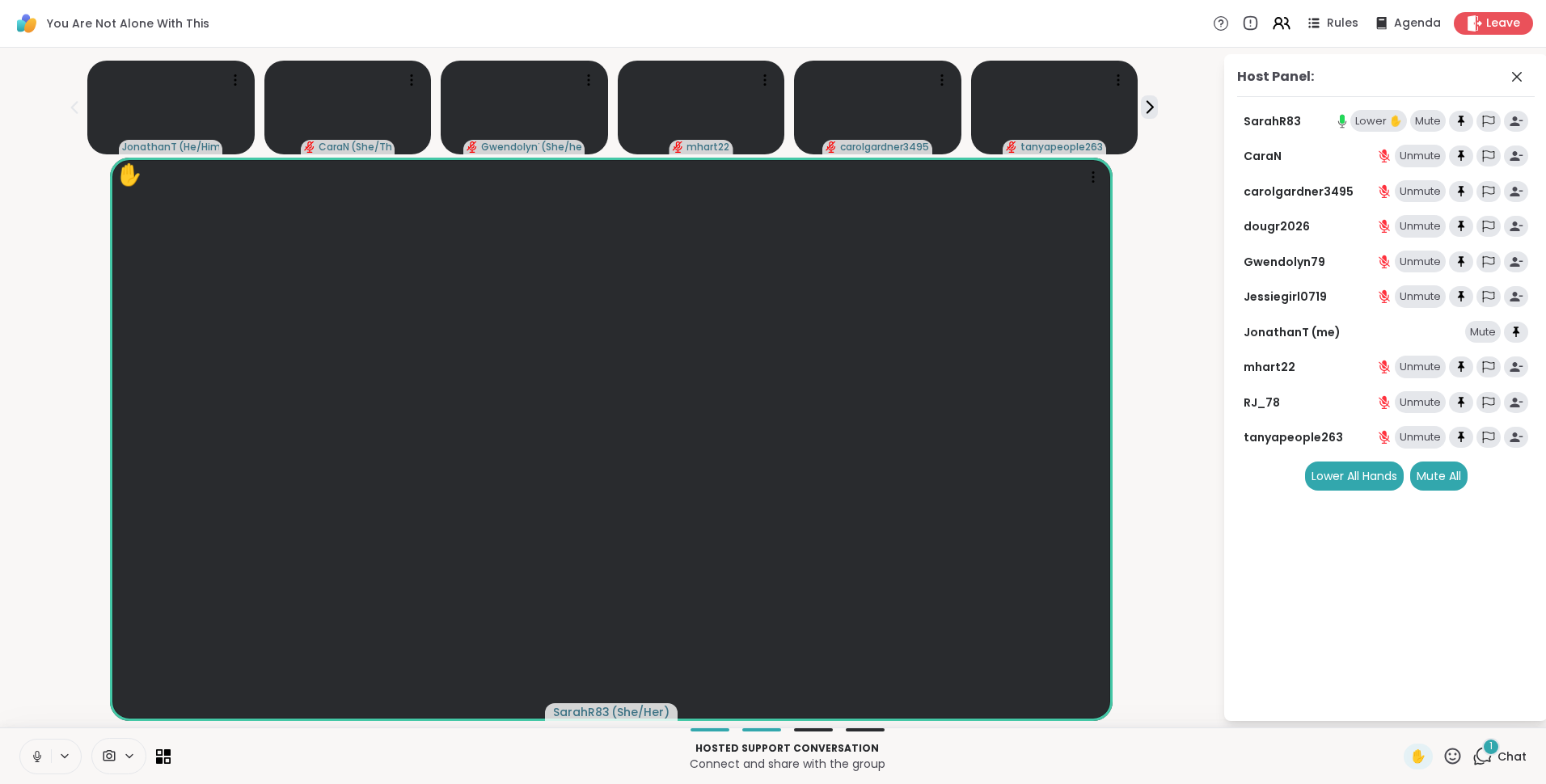
click at [1379, 118] on div "Lower ✋" at bounding box center [1379, 121] width 57 height 23
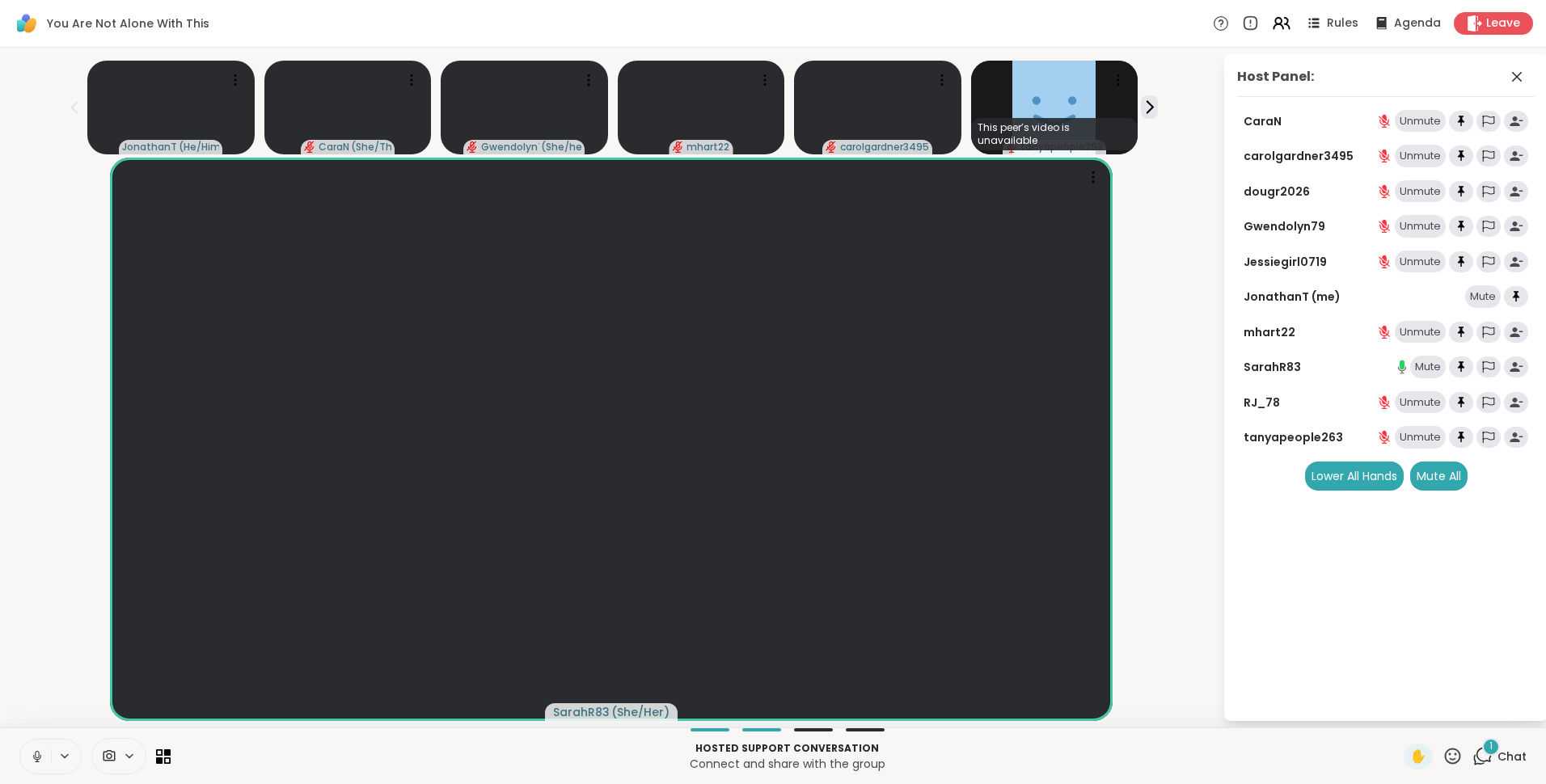
click at [1489, 748] on span "1" at bounding box center [1491, 746] width 3 height 14
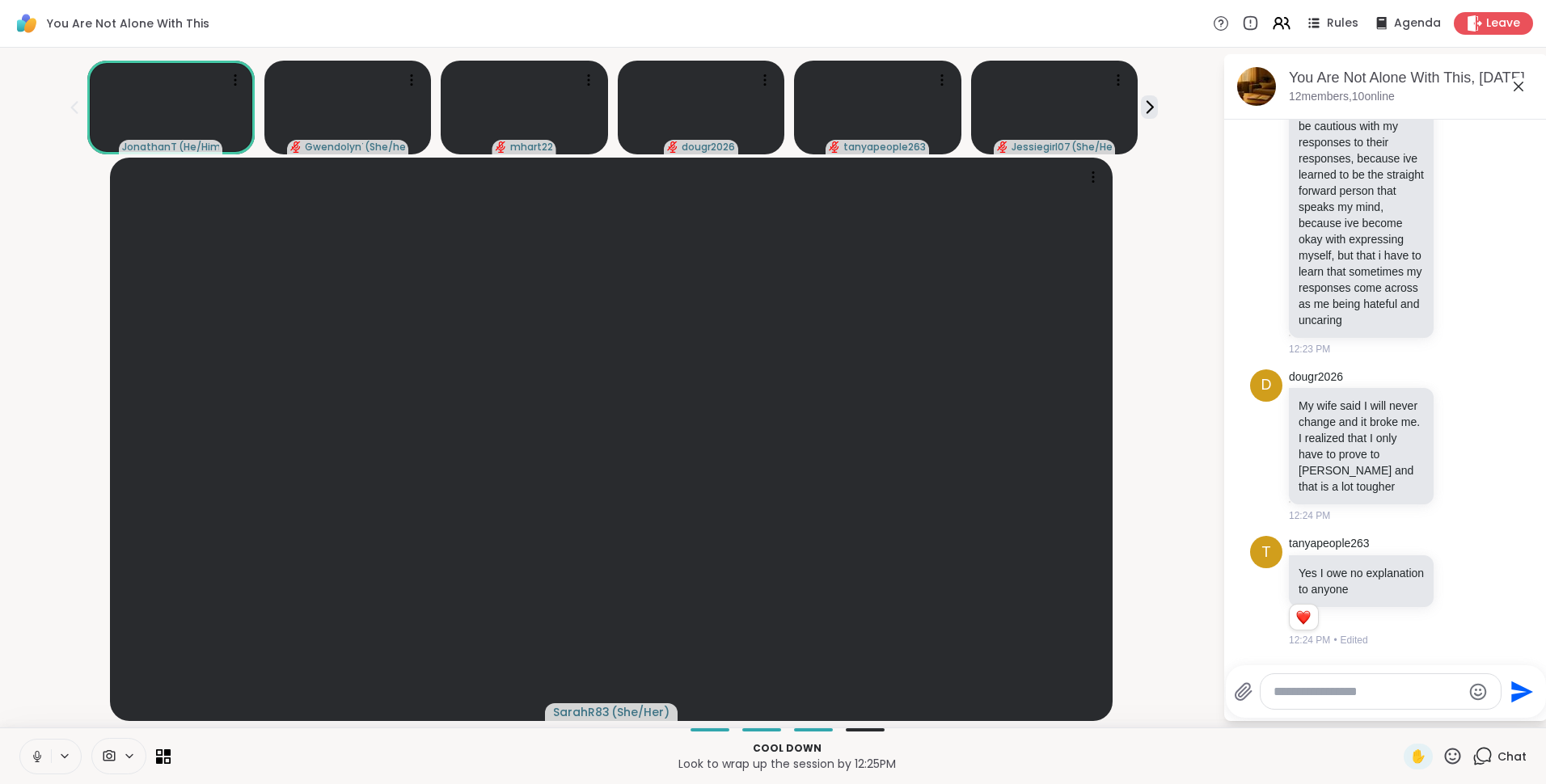
scroll to position [6679, 0]
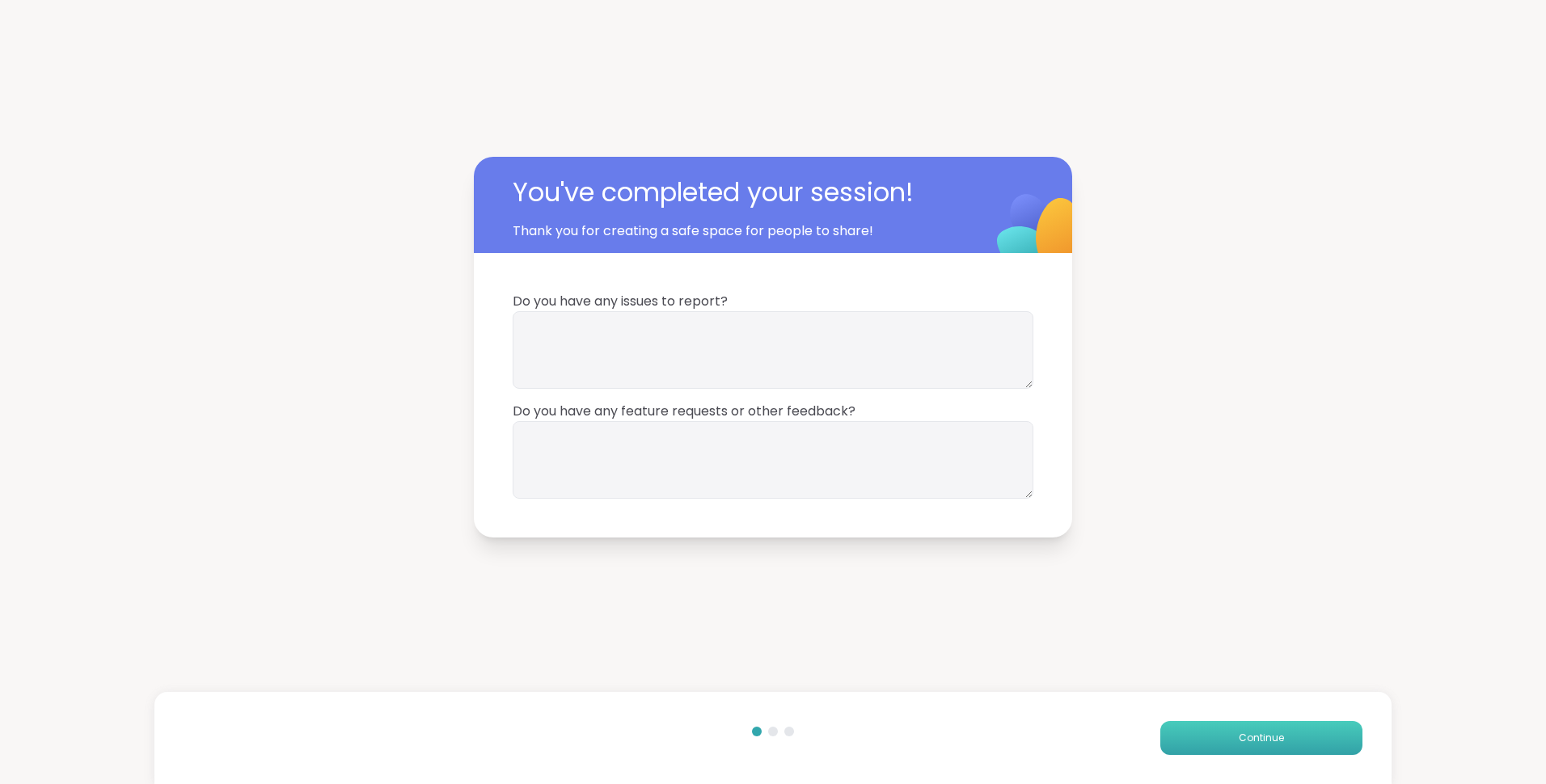
click at [1206, 726] on button "Continue" at bounding box center [1261, 738] width 202 height 34
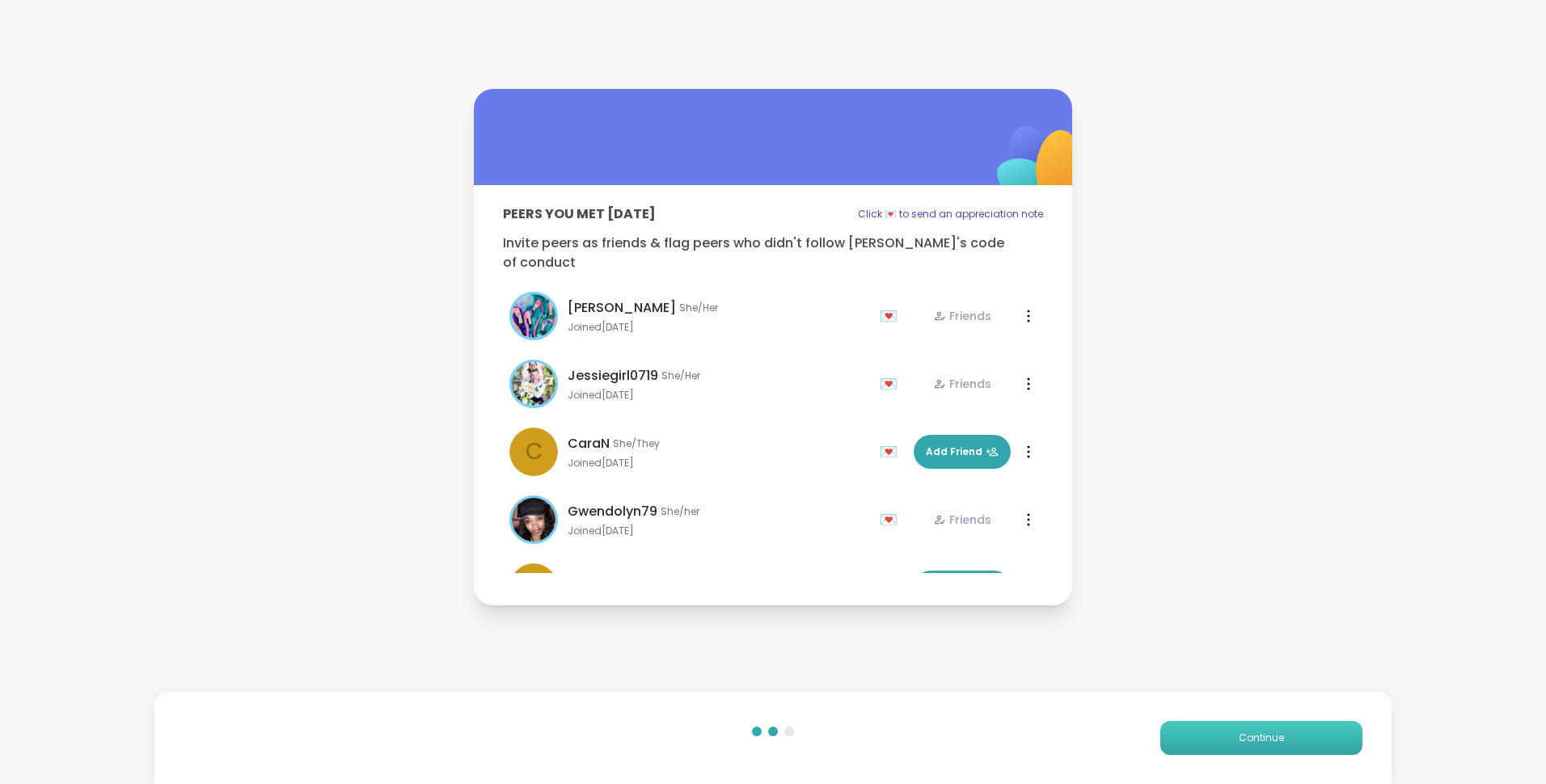
click at [1258, 741] on span "Continue" at bounding box center [1262, 738] width 45 height 15
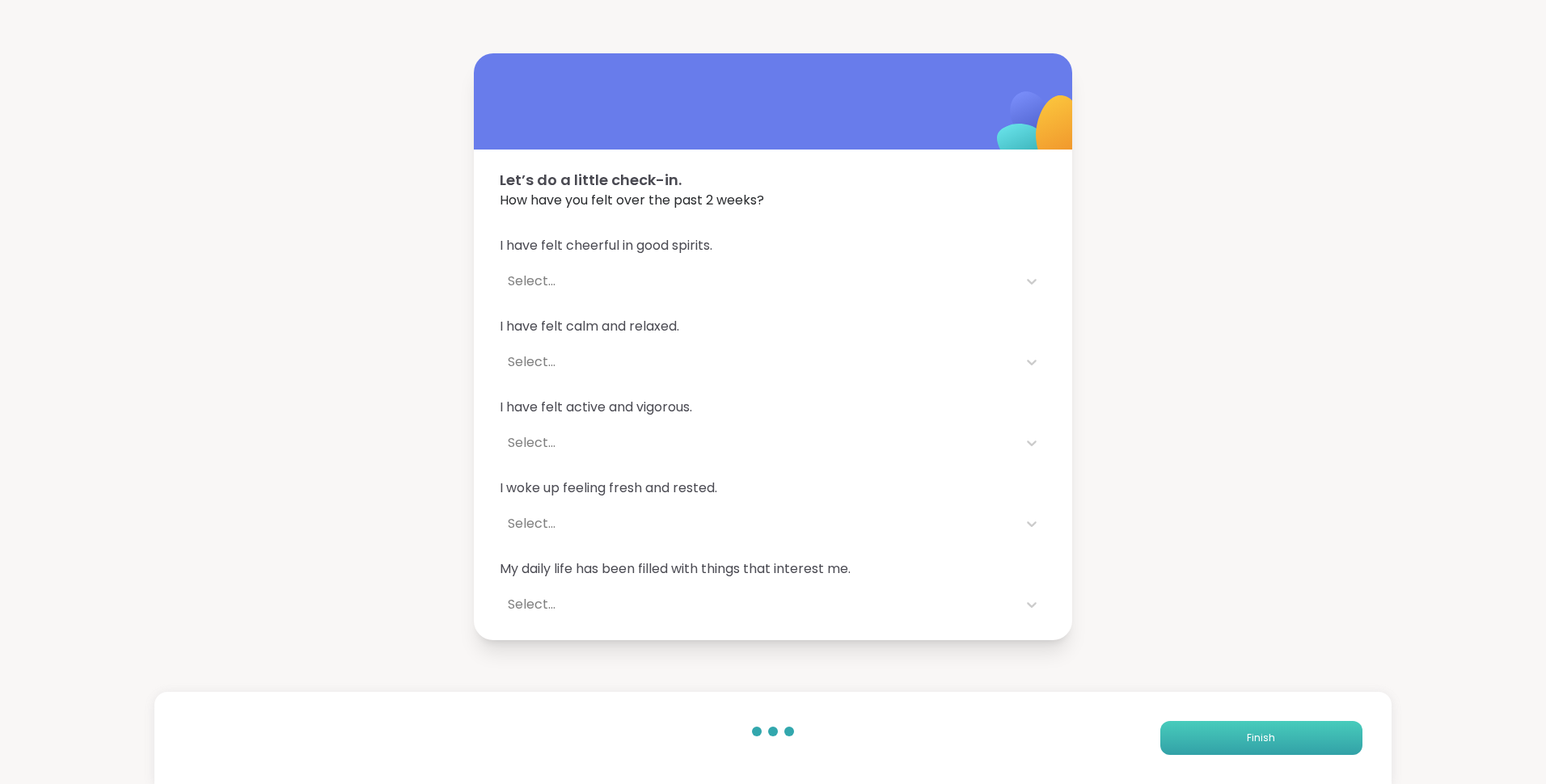
click at [1258, 741] on span "Finish" at bounding box center [1261, 738] width 28 height 15
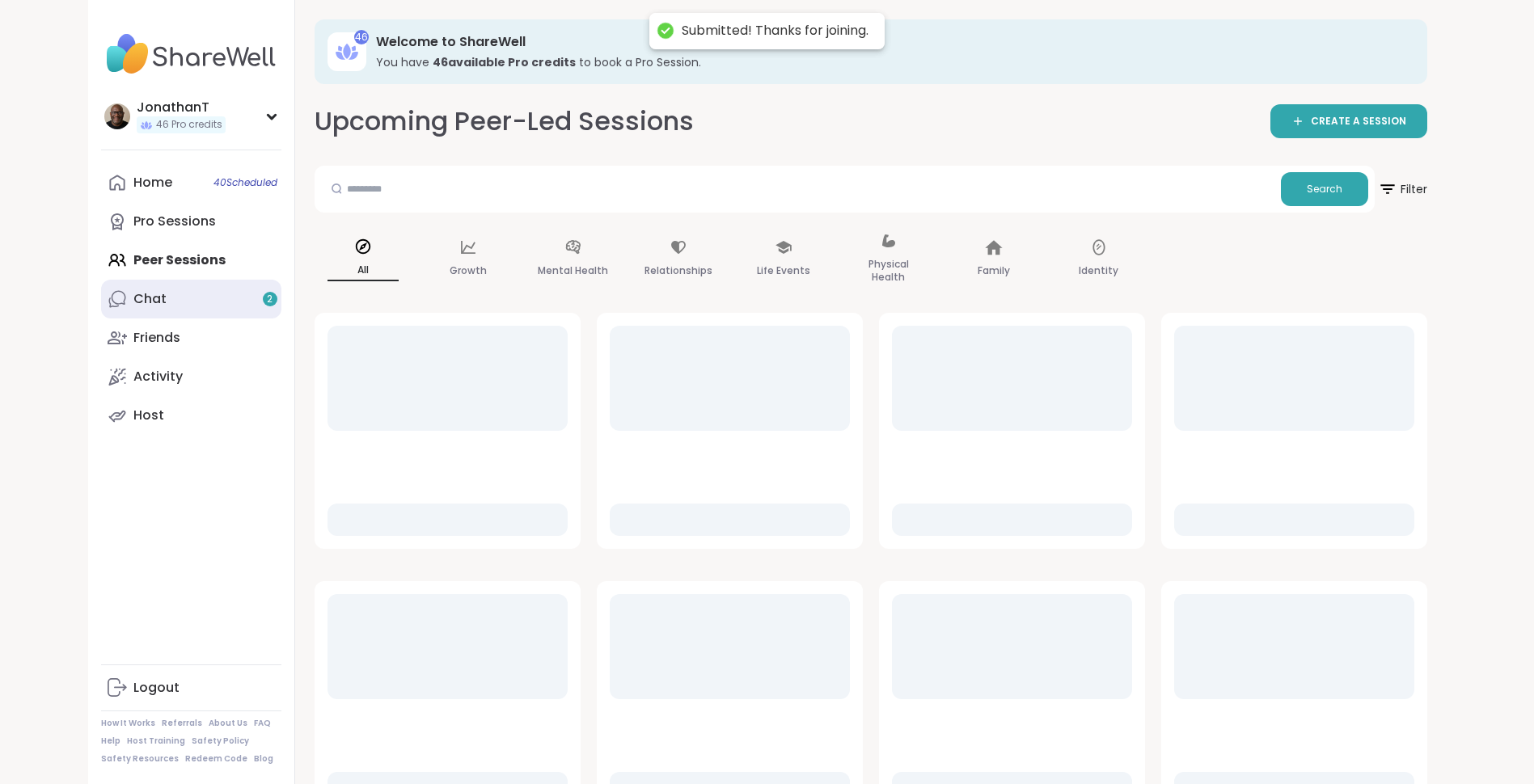
click at [207, 296] on link "Chat 2" at bounding box center [191, 299] width 181 height 39
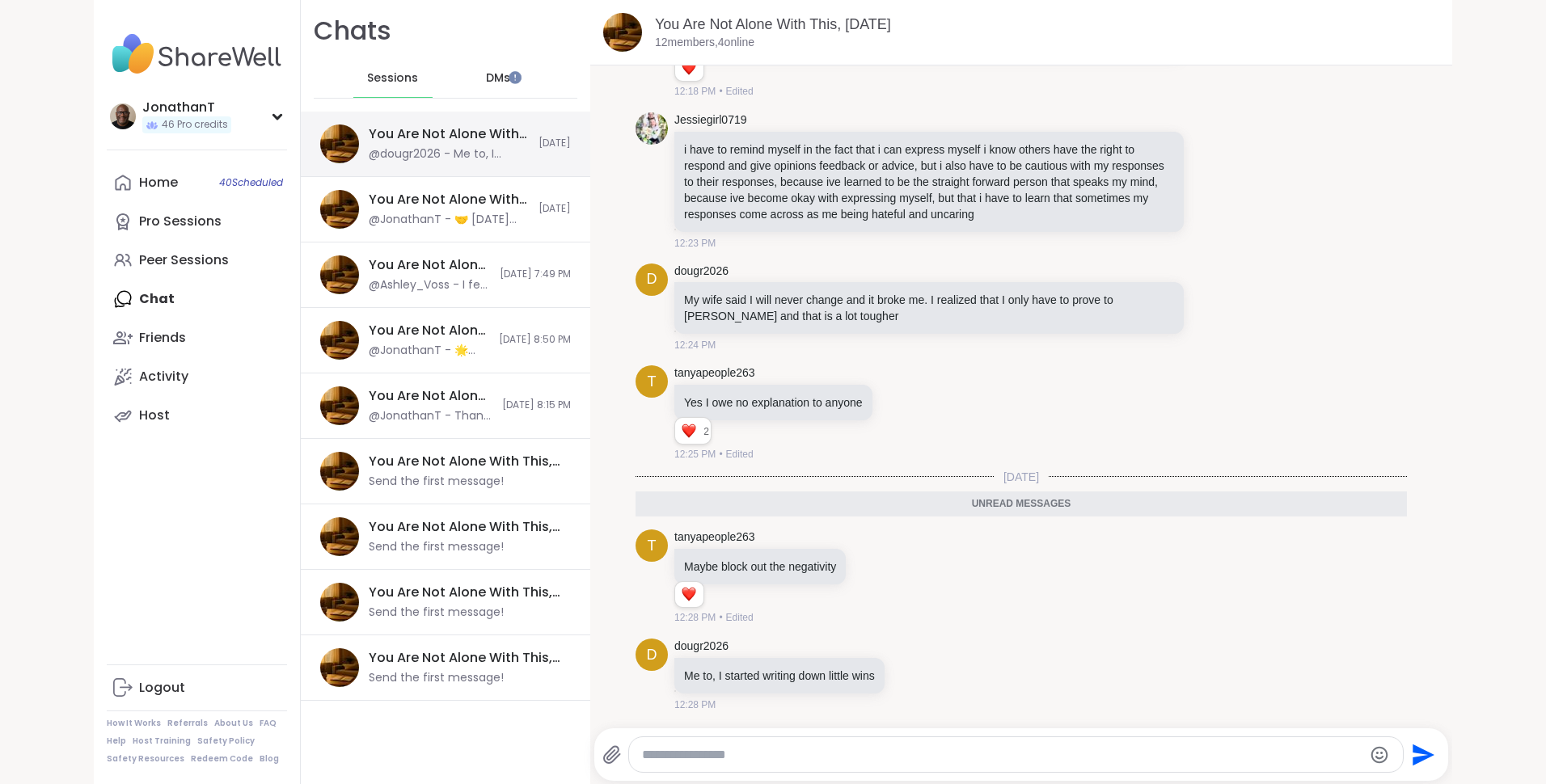
click at [493, 130] on div "You Are Not Alone With This, [DATE]" at bounding box center [449, 134] width 160 height 18
click at [912, 677] on icon at bounding box center [913, 676] width 5 height 2
click at [779, 649] on div "Select Reaction: Heart" at bounding box center [784, 649] width 15 height 15
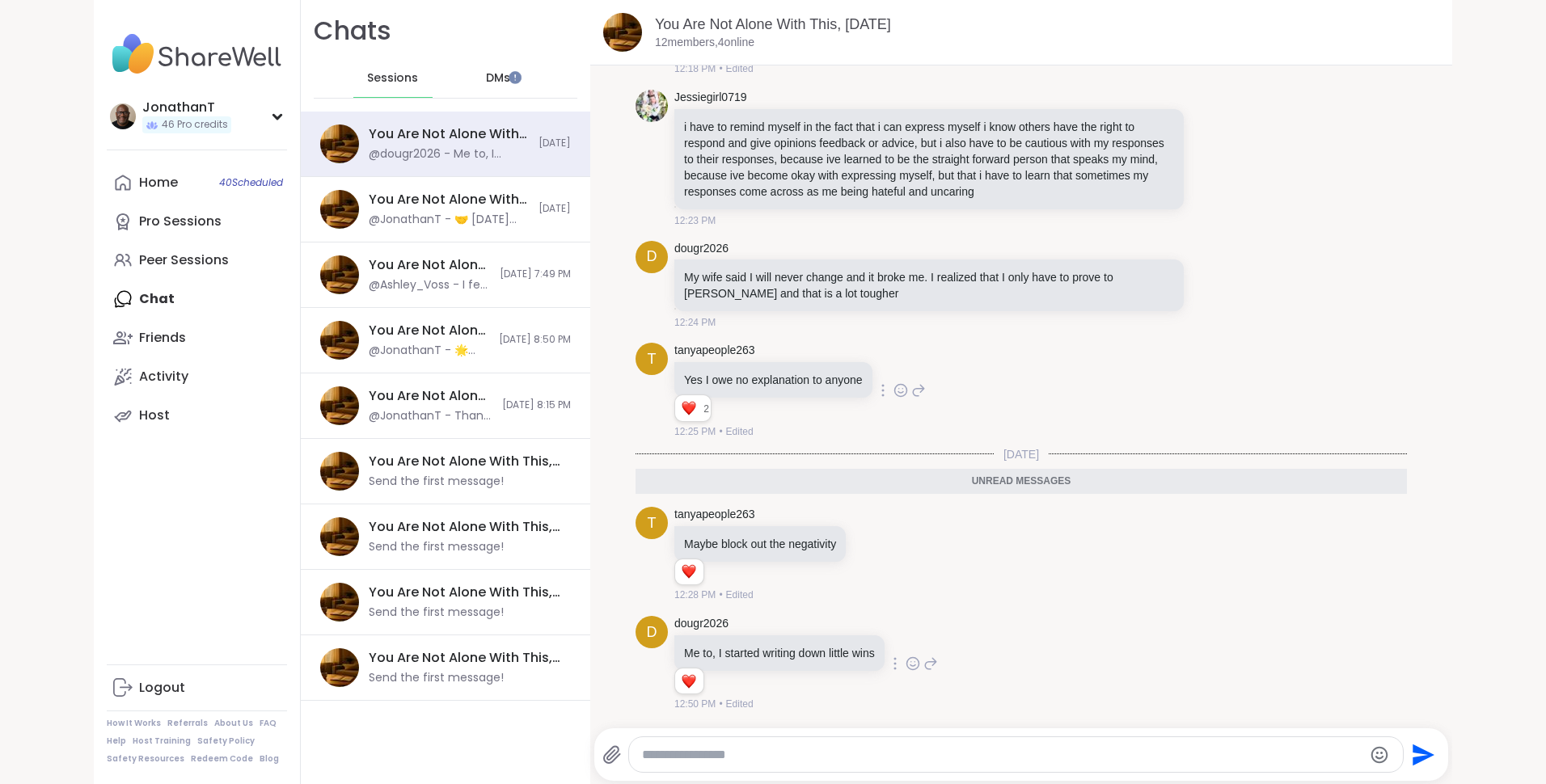
click at [912, 395] on icon at bounding box center [919, 390] width 15 height 19
type textarea "******"
click at [1415, 748] on icon "Send" at bounding box center [1422, 755] width 26 height 26
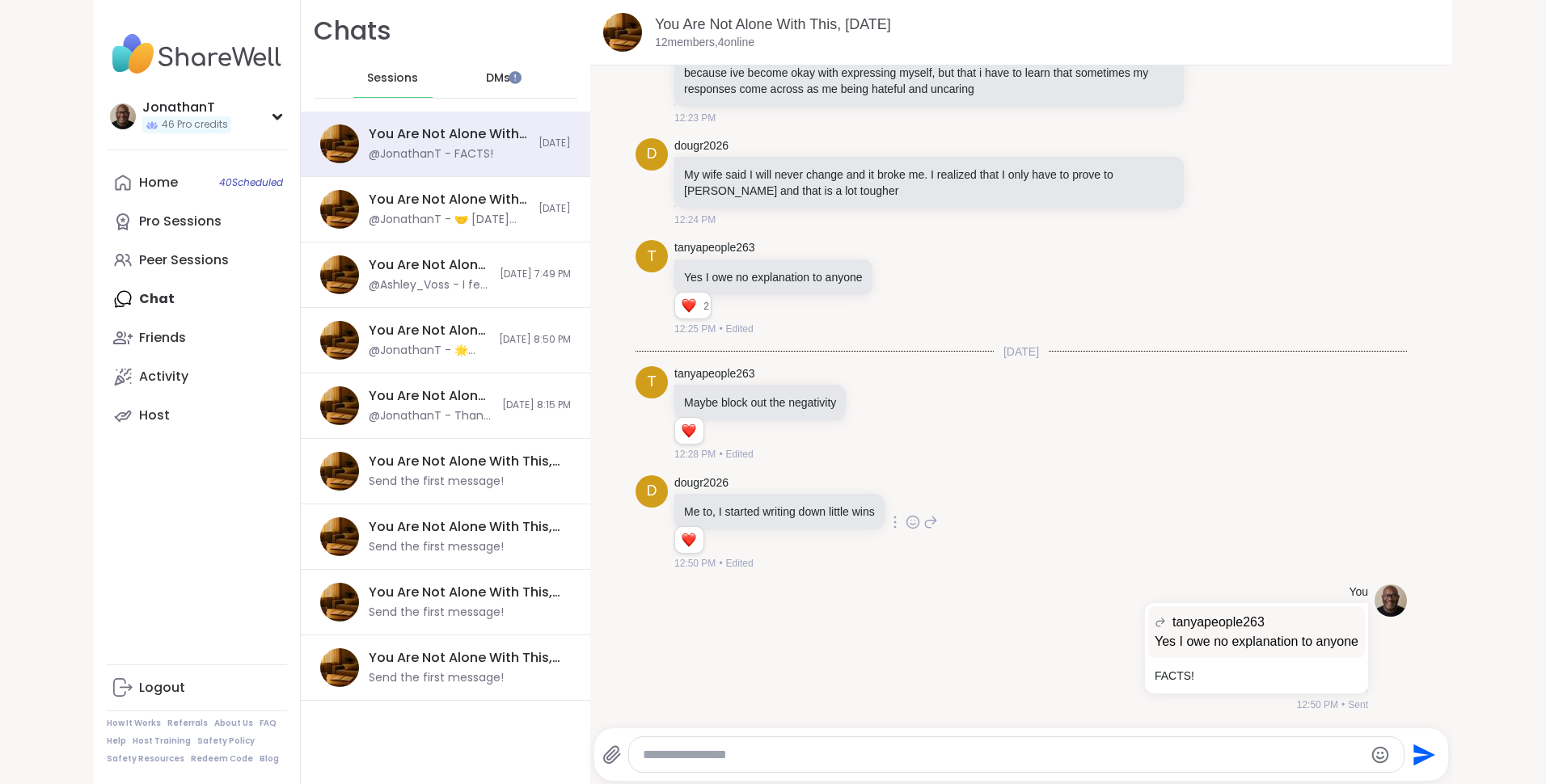
click at [927, 519] on icon at bounding box center [931, 522] width 15 height 19
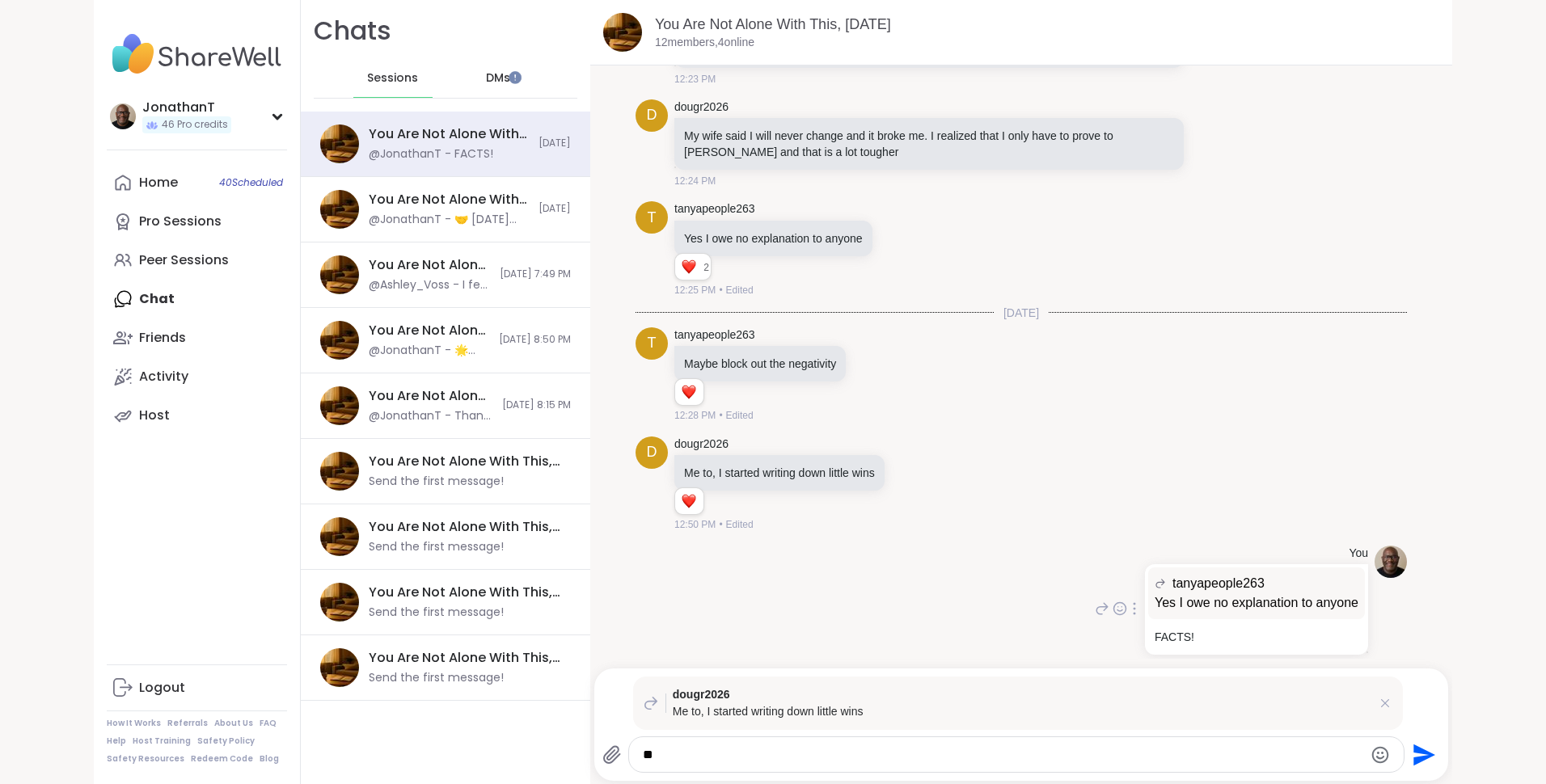
type textarea "*"
type textarea "**********"
click at [1423, 748] on icon "Send" at bounding box center [1422, 755] width 26 height 26
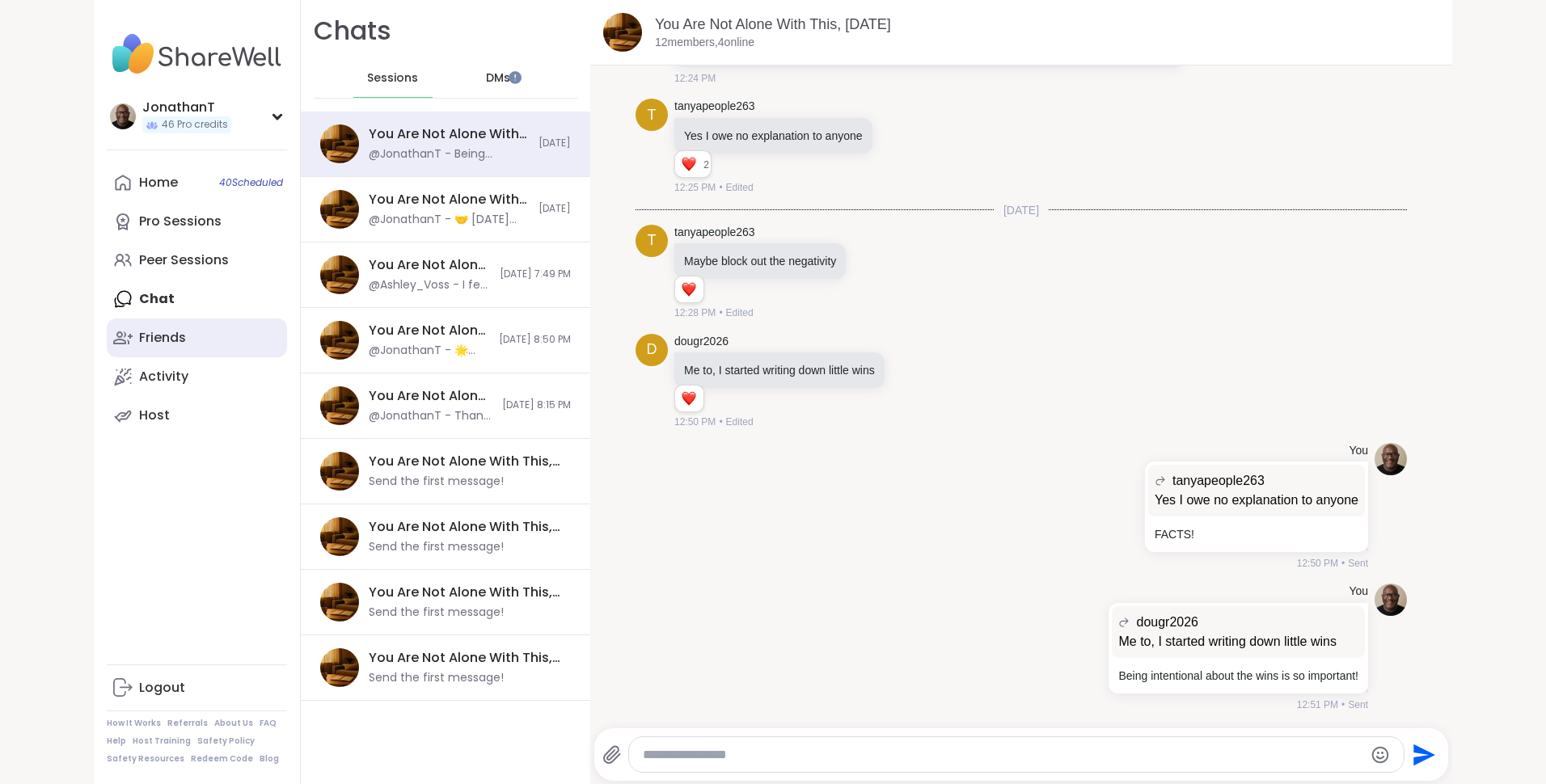
click at [145, 330] on div "Friends" at bounding box center [163, 338] width 47 height 18
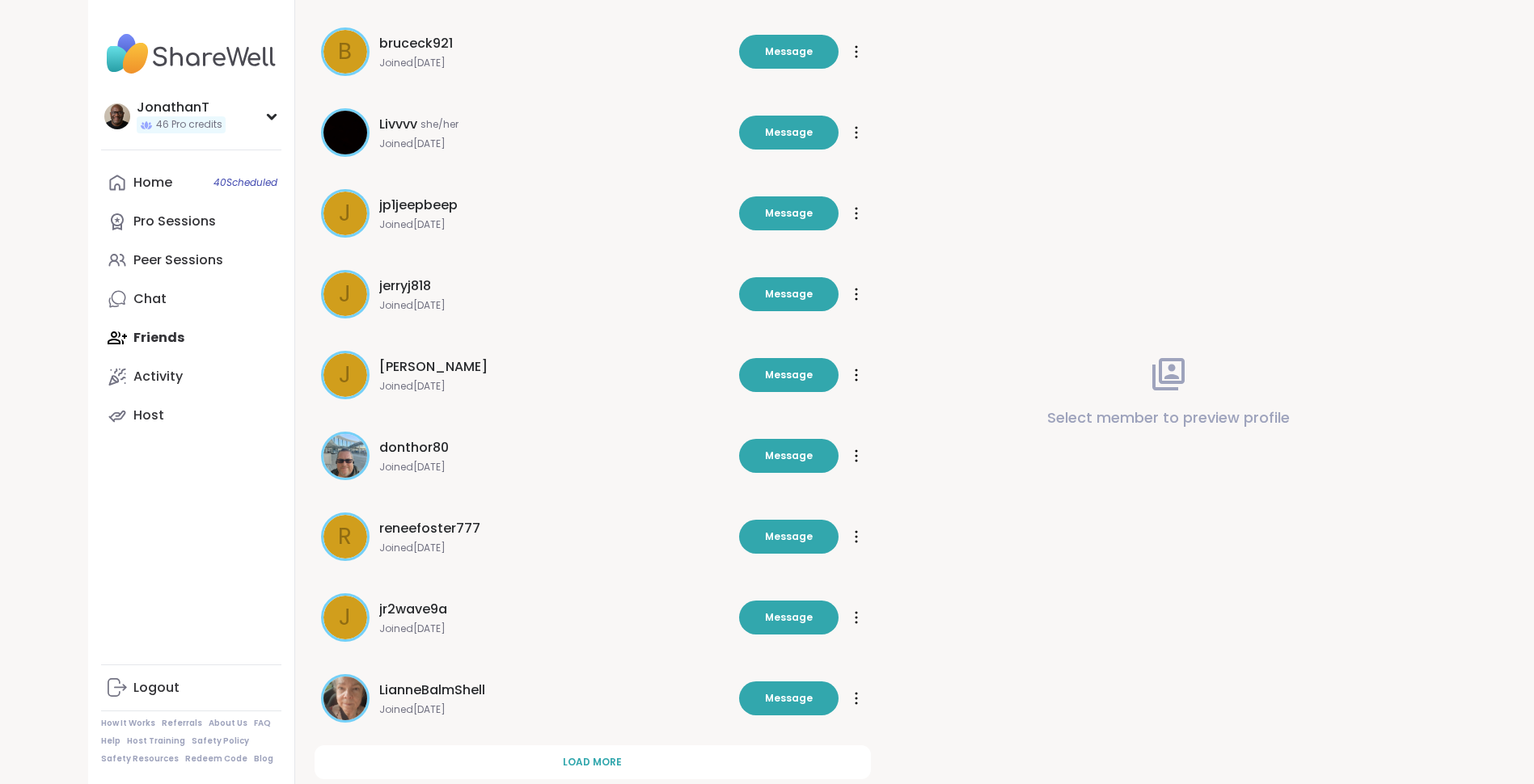
scroll to position [254, 0]
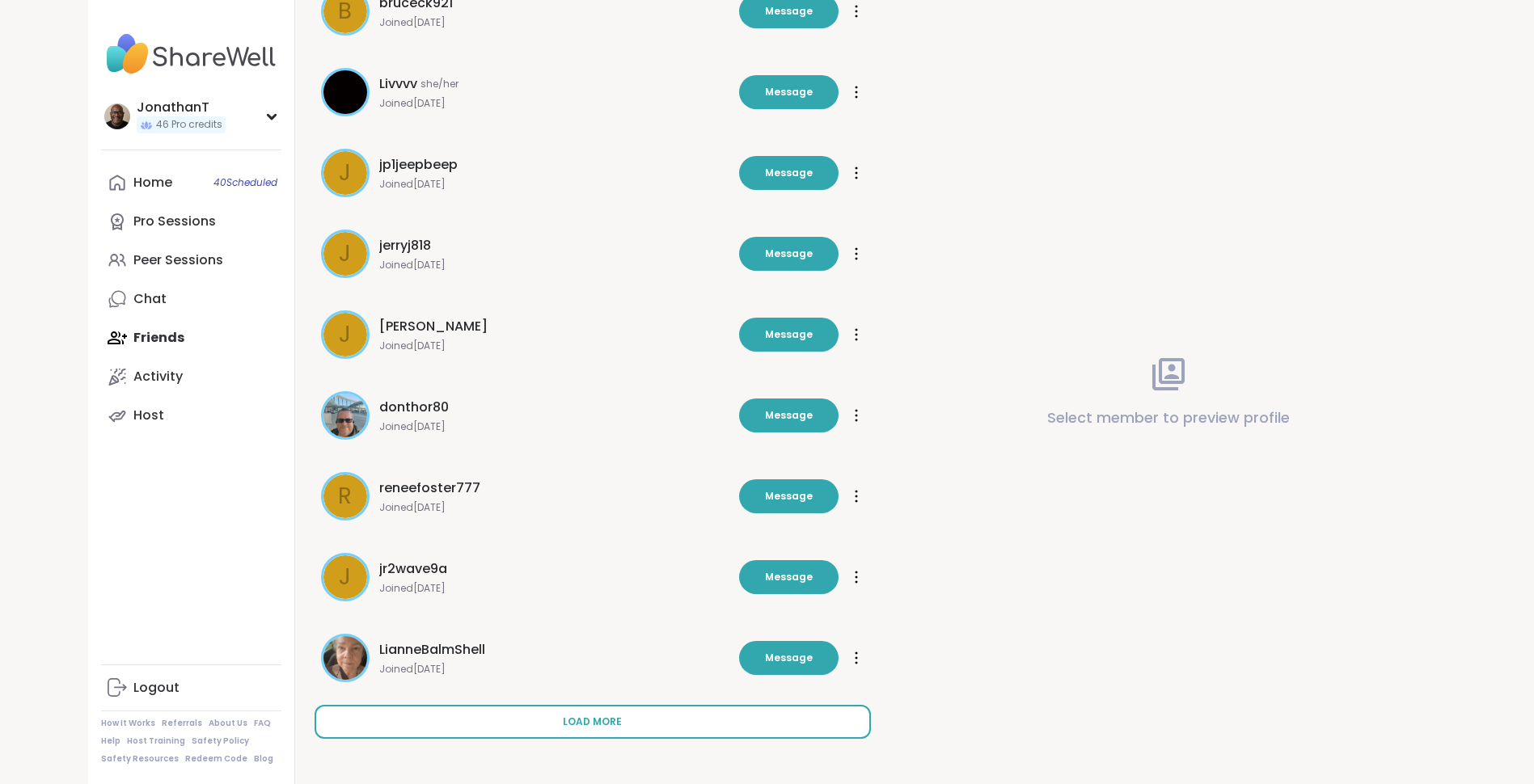
click at [579, 710] on button "Load more" at bounding box center [592, 722] width 557 height 34
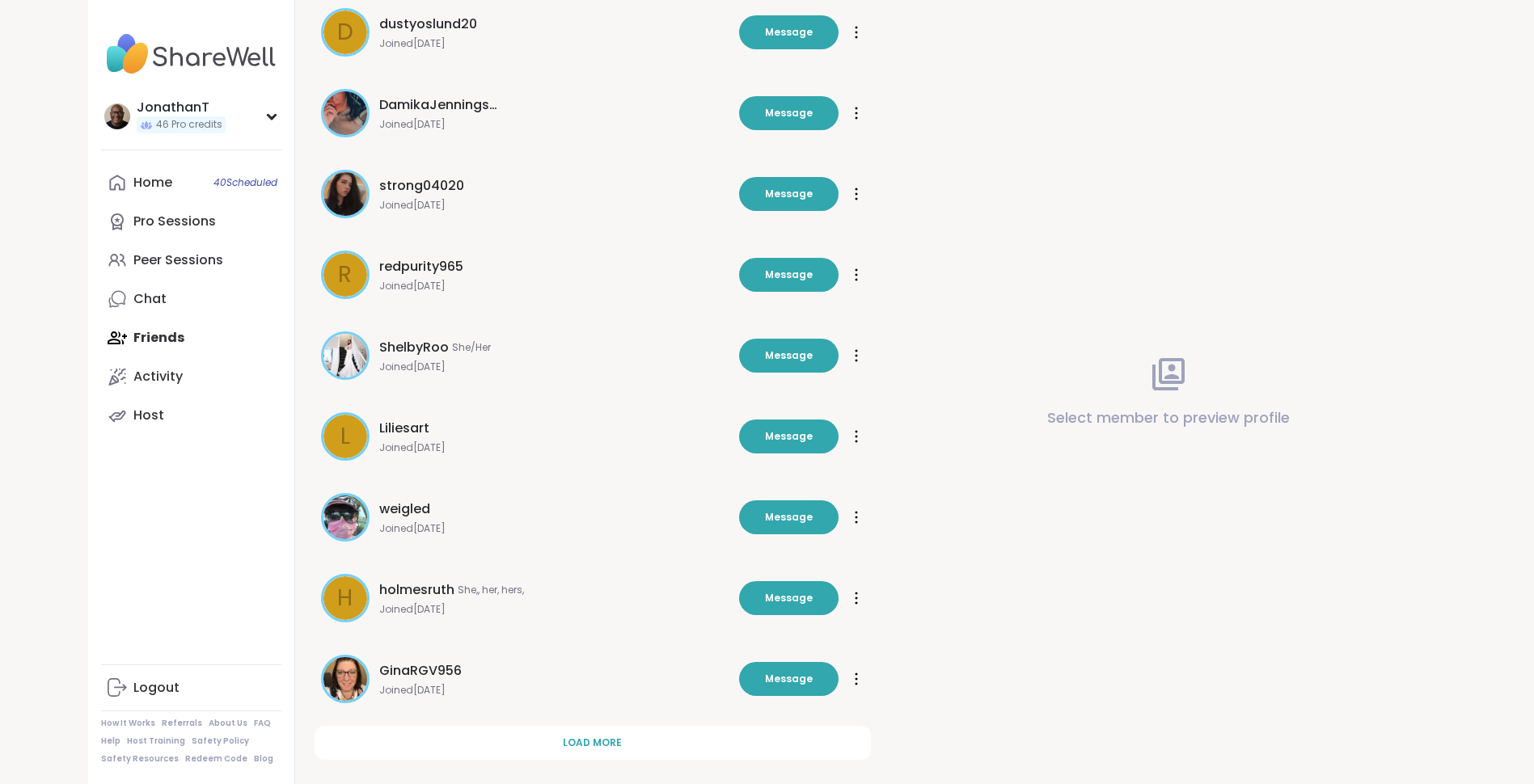
scroll to position [1063, 0]
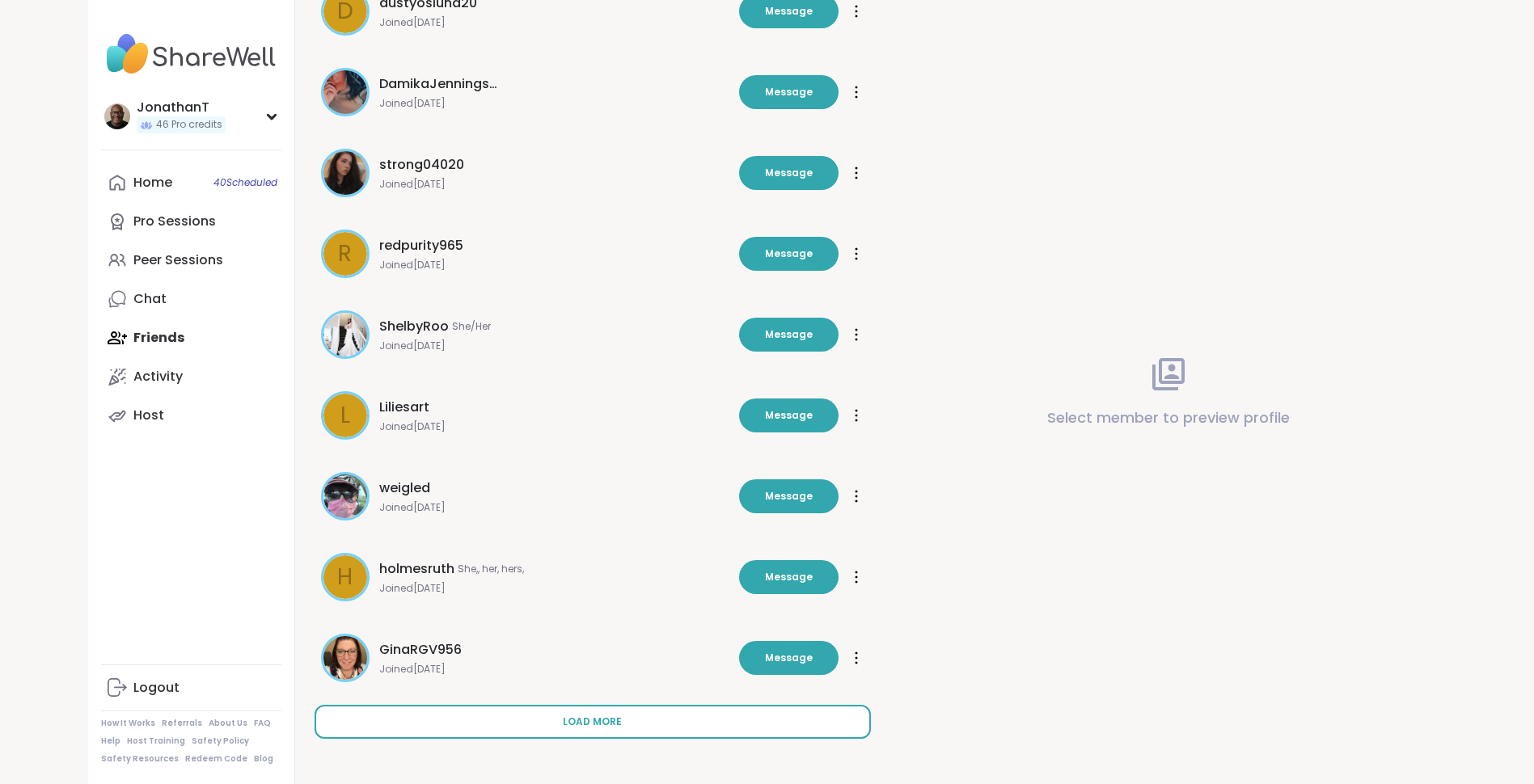
click at [570, 722] on span "Load more" at bounding box center [592, 722] width 59 height 15
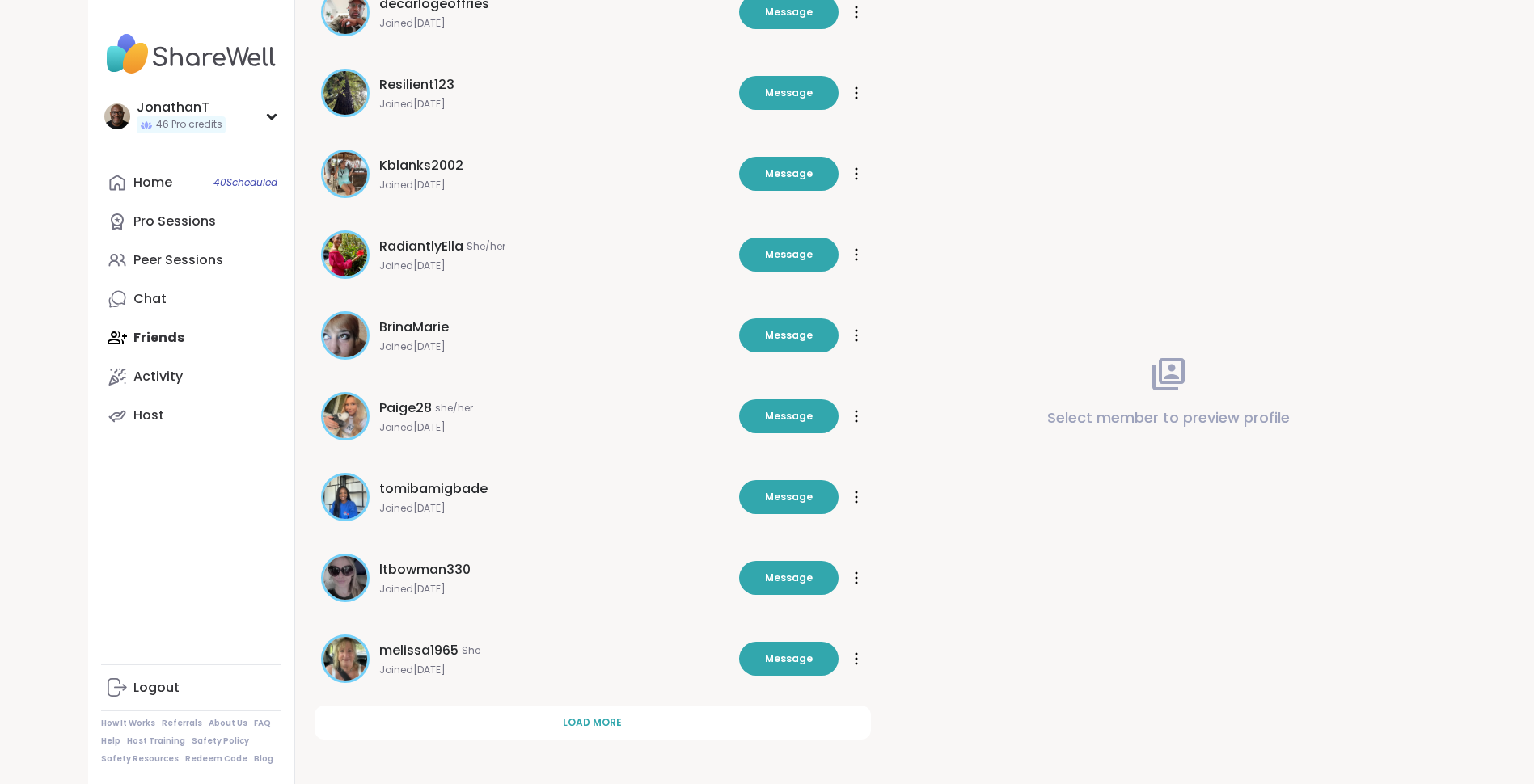
scroll to position [1871, 0]
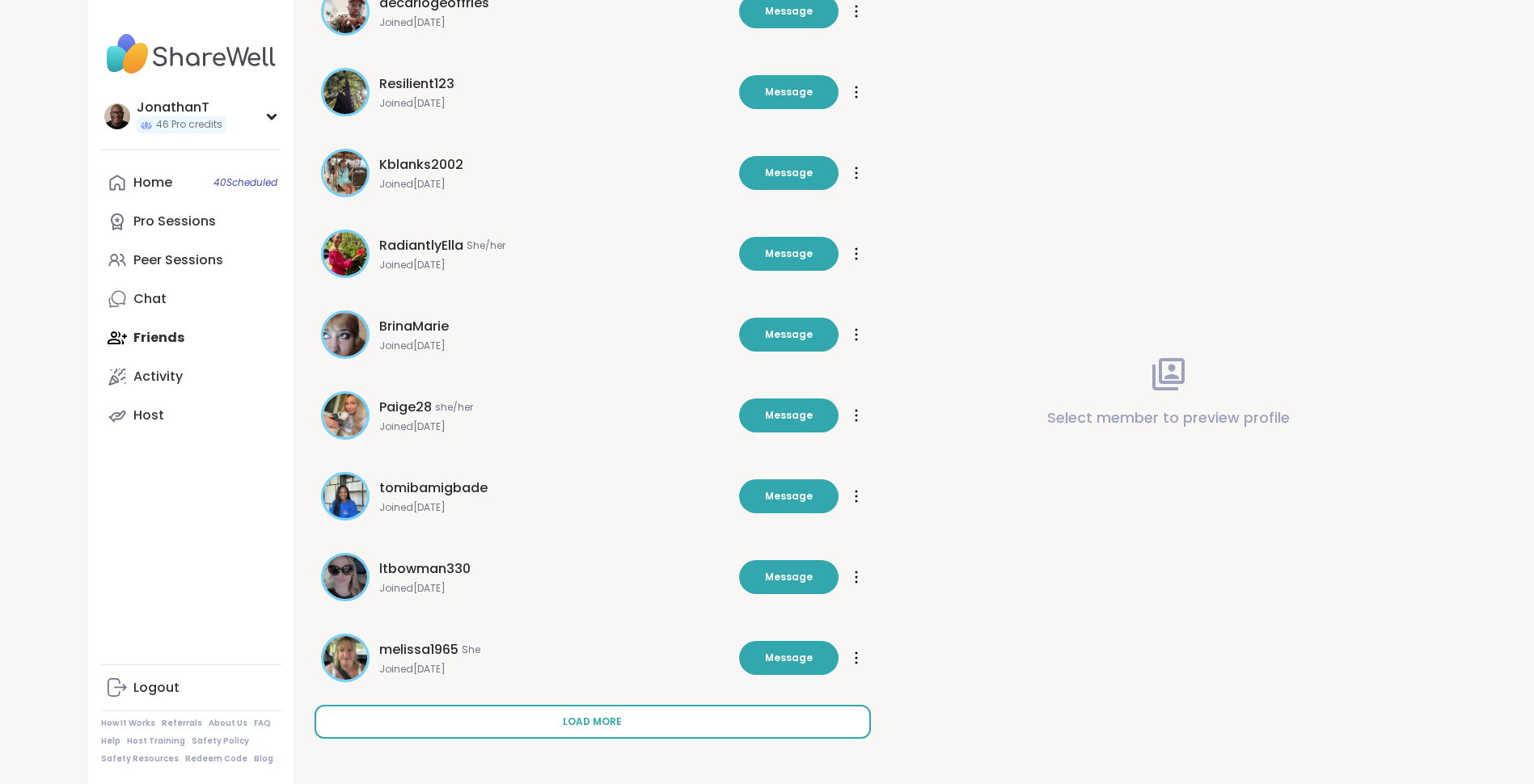
click at [623, 715] on button "Load more" at bounding box center [592, 722] width 557 height 34
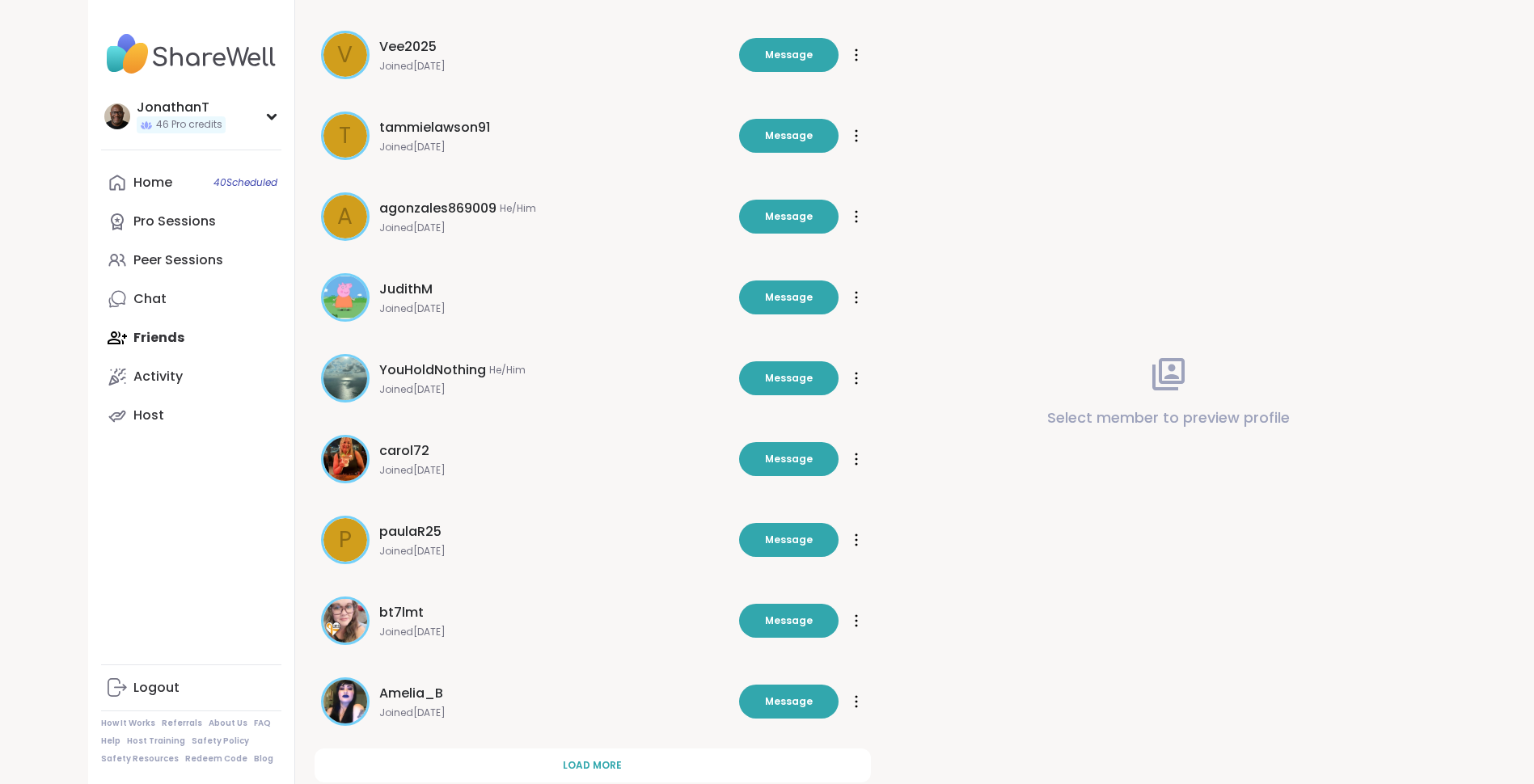
scroll to position [2679, 0]
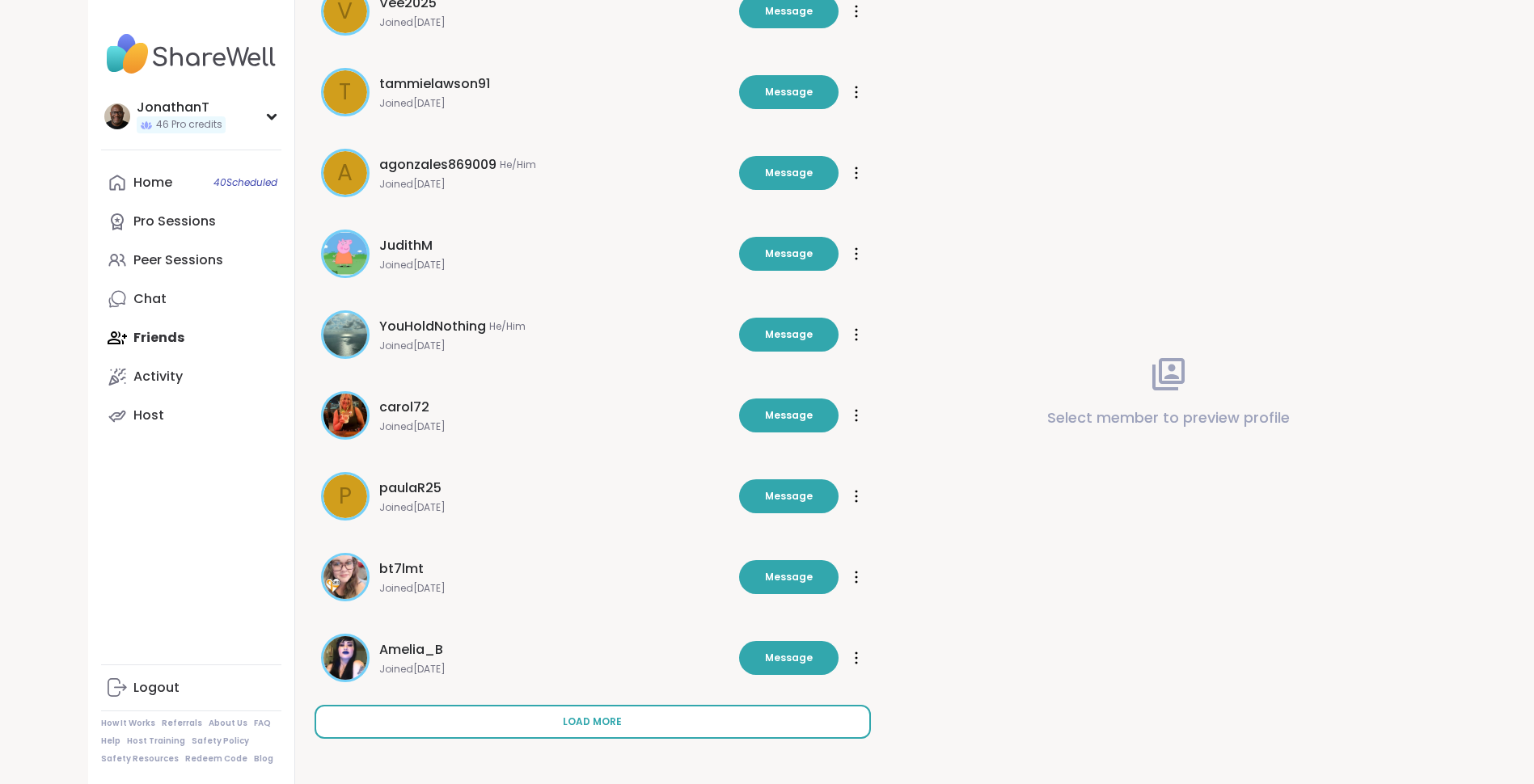
click at [706, 708] on button "Load more" at bounding box center [592, 722] width 557 height 34
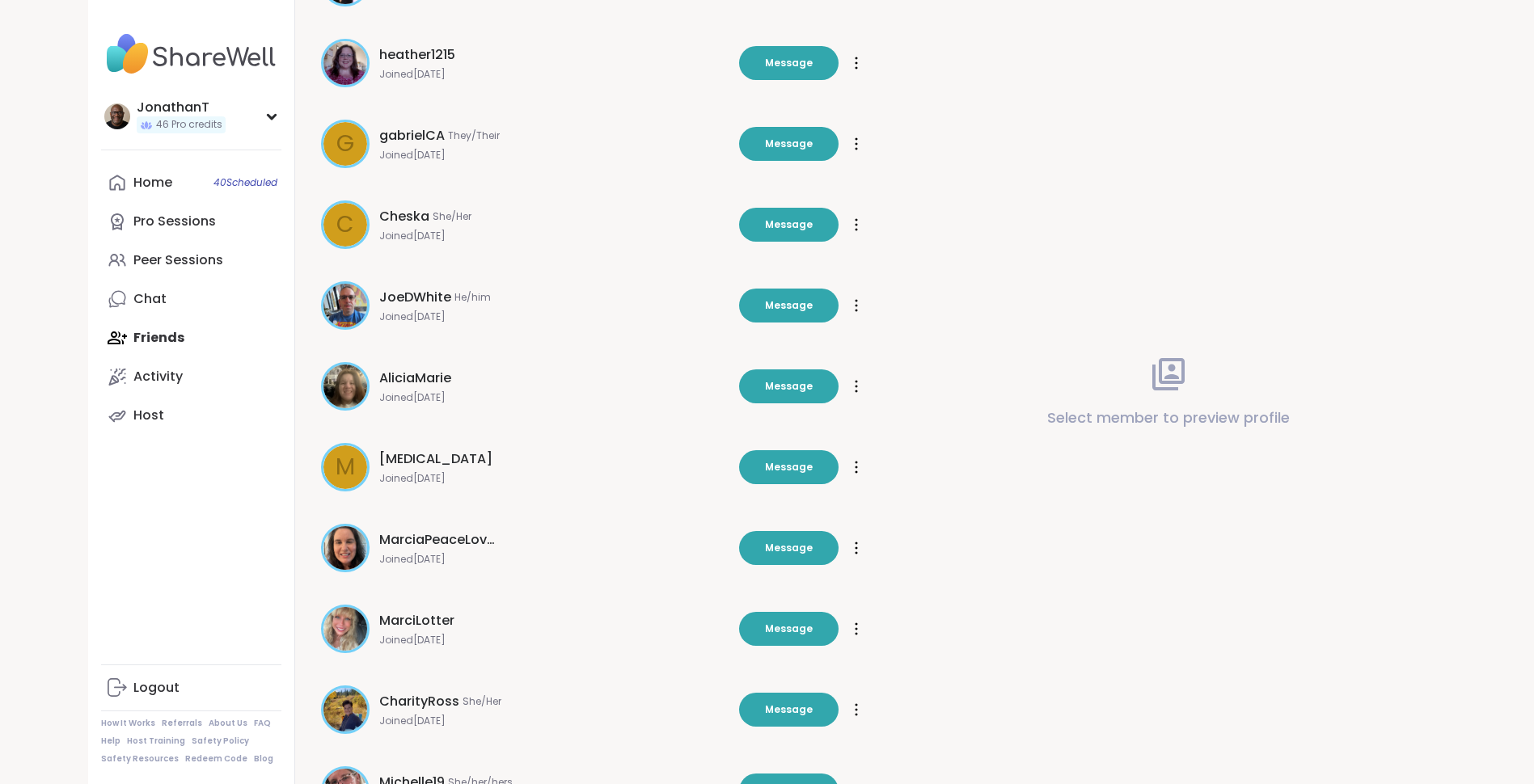
scroll to position [3488, 0]
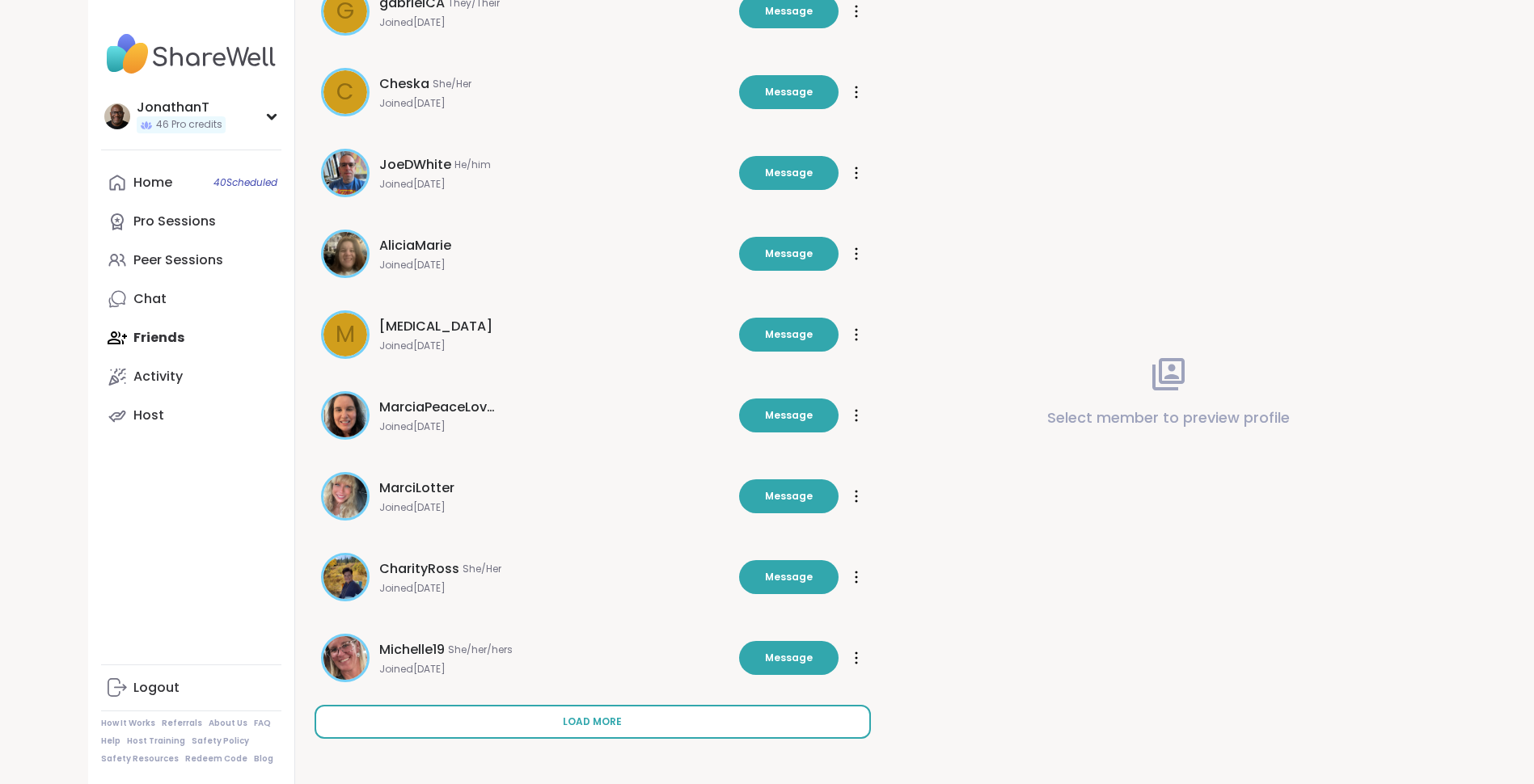
click at [595, 717] on span "Load more" at bounding box center [592, 722] width 59 height 15
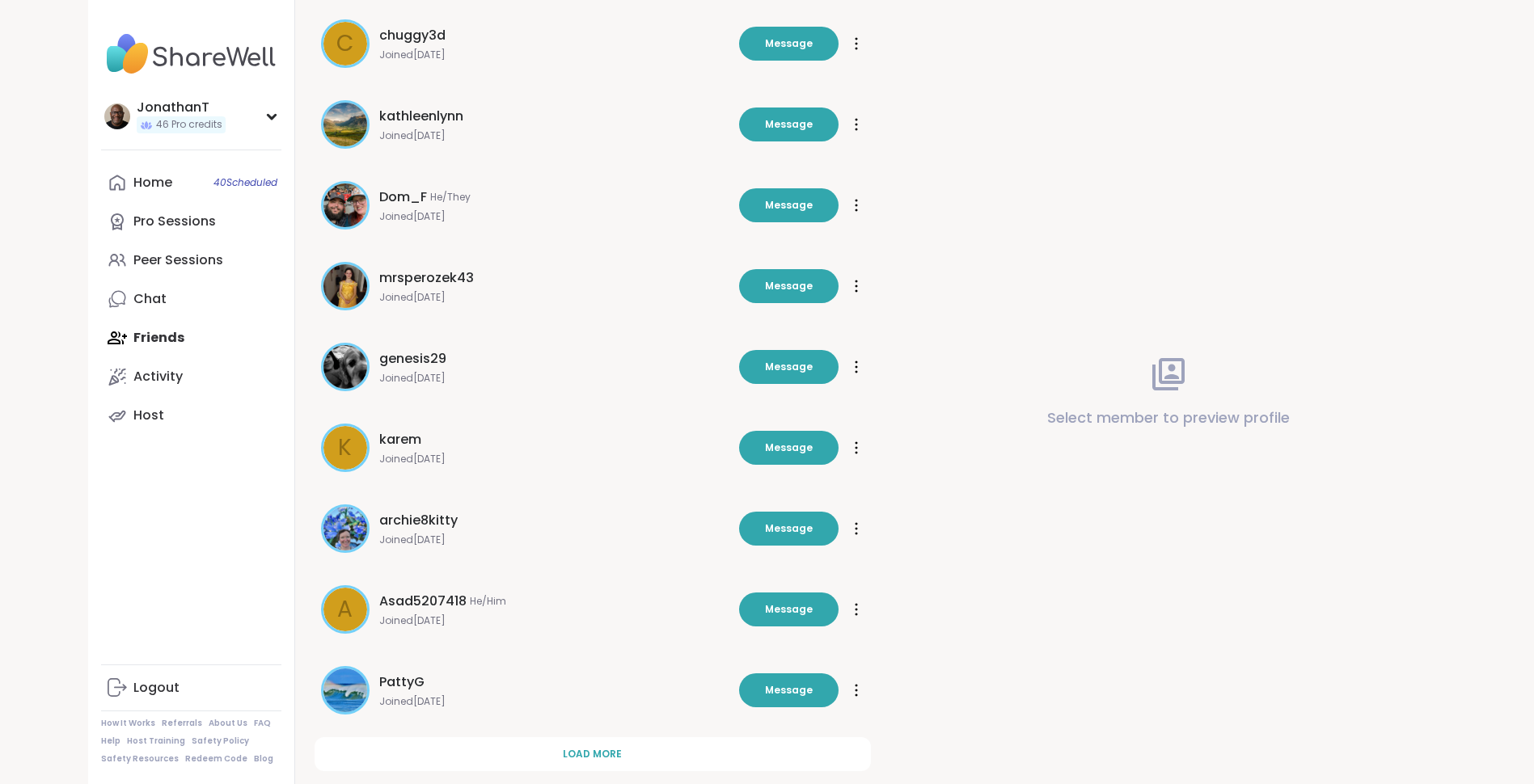
scroll to position [4296, 0]
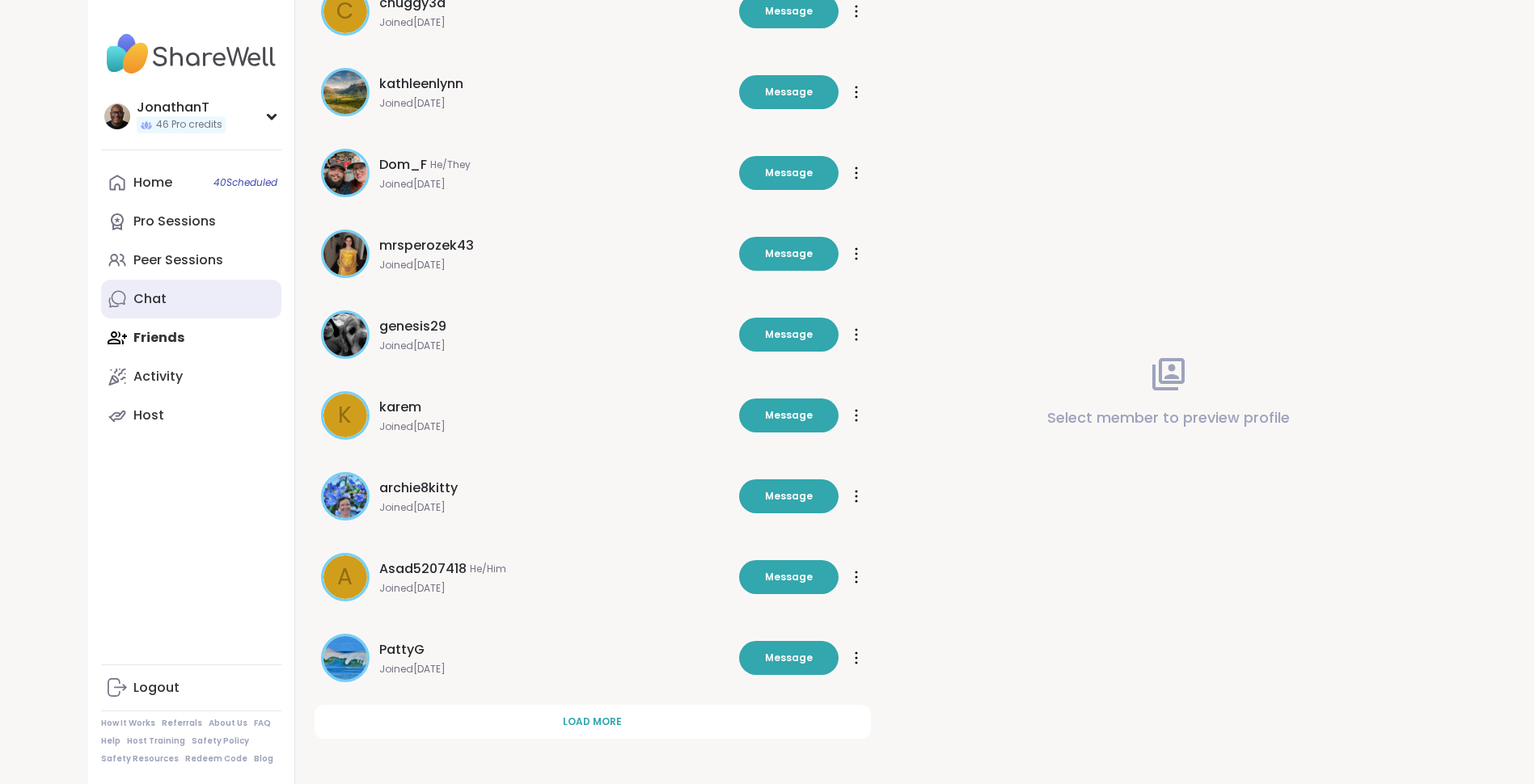
click at [153, 302] on div "Chat" at bounding box center [150, 299] width 33 height 18
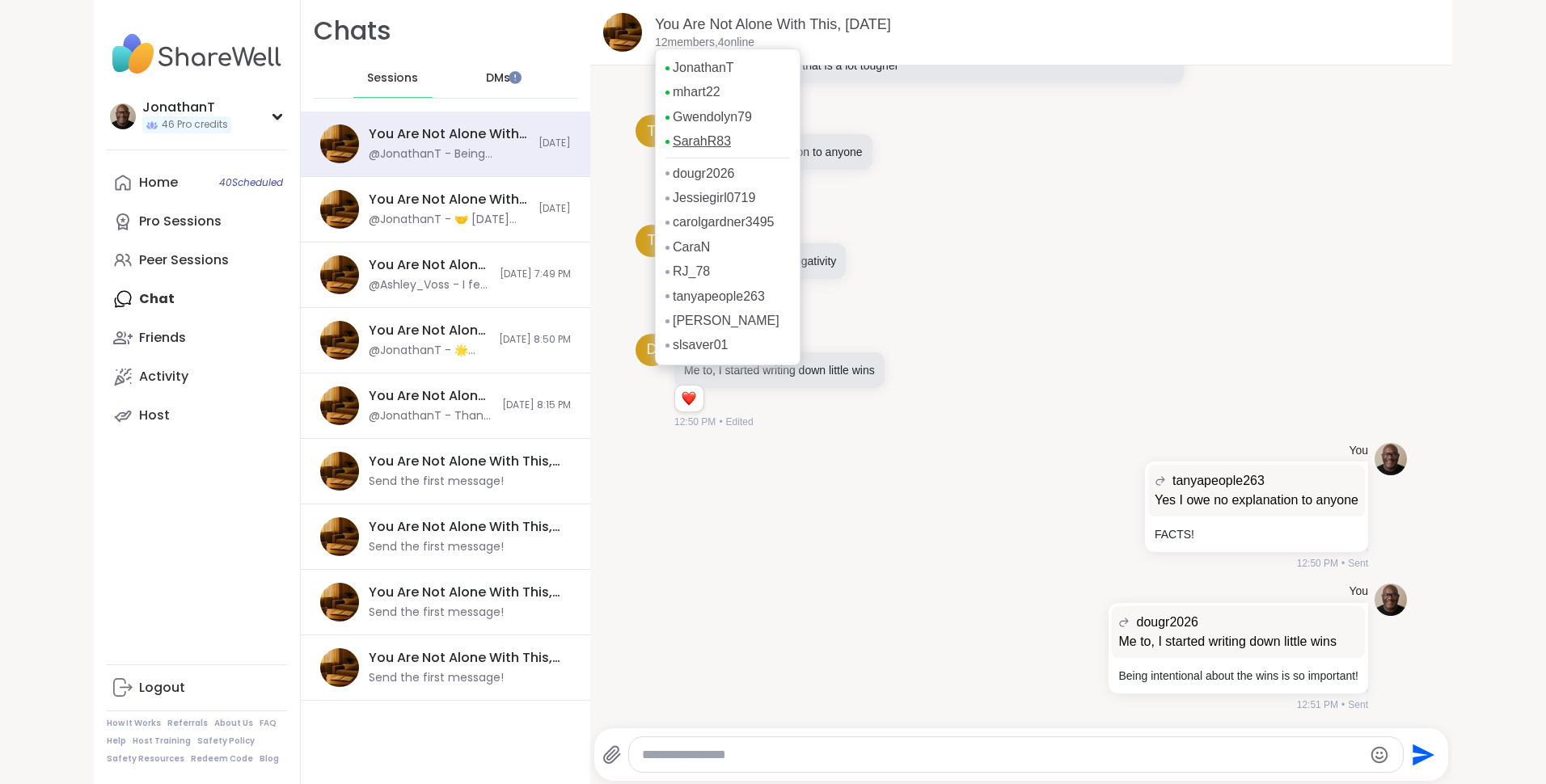
click at [683, 136] on link "SarahR83" at bounding box center [702, 142] width 58 height 18
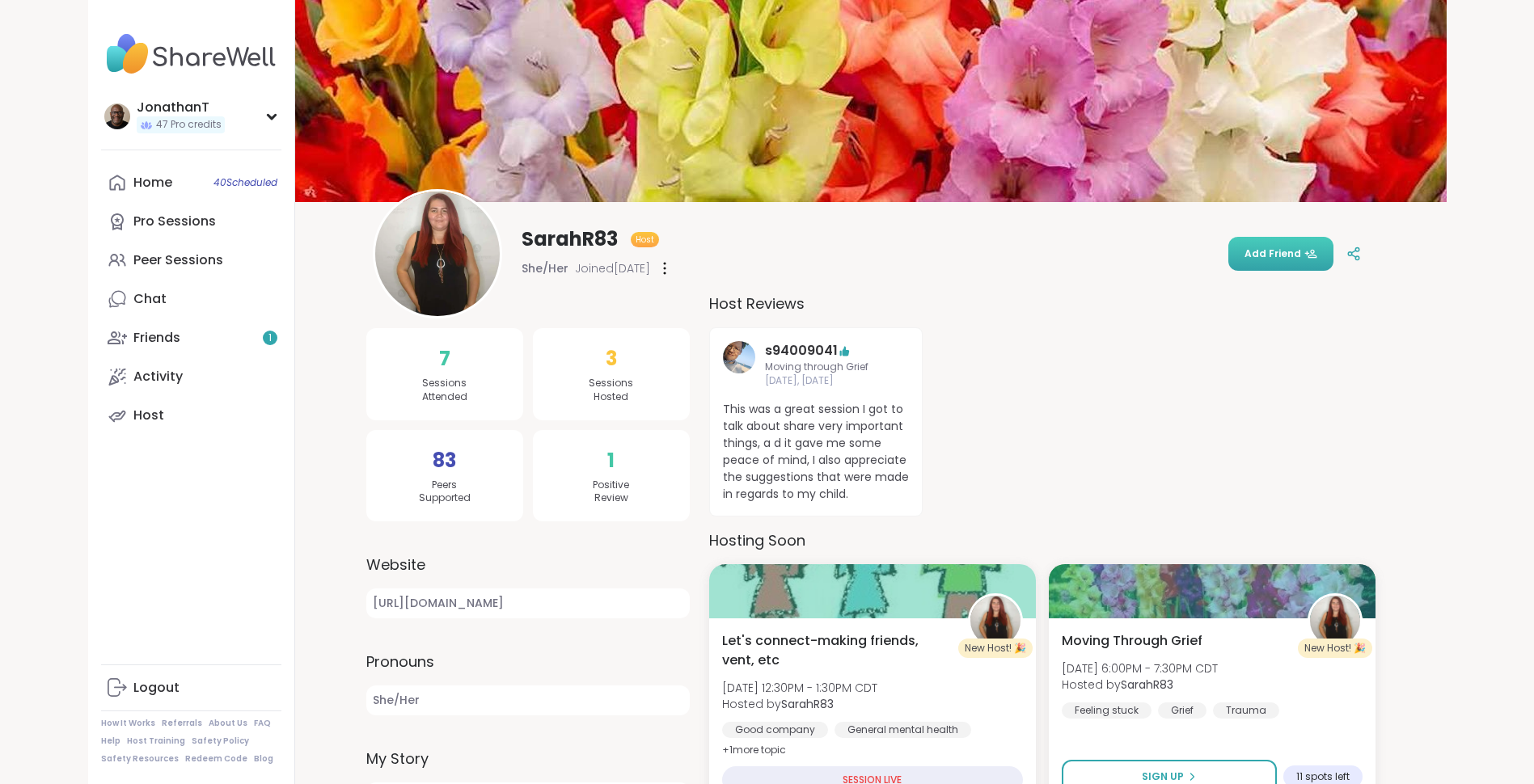
click at [1286, 254] on span "Add Friend" at bounding box center [1281, 254] width 73 height 15
click at [173, 333] on div "Friends 1" at bounding box center [157, 338] width 47 height 18
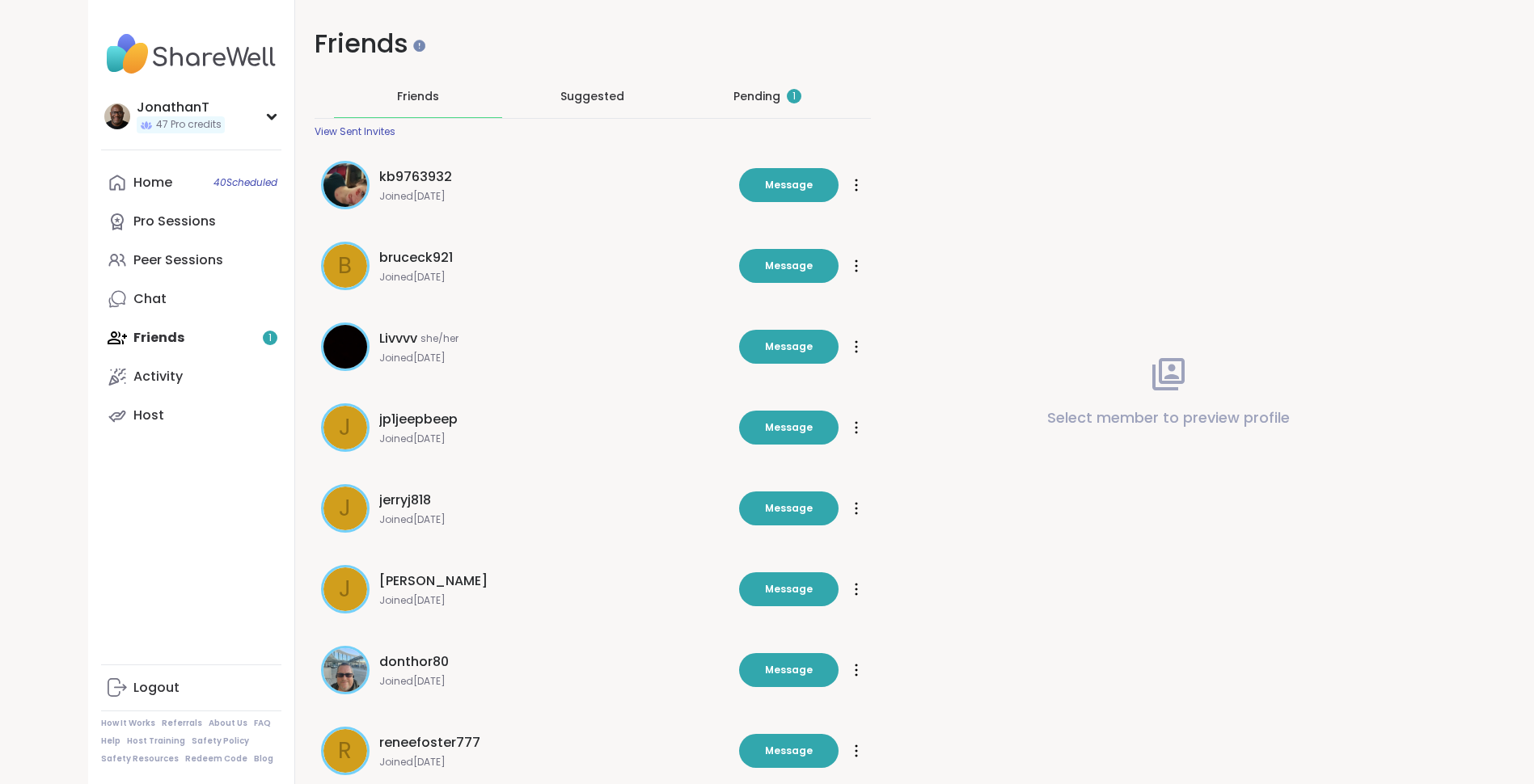
click at [745, 96] on div "Pending 1" at bounding box center [767, 96] width 68 height 16
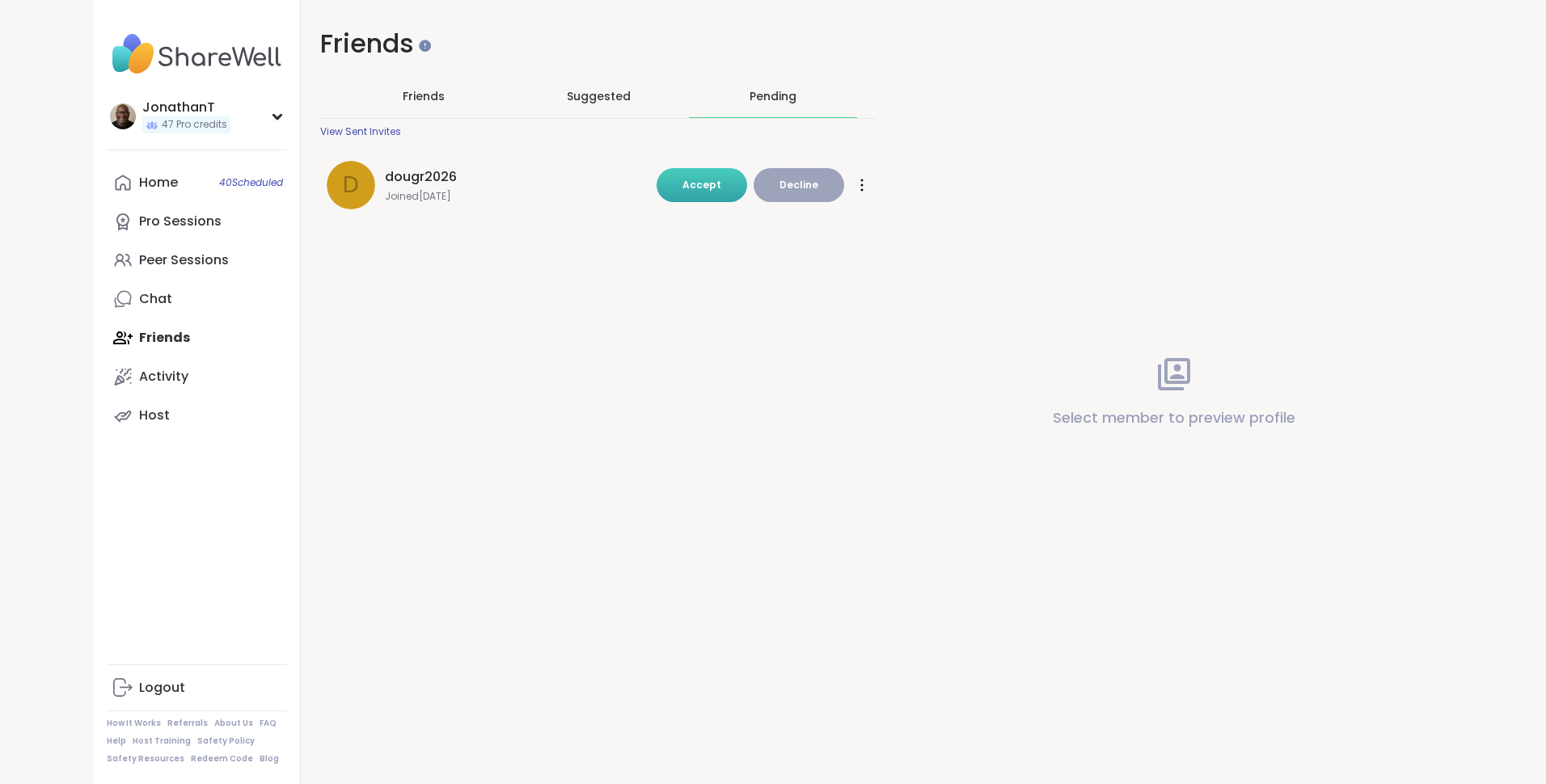
click at [691, 183] on span "Accept" at bounding box center [702, 185] width 39 height 14
